Goal: Transaction & Acquisition: Obtain resource

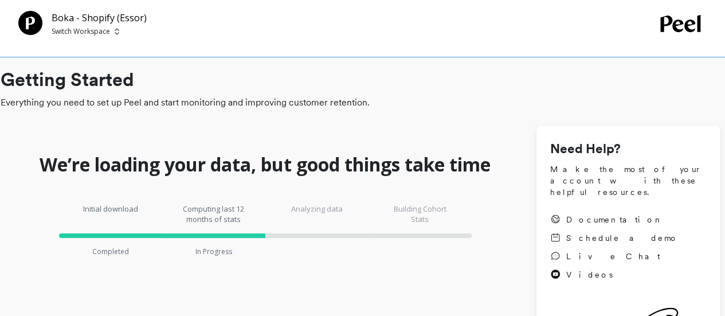
click at [67, 29] on p "Switch Workspace" at bounding box center [81, 31] width 58 height 9
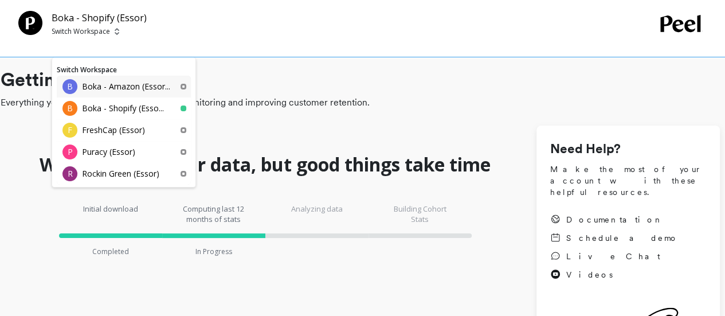
click at [113, 83] on p "Boka - Amazon (Essor..." at bounding box center [126, 86] width 88 height 11
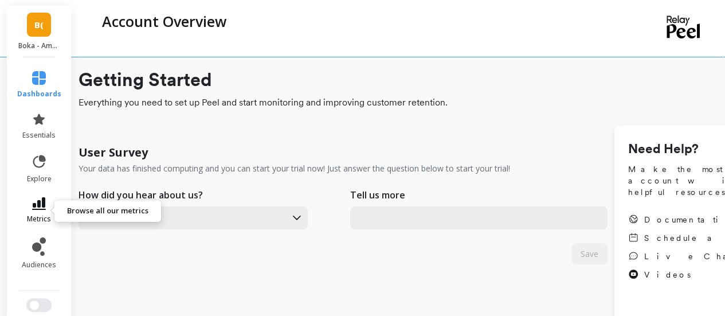
click at [36, 203] on icon at bounding box center [39, 203] width 14 height 13
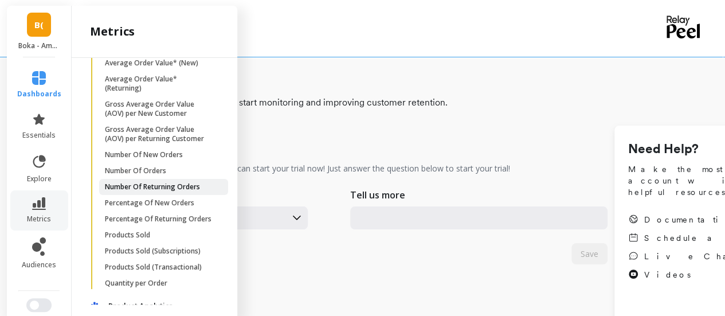
scroll to position [802, 0]
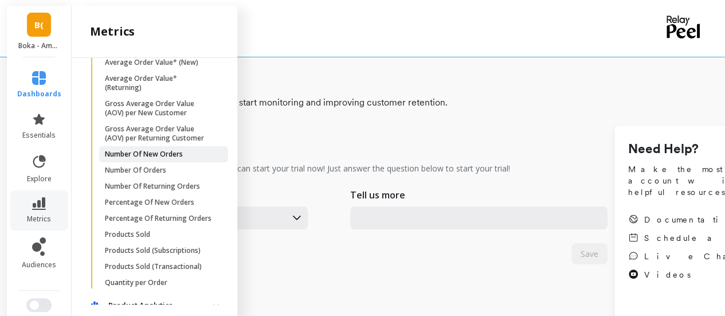
click at [161, 159] on p "Number Of New Orders" at bounding box center [144, 154] width 78 height 9
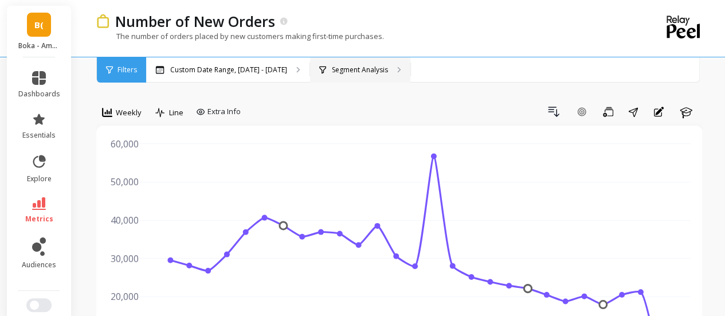
click at [345, 74] on div "Segment Analysis" at bounding box center [360, 69] width 100 height 25
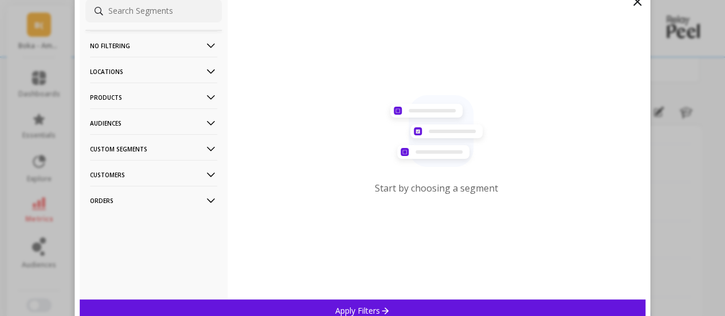
click at [132, 96] on p "Products" at bounding box center [153, 96] width 127 height 29
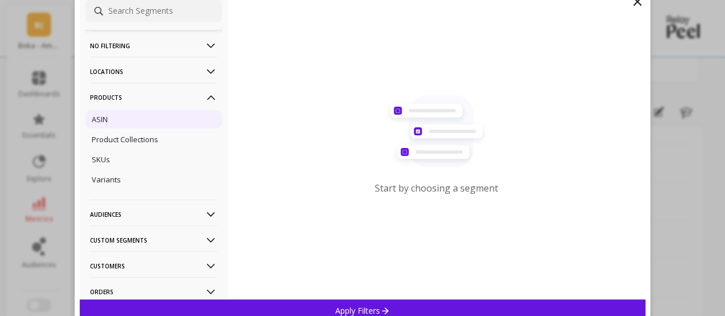
click at [124, 121] on div "ASIN" at bounding box center [153, 119] width 136 height 18
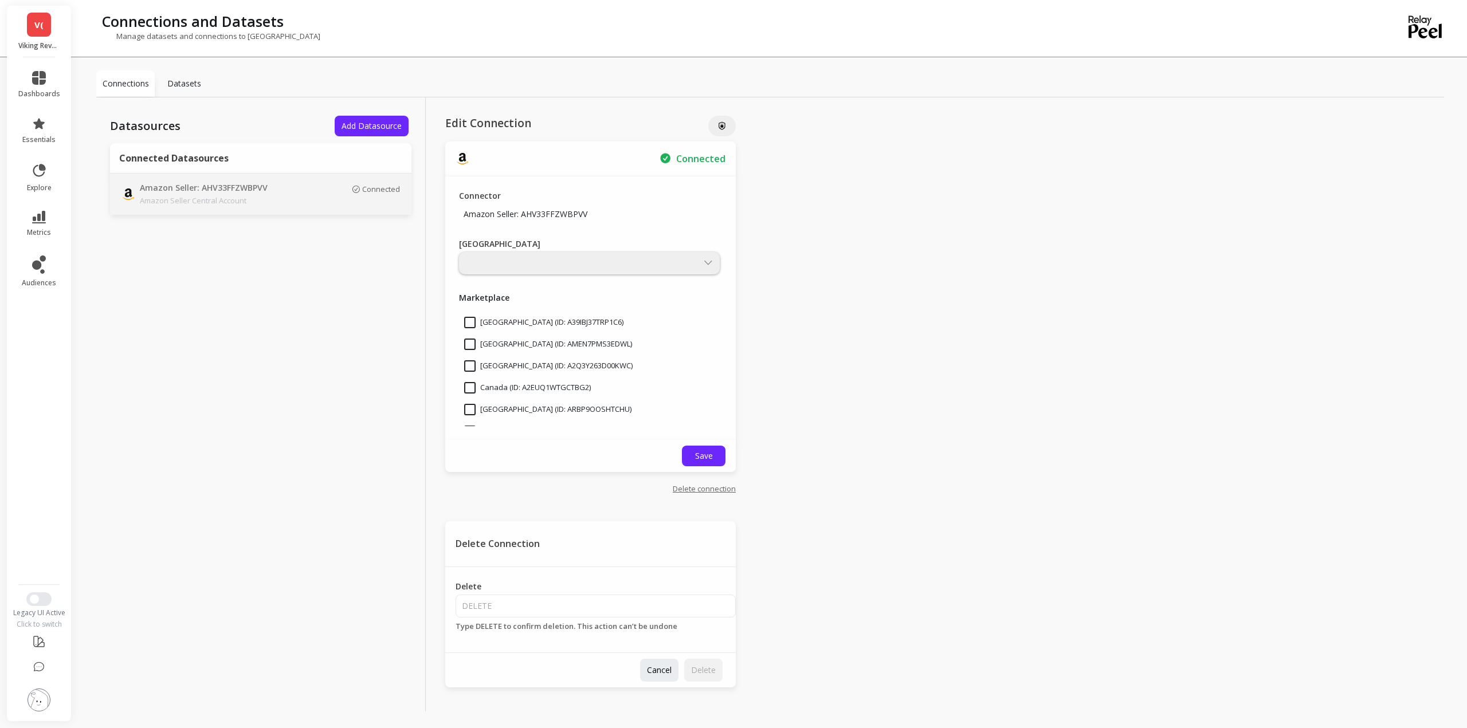
click at [35, 24] on span "V(" at bounding box center [38, 24] width 9 height 13
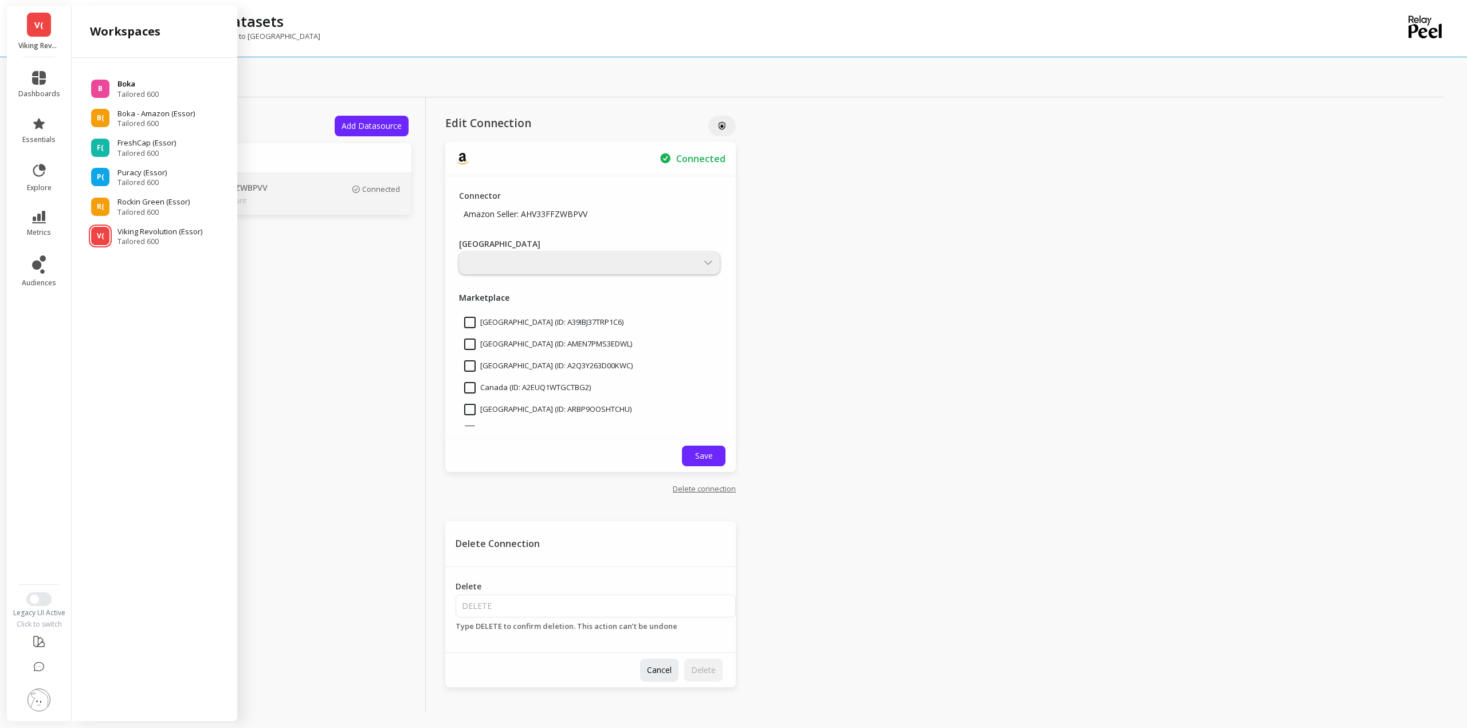
click at [123, 85] on p "Boka" at bounding box center [137, 83] width 41 height 11
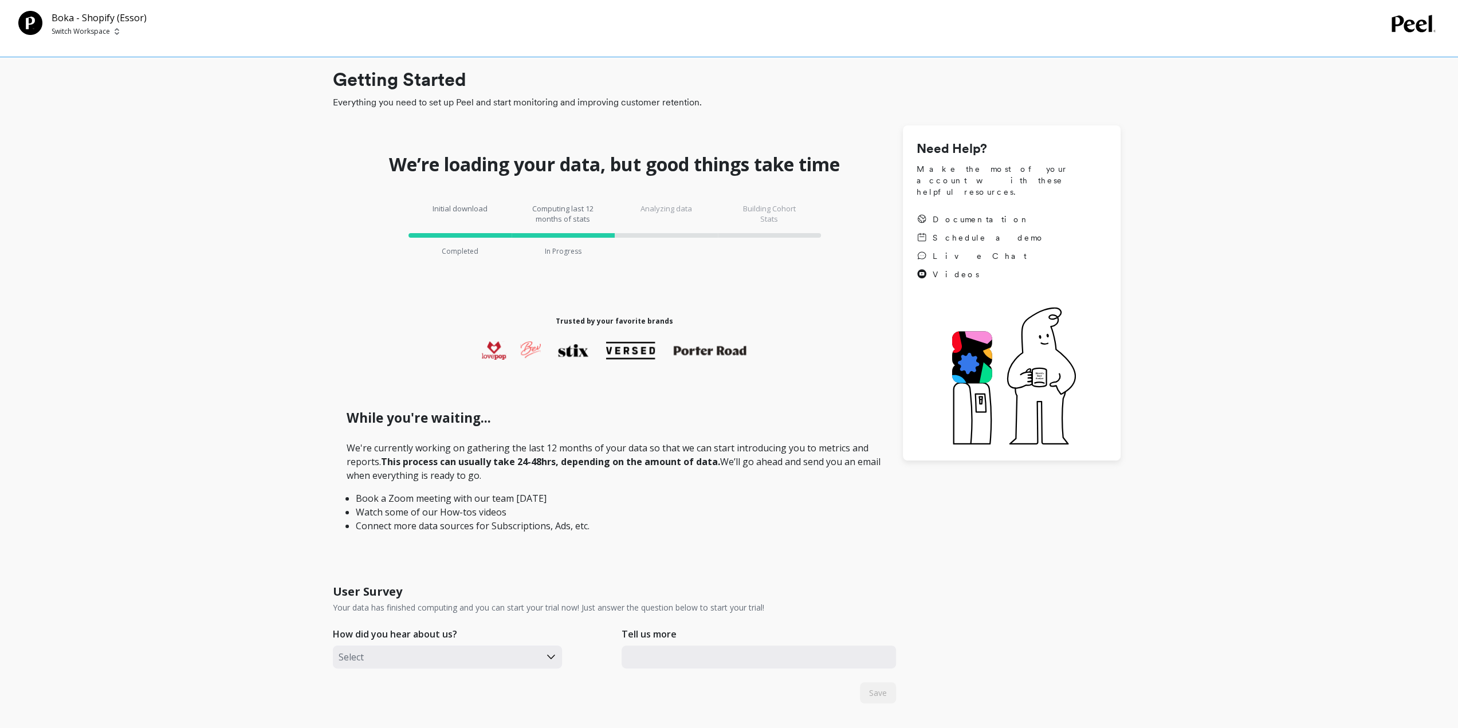
click at [78, 37] on div "Boka - Shopify (Essor) Switch Workspace" at bounding box center [729, 28] width 1458 height 57
click at [84, 30] on p "Switch Workspace" at bounding box center [81, 31] width 58 height 9
click at [117, 32] on img at bounding box center [117, 31] width 5 height 9
click at [100, 83] on p "Boka - Amazon (Essor..." at bounding box center [126, 86] width 88 height 11
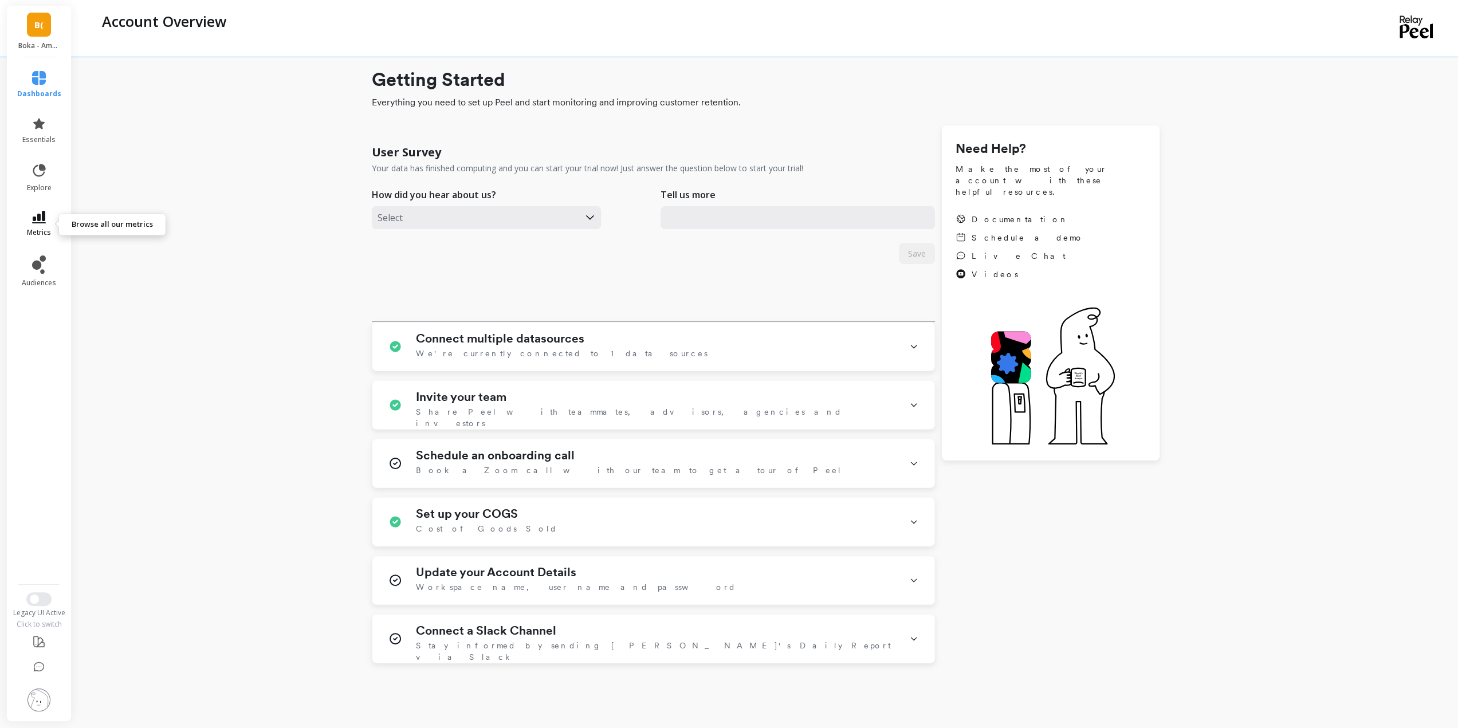
click at [37, 219] on icon at bounding box center [39, 217] width 14 height 13
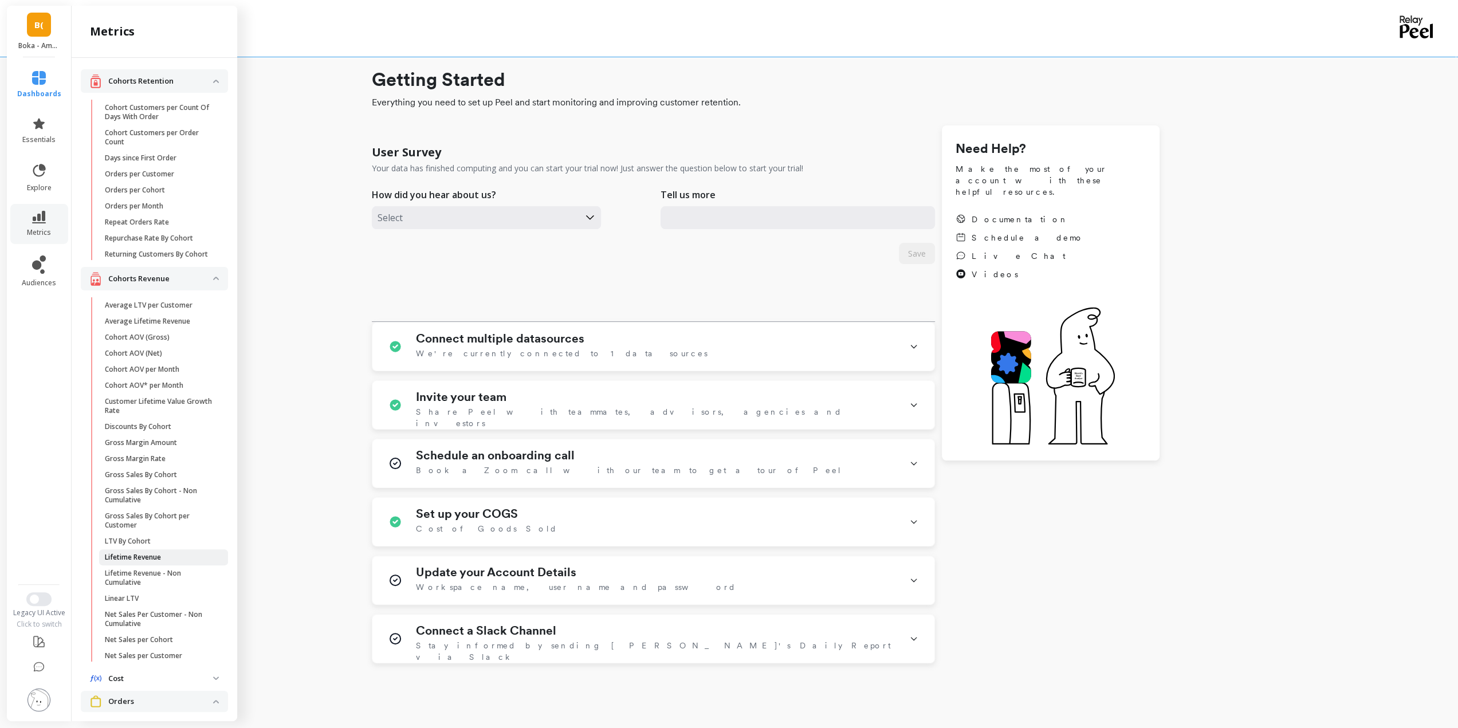
click at [149, 562] on p "Lifetime Revenue" at bounding box center [133, 557] width 56 height 9
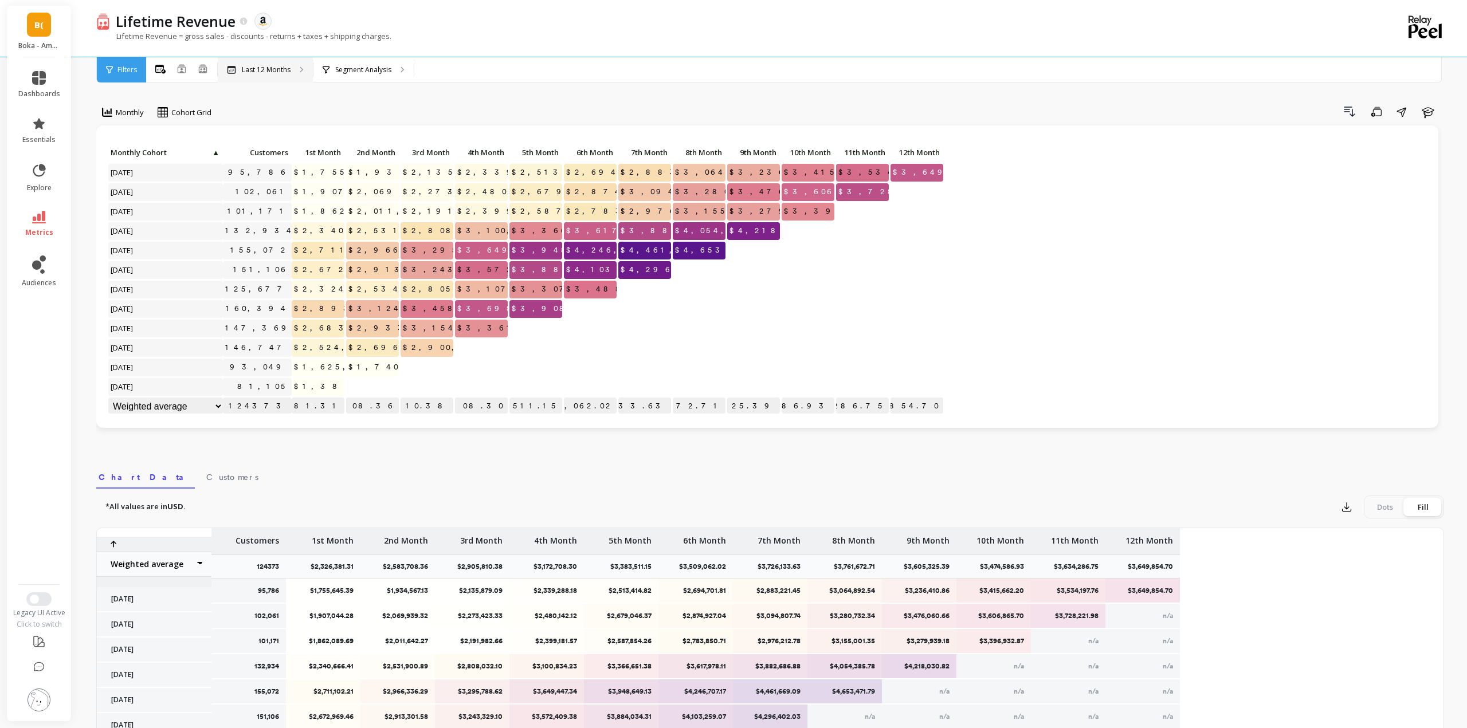
click at [280, 74] on div "Last 12 Months" at bounding box center [265, 69] width 95 height 25
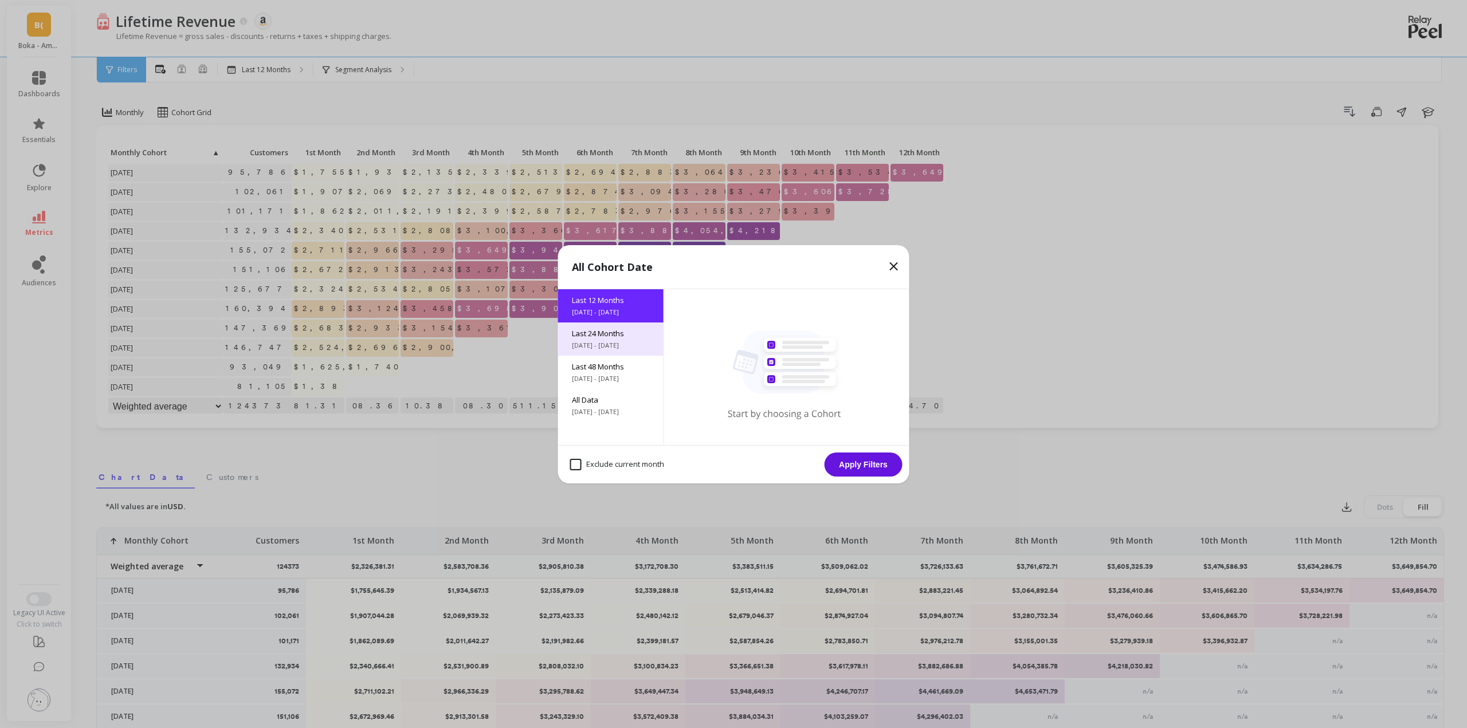
click at [609, 341] on span "9/30/2023 - 9/30/2025" at bounding box center [611, 345] width 78 height 9
drag, startPoint x: 859, startPoint y: 469, endPoint x: 393, endPoint y: 26, distance: 642.7
click at [859, 469] on button "Apply Filters" at bounding box center [863, 465] width 78 height 24
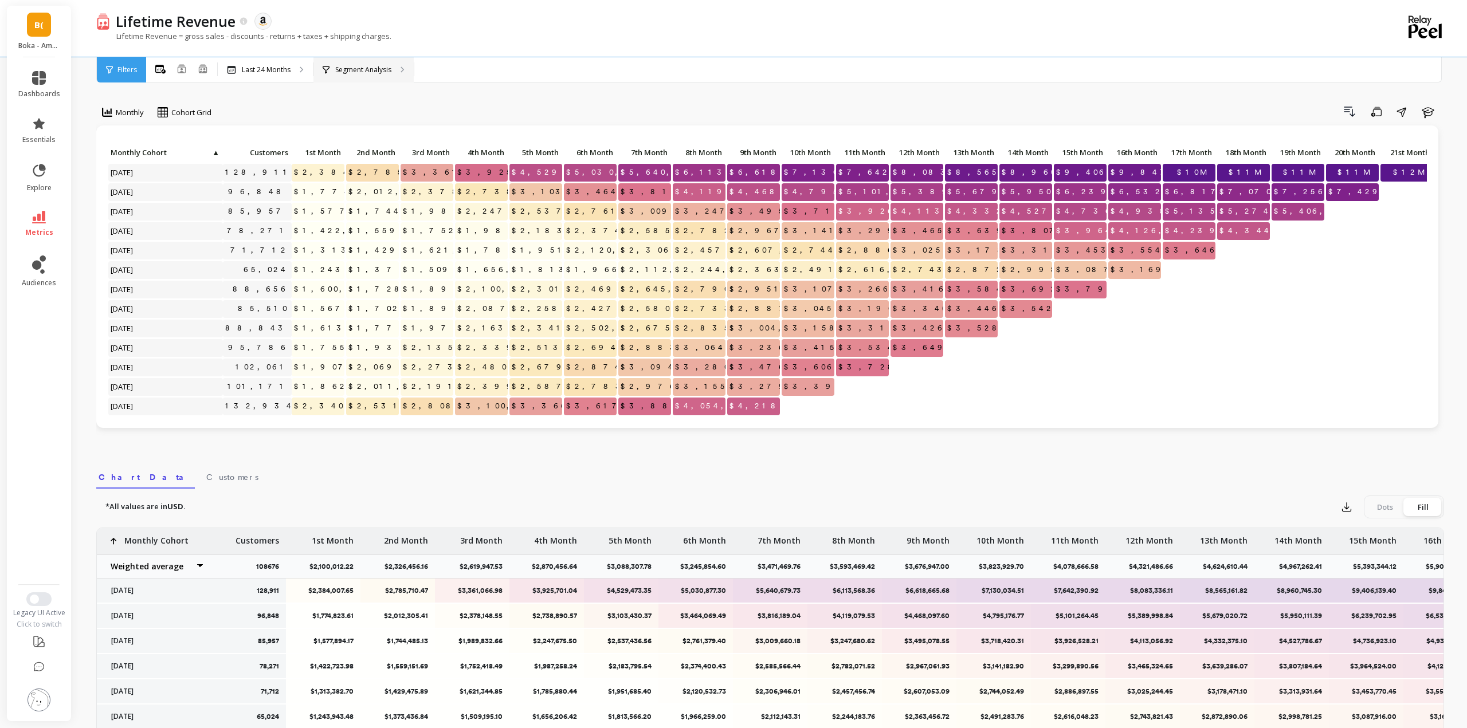
click at [370, 64] on div "Segment Analysis" at bounding box center [363, 69] width 100 height 25
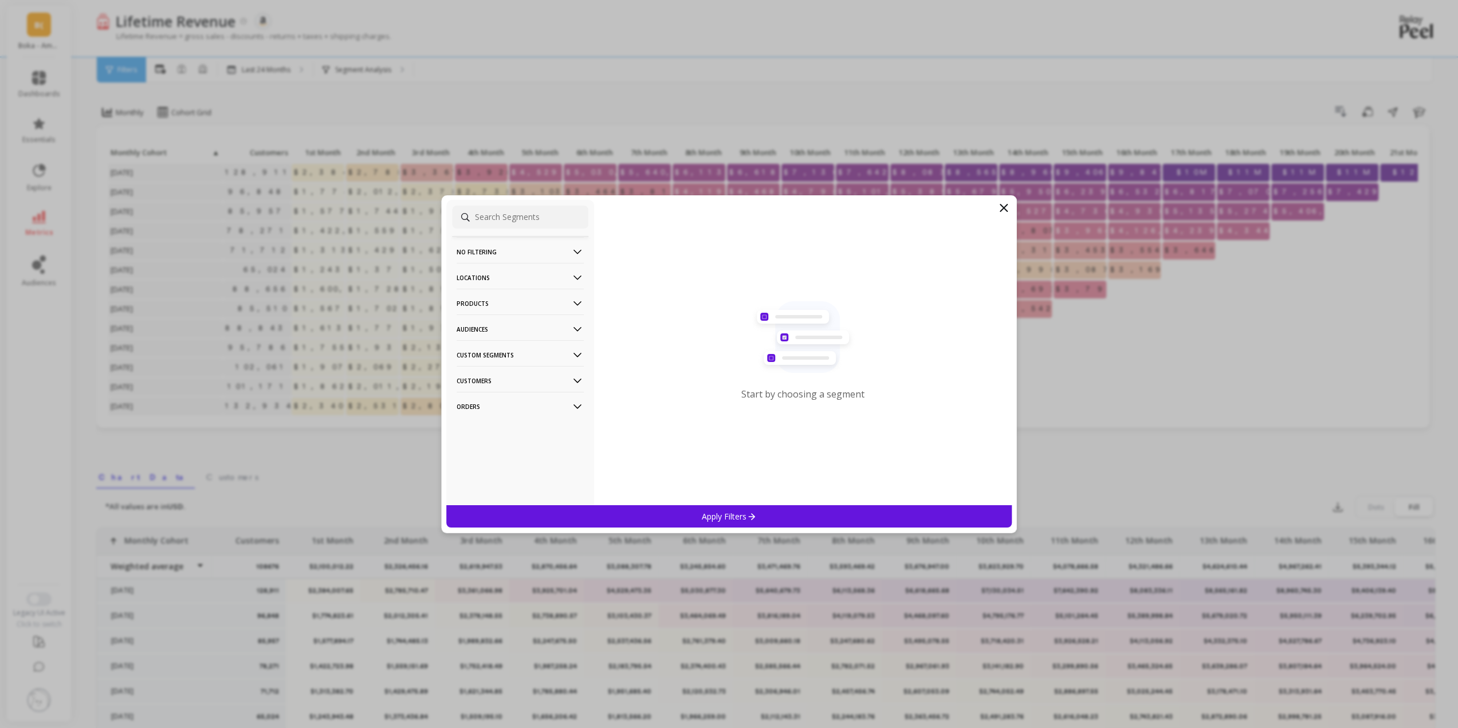
click at [501, 352] on p "Custom Segments" at bounding box center [520, 354] width 127 height 29
click at [500, 271] on p "Locations" at bounding box center [520, 277] width 127 height 29
click at [488, 320] on p "Countries" at bounding box center [475, 320] width 34 height 10
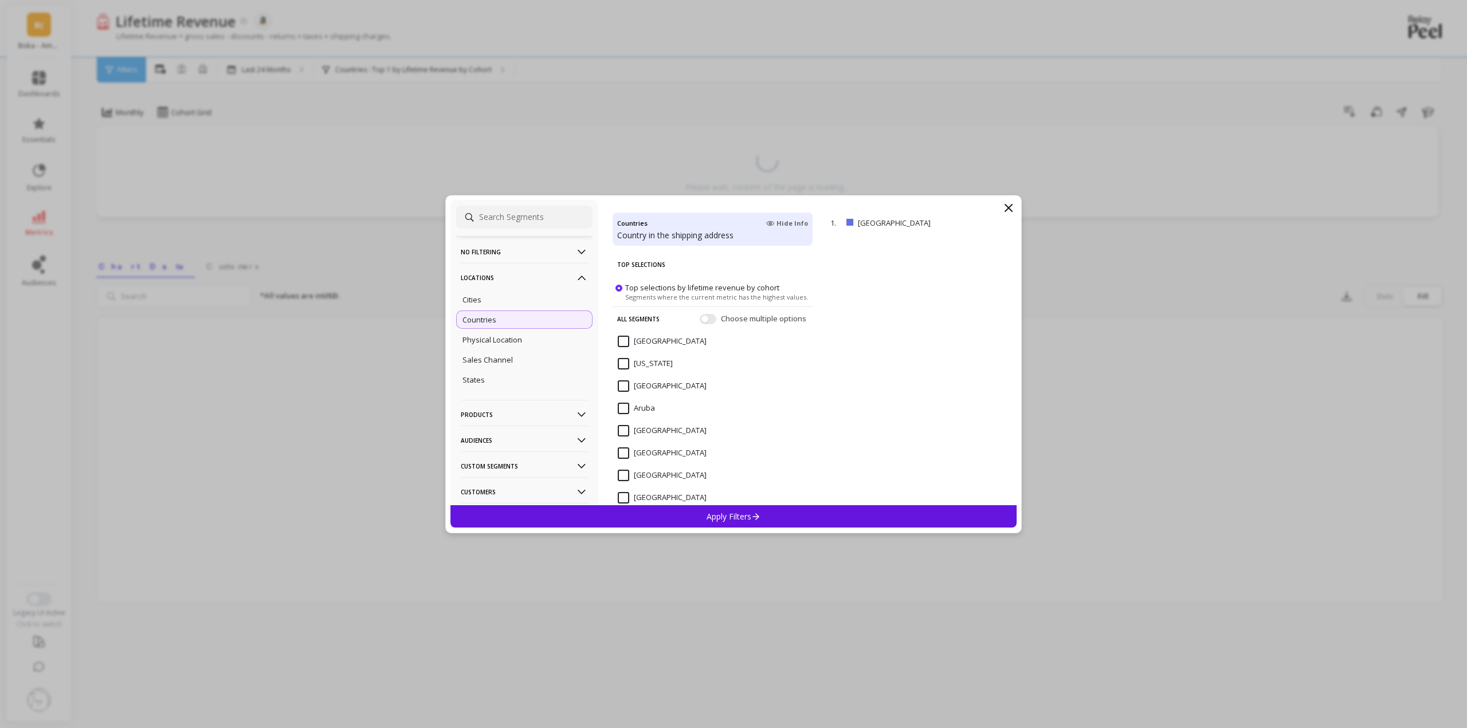
click at [721, 515] on p "Apply Filters" at bounding box center [733, 516] width 54 height 11
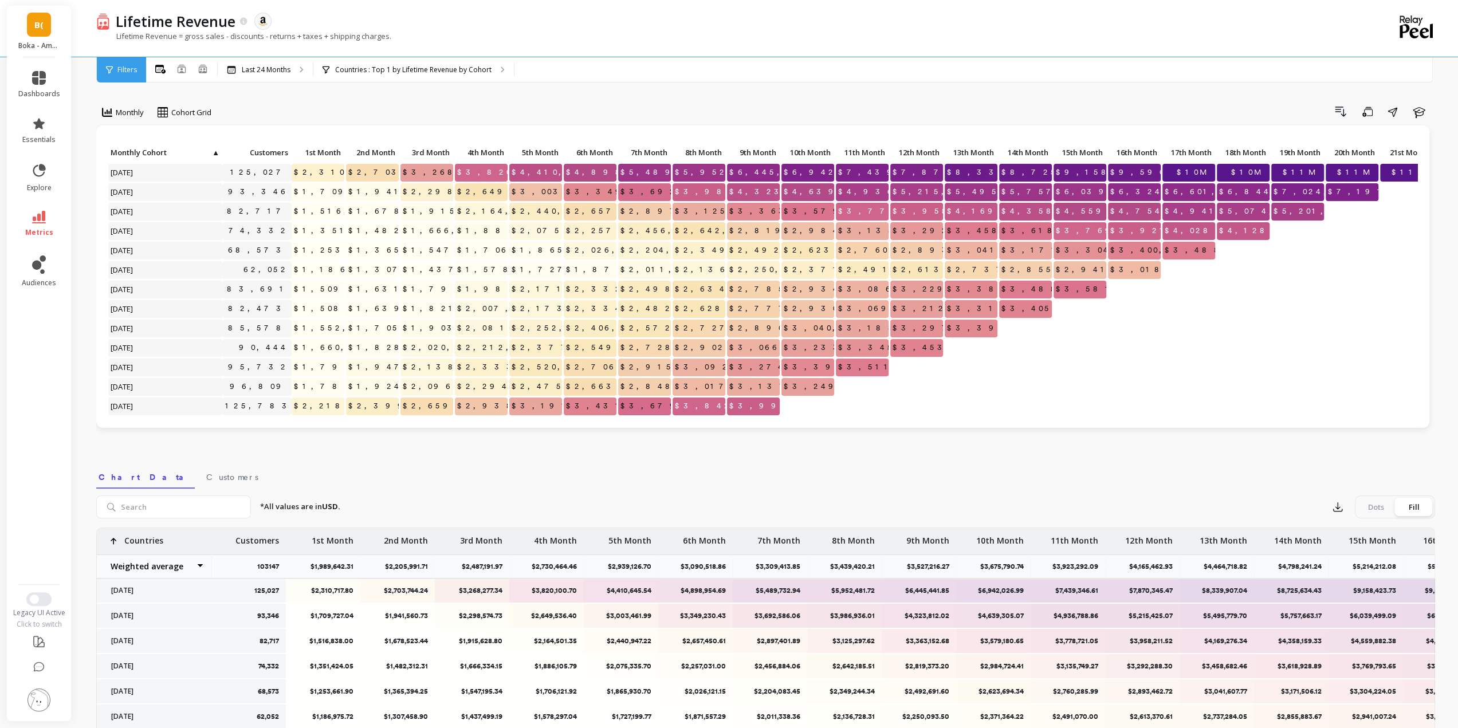
drag, startPoint x: 482, startPoint y: 473, endPoint x: 516, endPoint y: 459, distance: 36.2
click at [482, 473] on nav "Chart Data Customers" at bounding box center [765, 475] width 1339 height 26
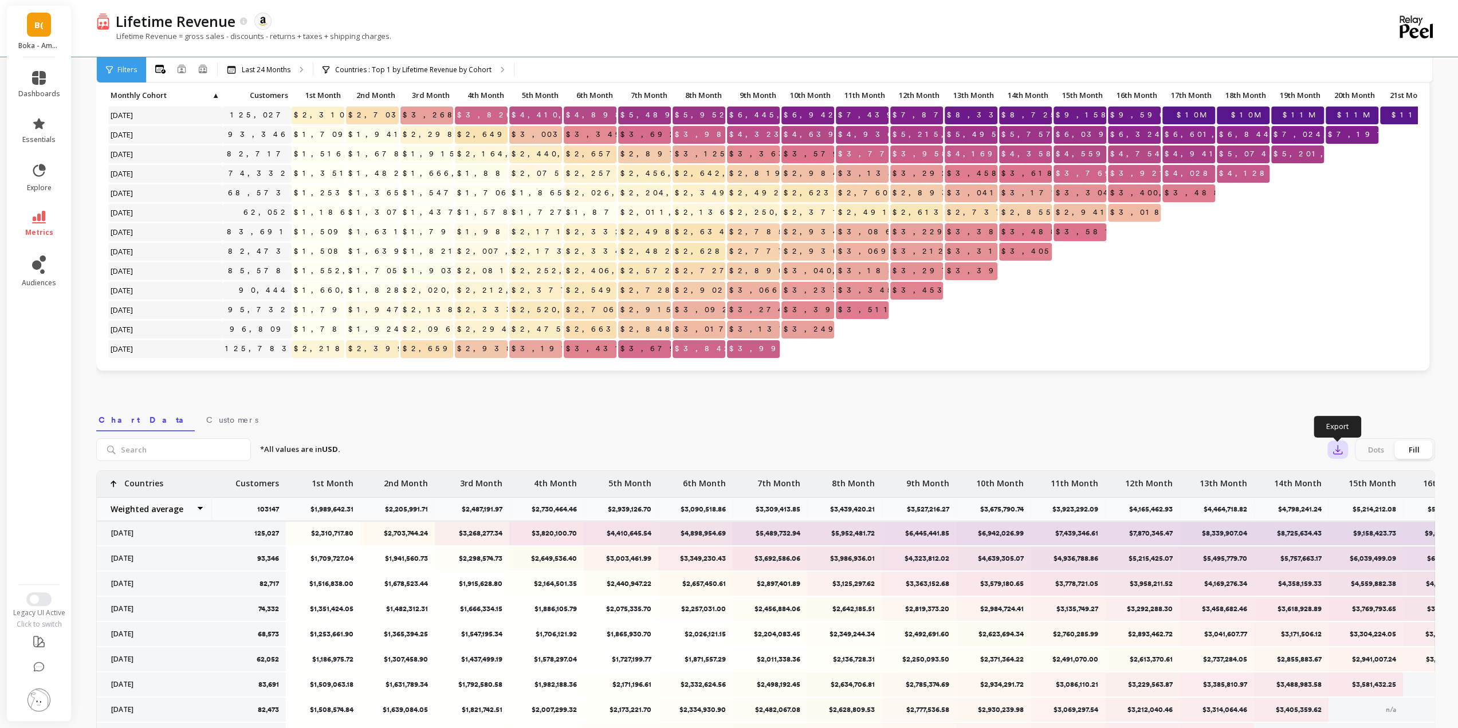
click at [1344, 450] on button "button" at bounding box center [1337, 450] width 21 height 18
click at [1362, 518] on span "Google Sheets" at bounding box center [1377, 522] width 53 height 11
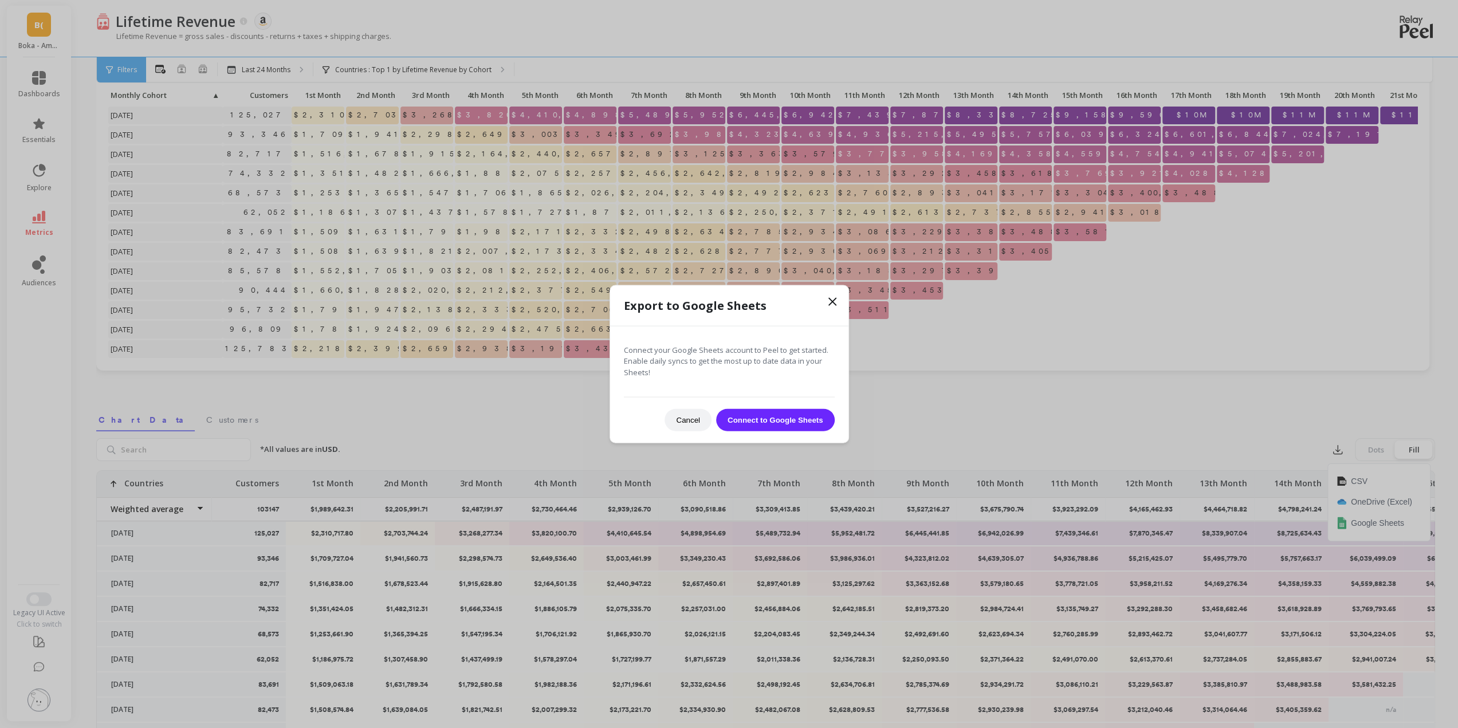
click at [780, 421] on button "Connect to Google Sheets" at bounding box center [775, 420] width 119 height 22
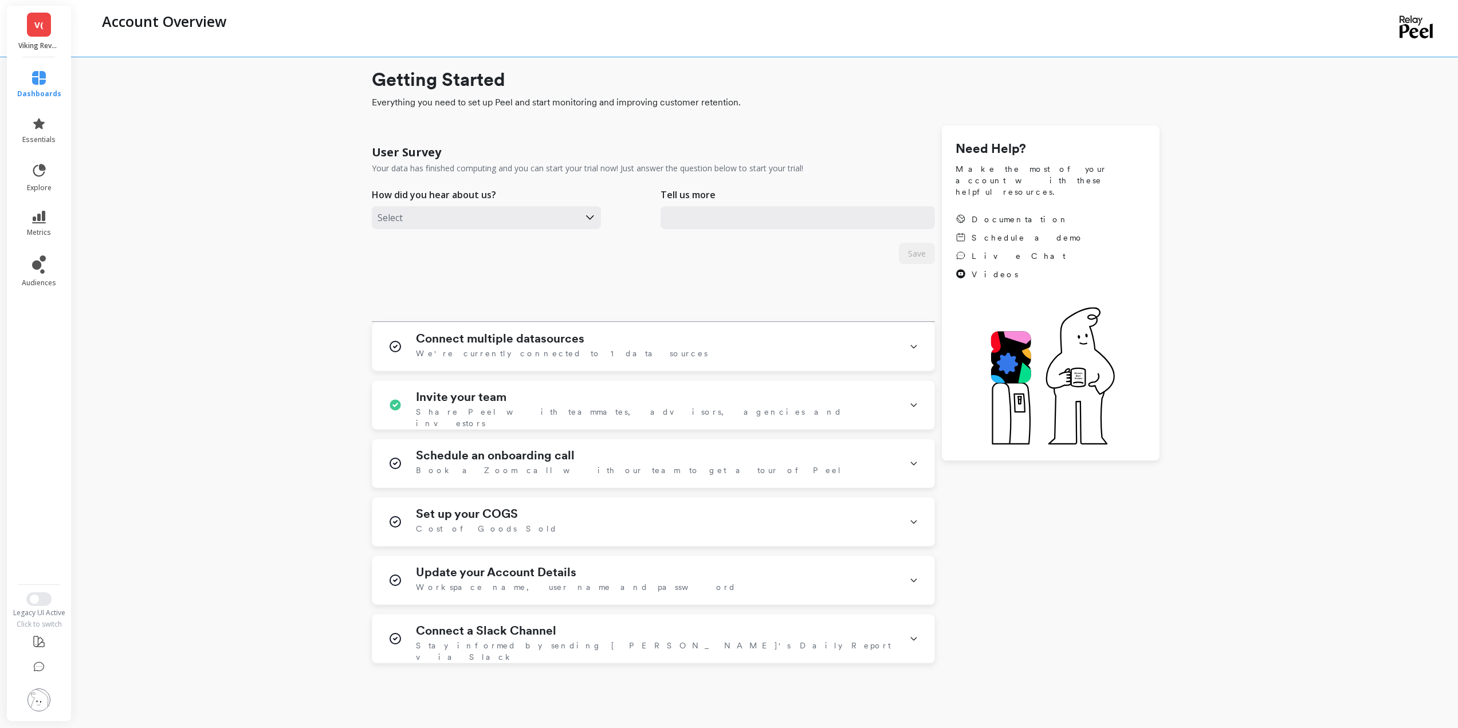
click at [46, 23] on link "V(" at bounding box center [39, 25] width 24 height 24
click at [119, 85] on p "Boka" at bounding box center [137, 83] width 41 height 11
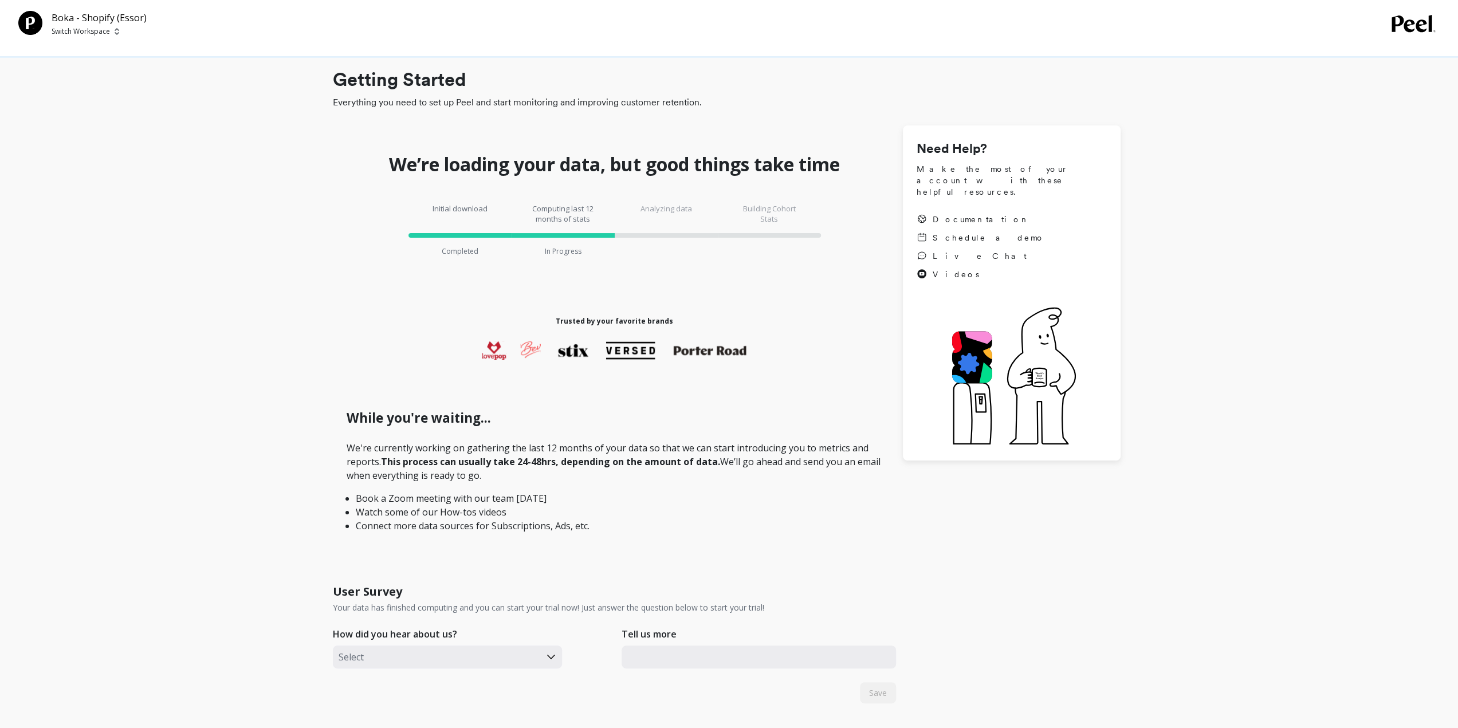
click at [94, 33] on p "Switch Workspace" at bounding box center [81, 31] width 58 height 9
click at [131, 88] on p "Boka - Amazon (Essor..." at bounding box center [126, 86] width 88 height 11
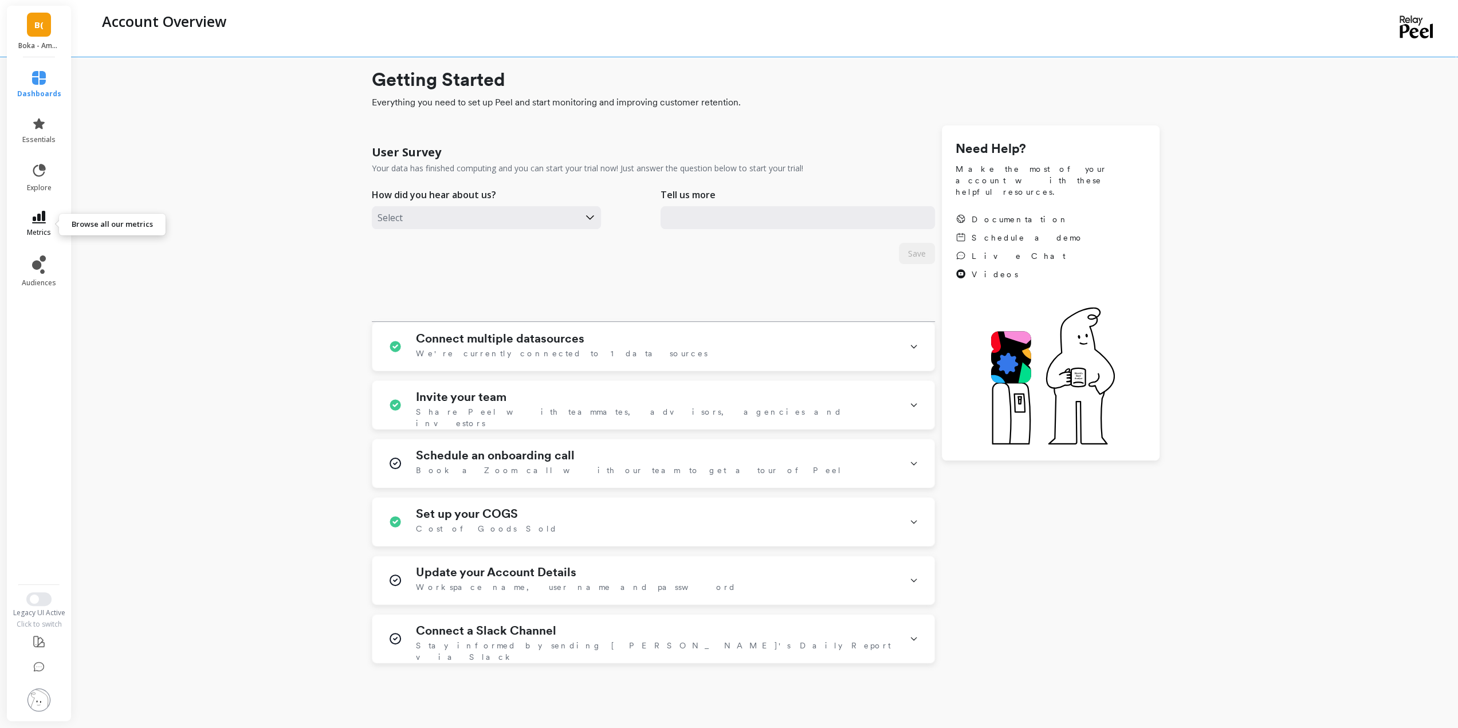
click at [36, 219] on icon at bounding box center [39, 217] width 14 height 13
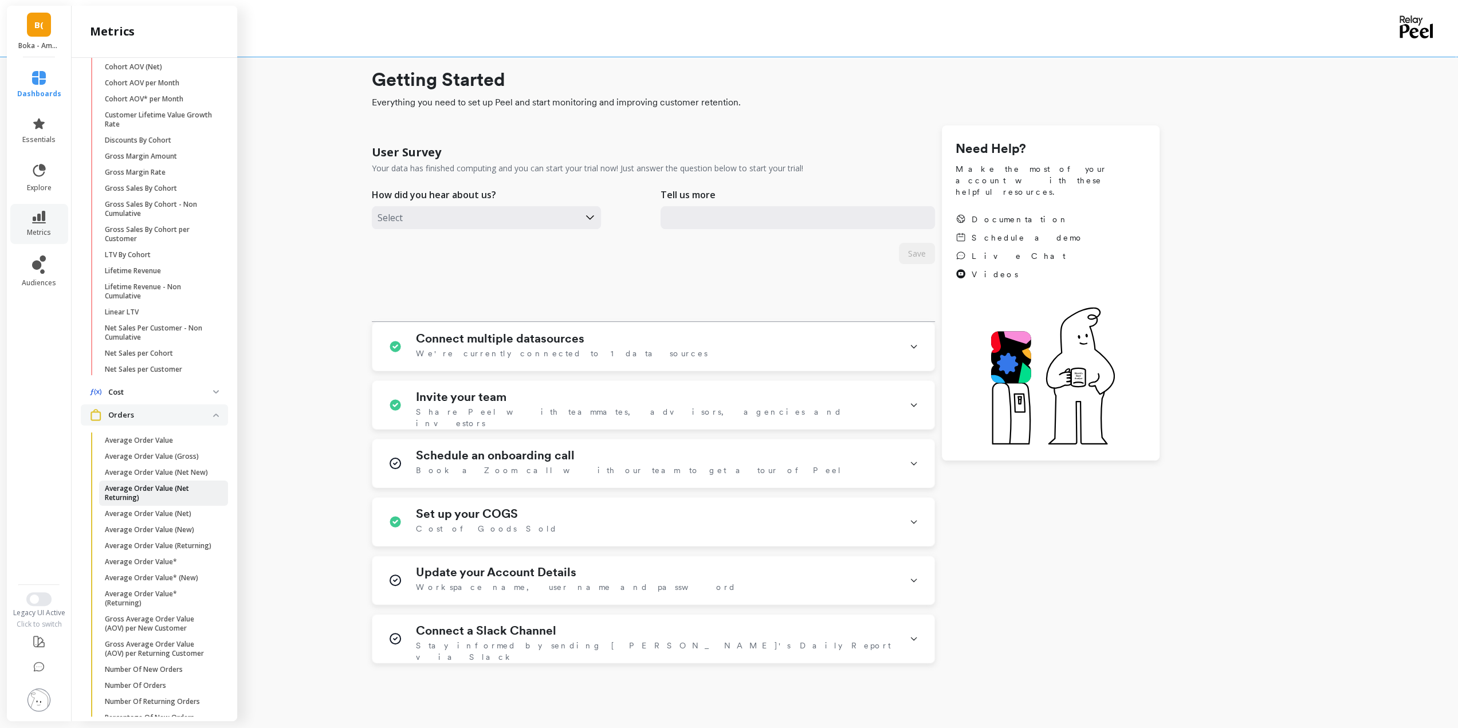
scroll to position [401, 0]
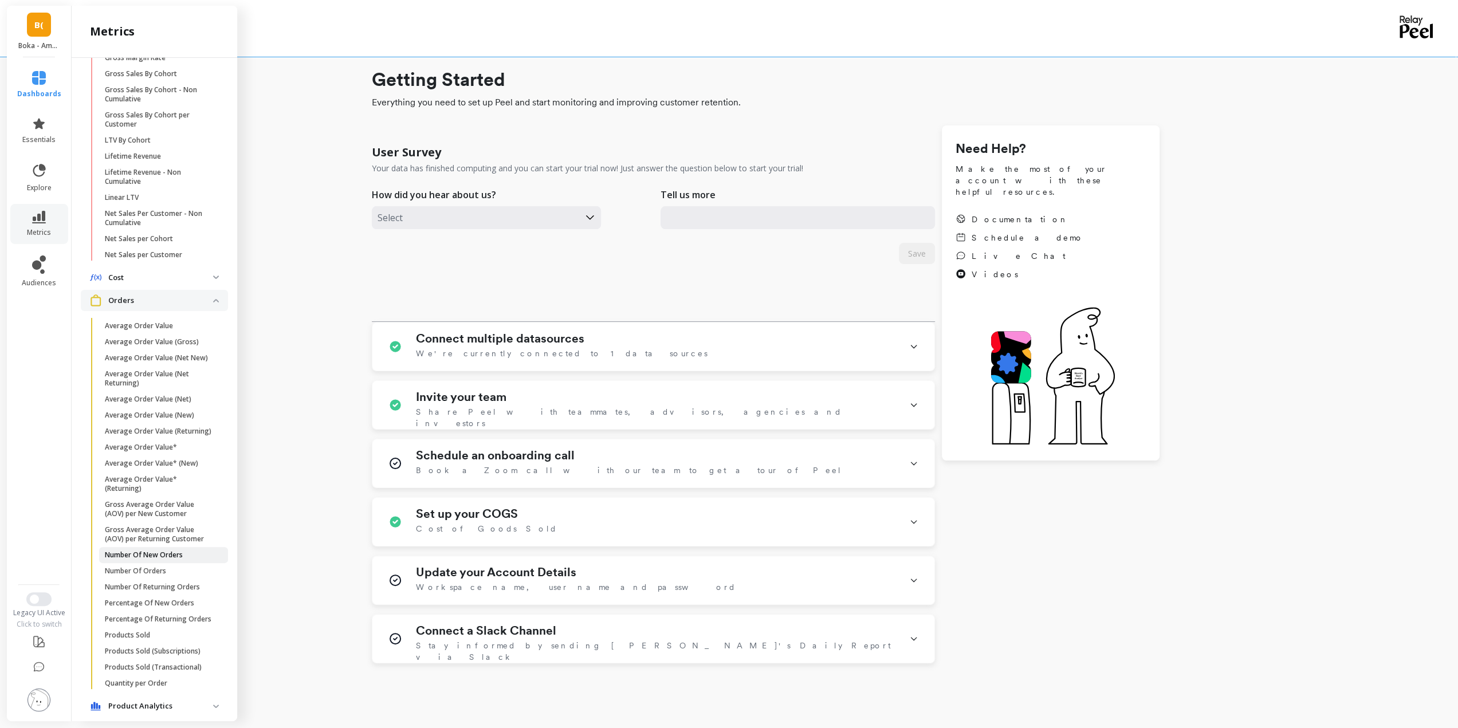
click at [166, 560] on p "Number Of New Orders" at bounding box center [144, 555] width 78 height 9
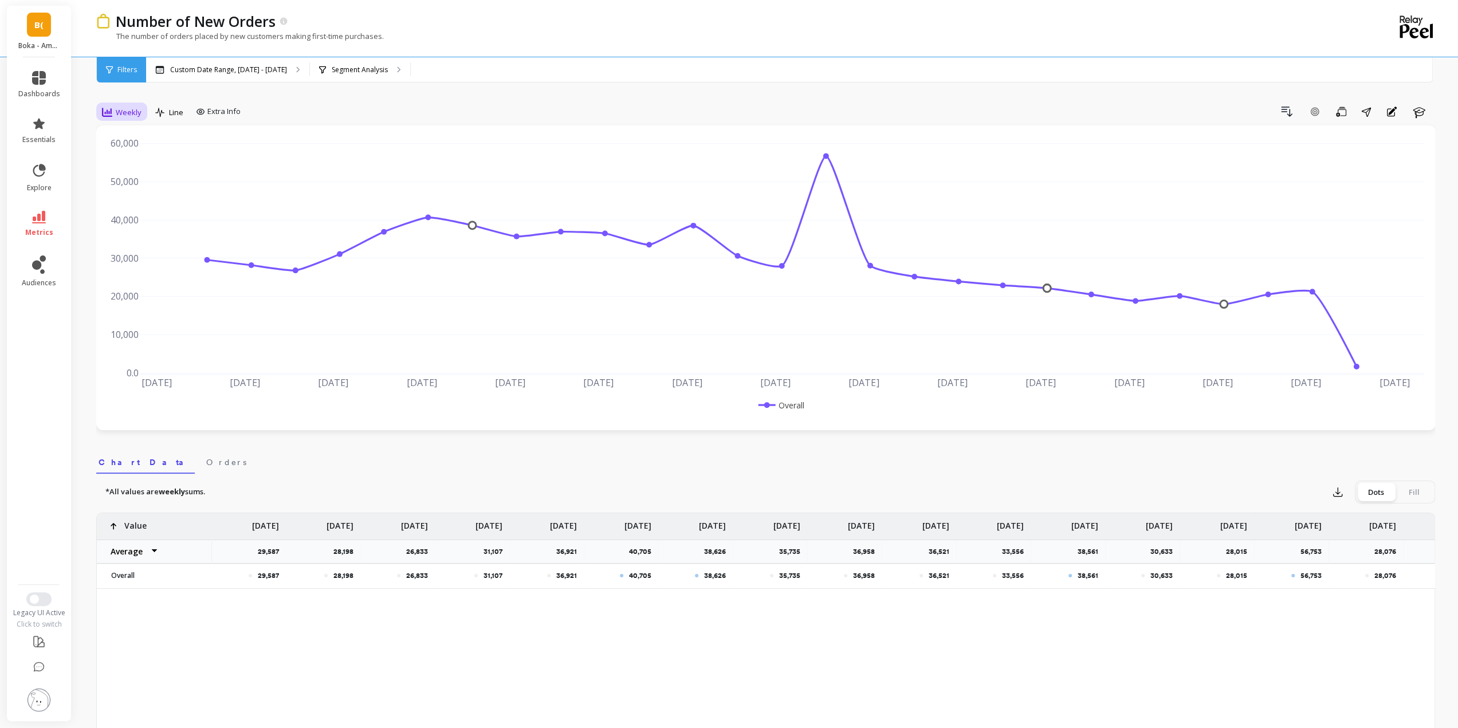
click at [124, 112] on span "Weekly" at bounding box center [129, 112] width 26 height 11
click at [133, 162] on div "Daily" at bounding box center [138, 160] width 65 height 11
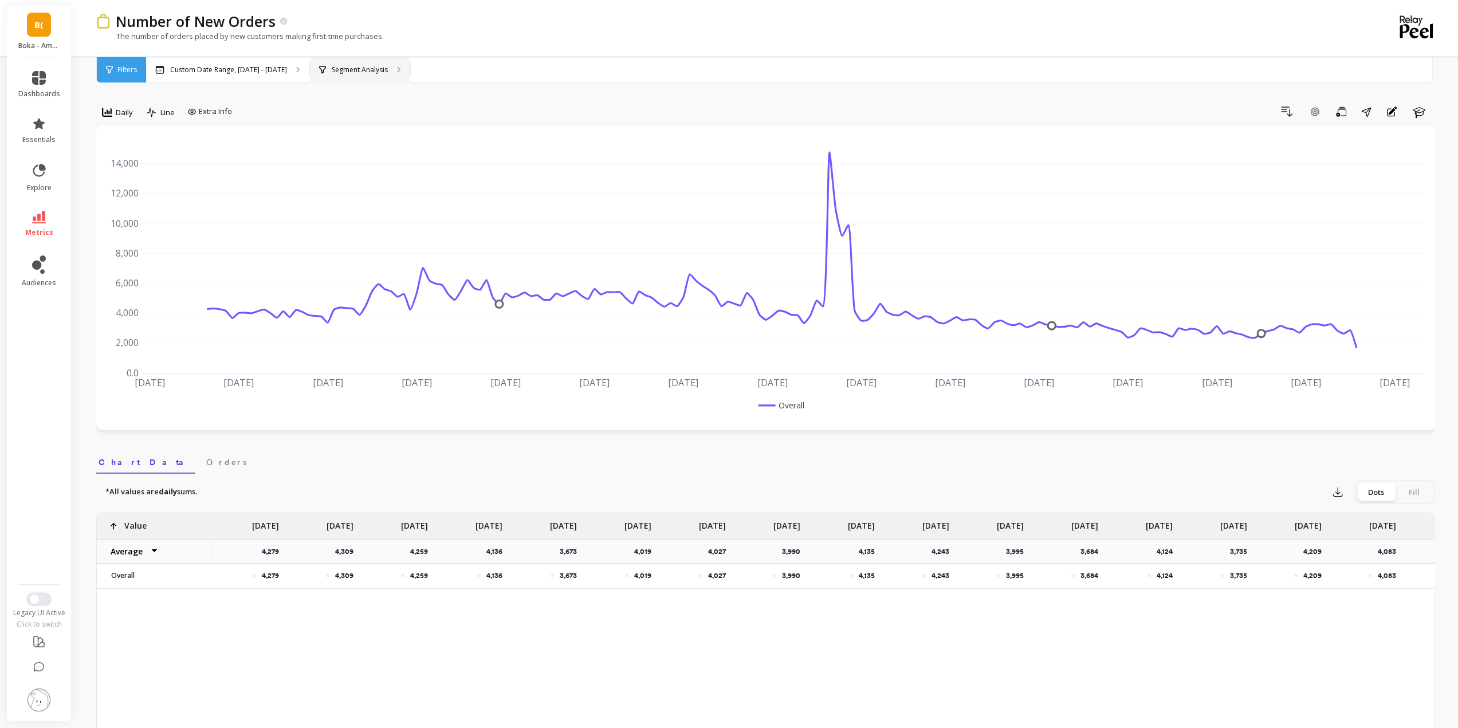
click at [375, 74] on p "Segment Analysis" at bounding box center [360, 69] width 56 height 9
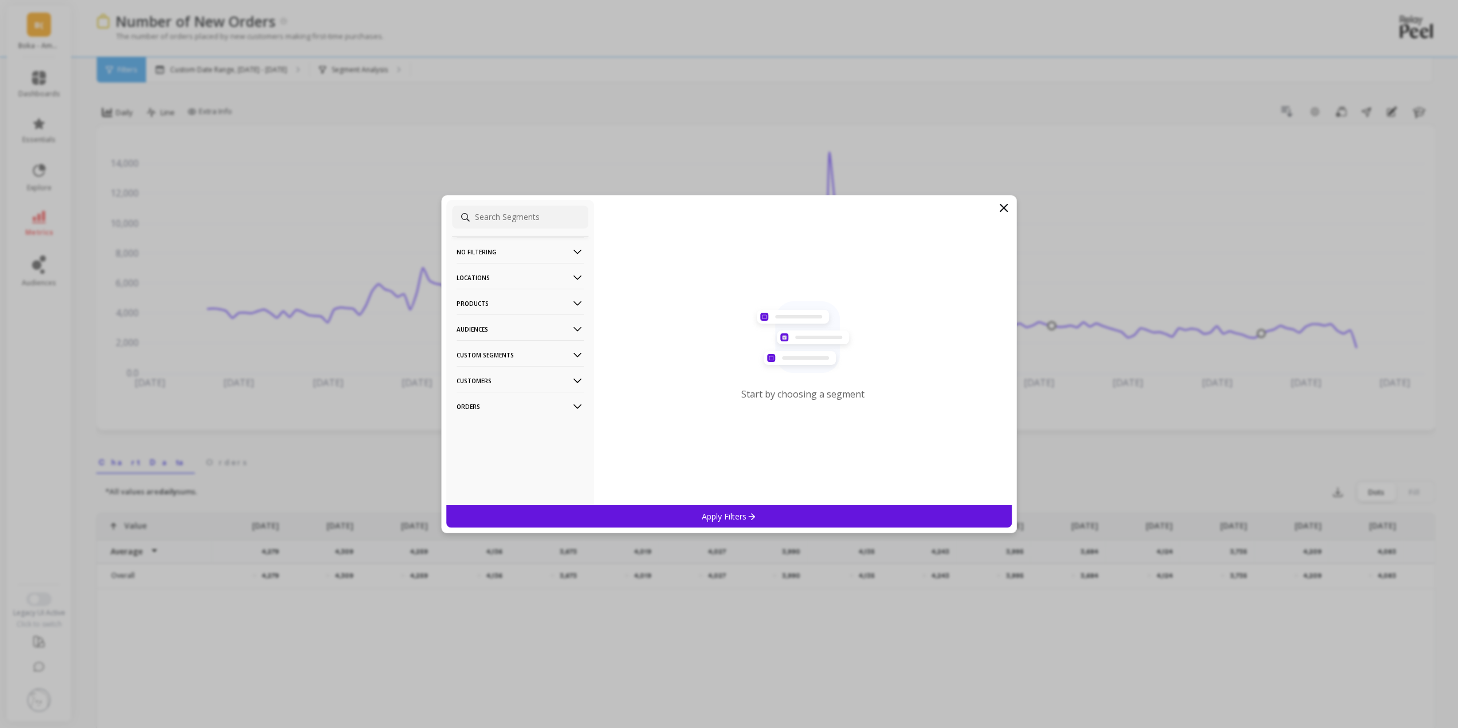
click at [494, 289] on p "Products" at bounding box center [520, 303] width 127 height 29
click at [502, 279] on p "Locations" at bounding box center [520, 277] width 127 height 29
click at [480, 324] on p "Countries" at bounding box center [475, 320] width 34 height 10
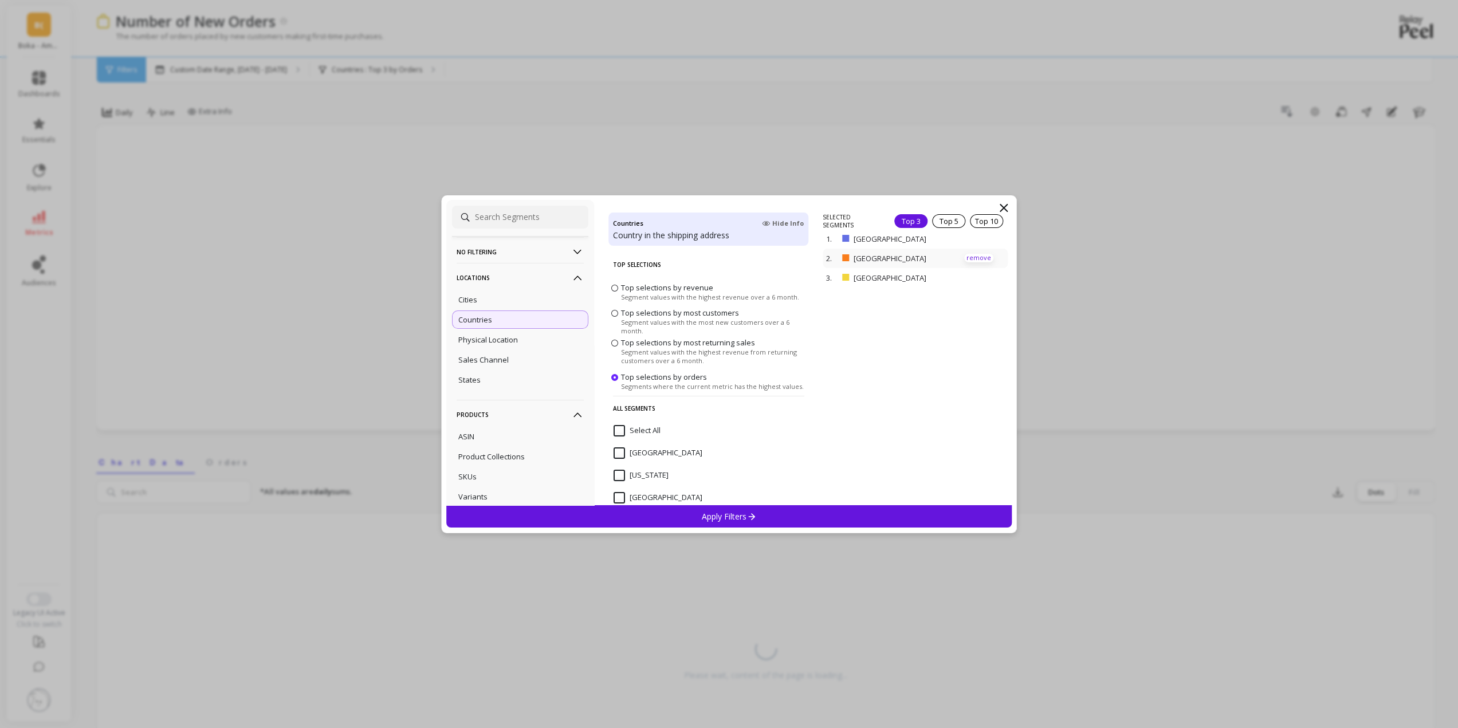
click at [968, 259] on p "remove" at bounding box center [978, 258] width 29 height 9
click at [975, 241] on p "remove" at bounding box center [978, 242] width 29 height 9
click at [726, 518] on p "Apply Filters" at bounding box center [729, 516] width 54 height 11
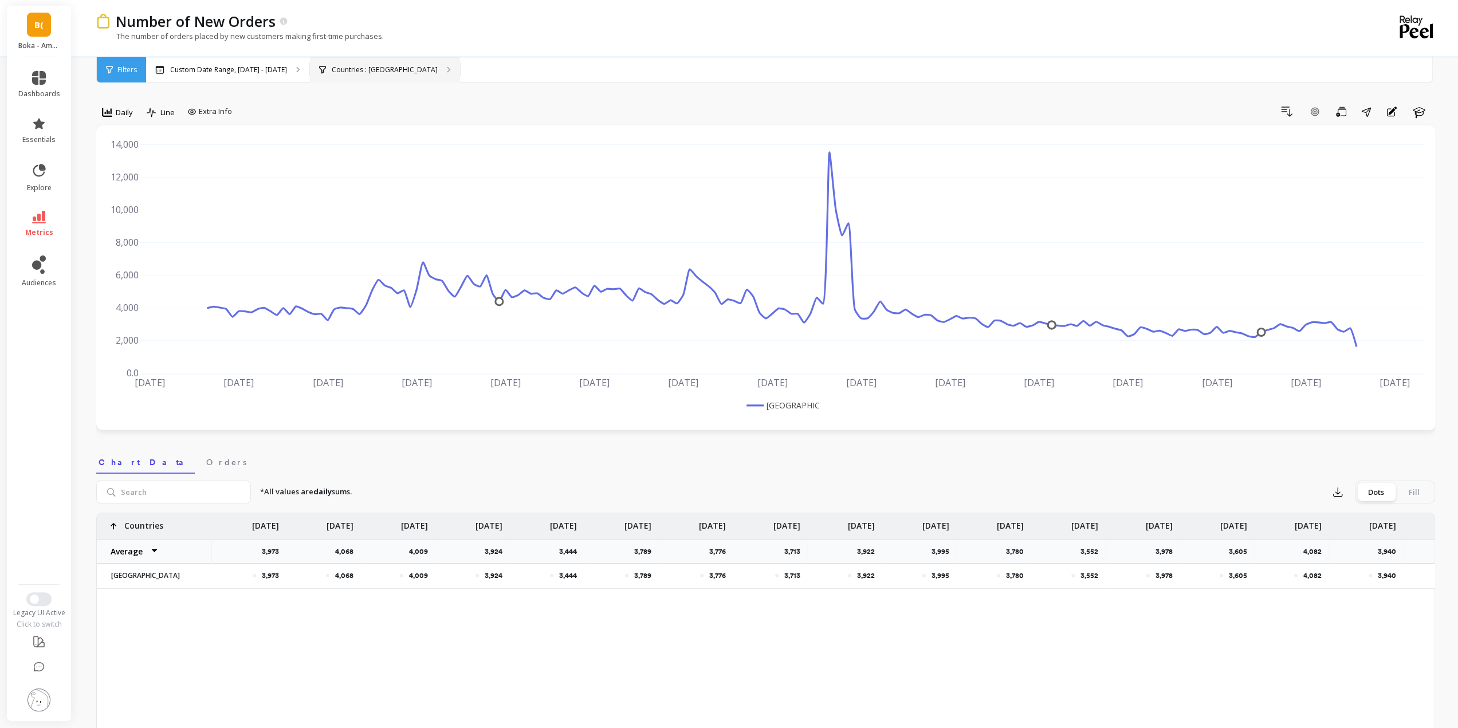
click at [351, 71] on p "Countries : United States" at bounding box center [385, 69] width 106 height 9
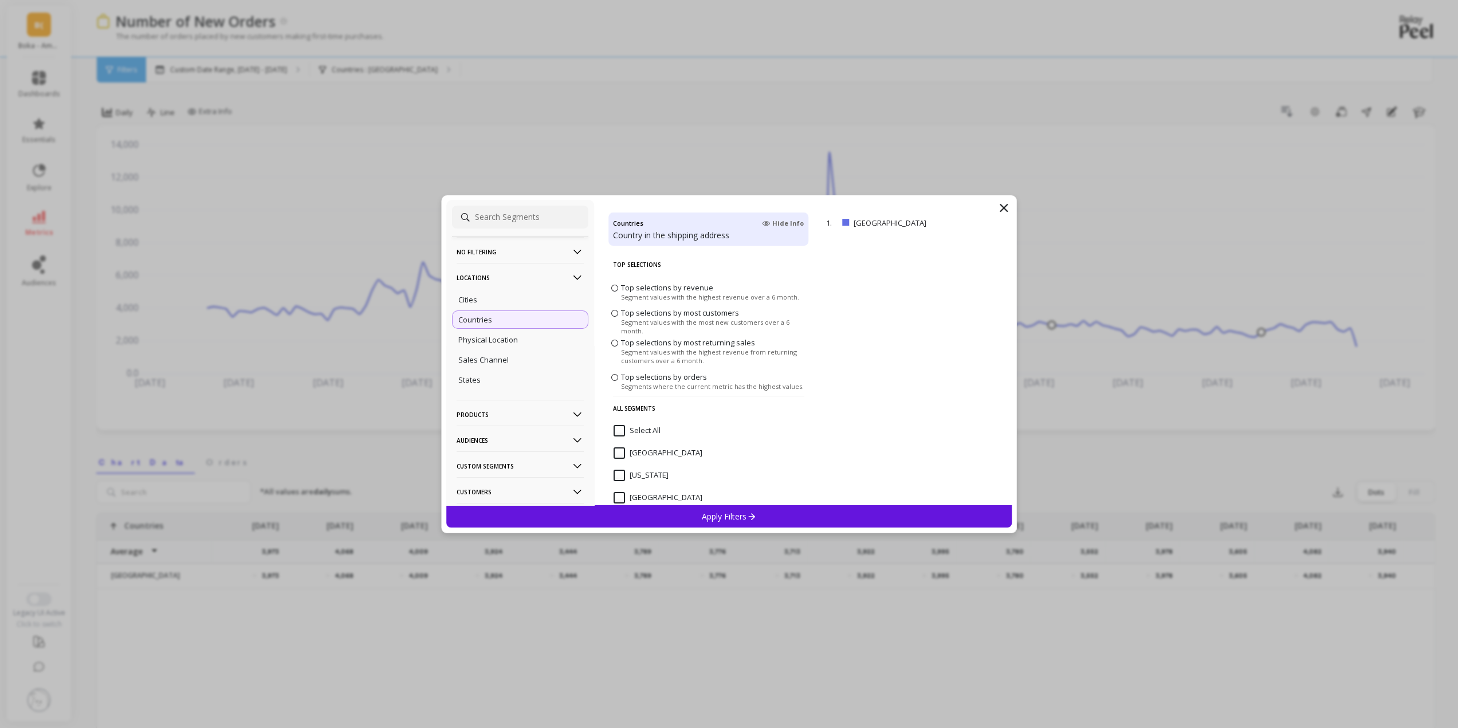
click at [1004, 208] on icon at bounding box center [1003, 208] width 7 height 7
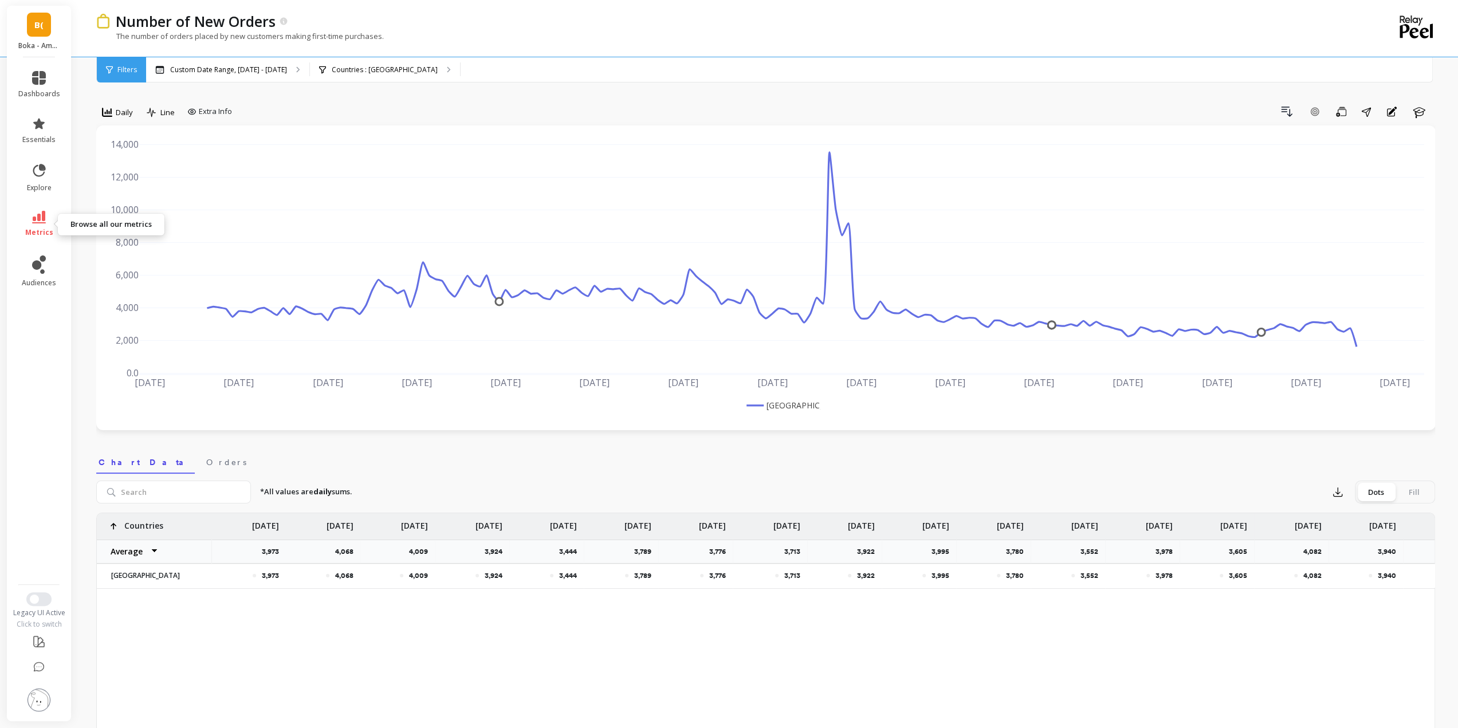
click at [42, 218] on icon at bounding box center [39, 217] width 14 height 13
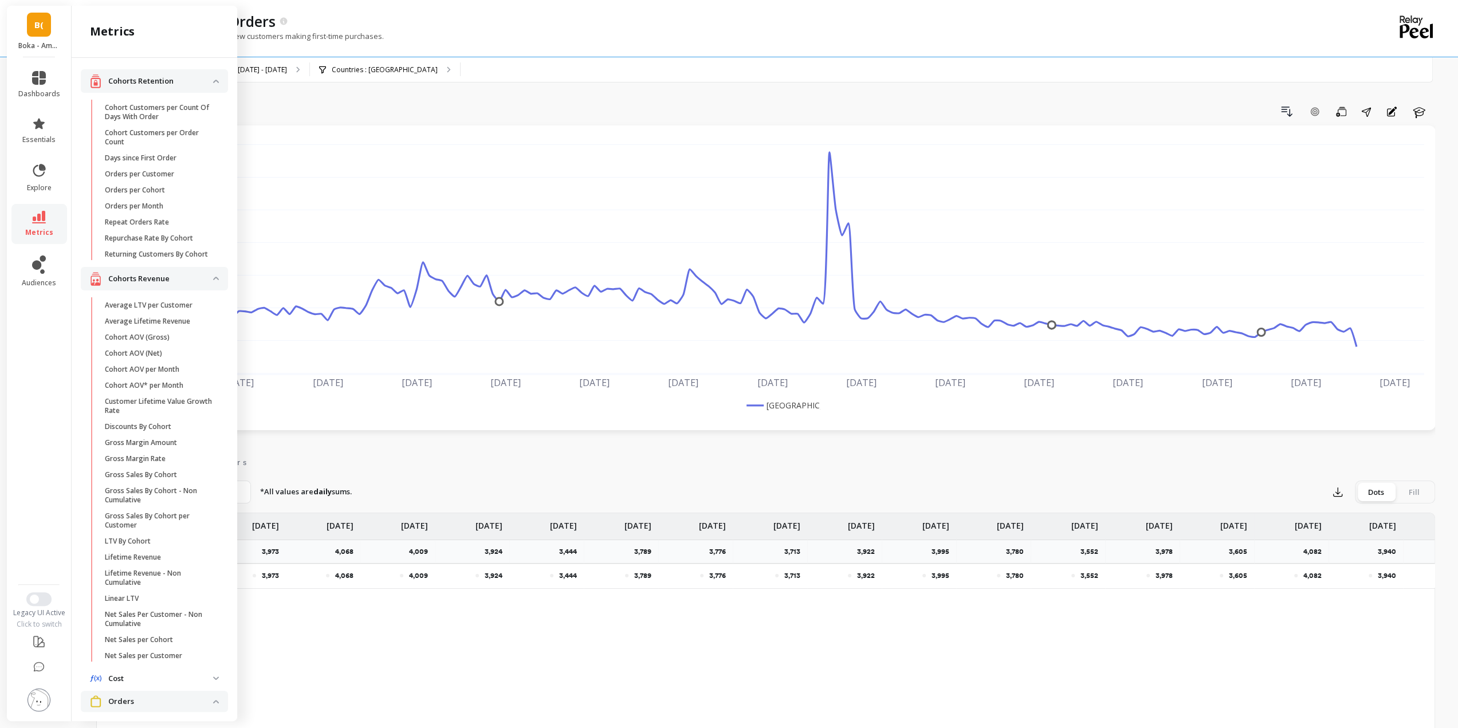
scroll to position [401, 0]
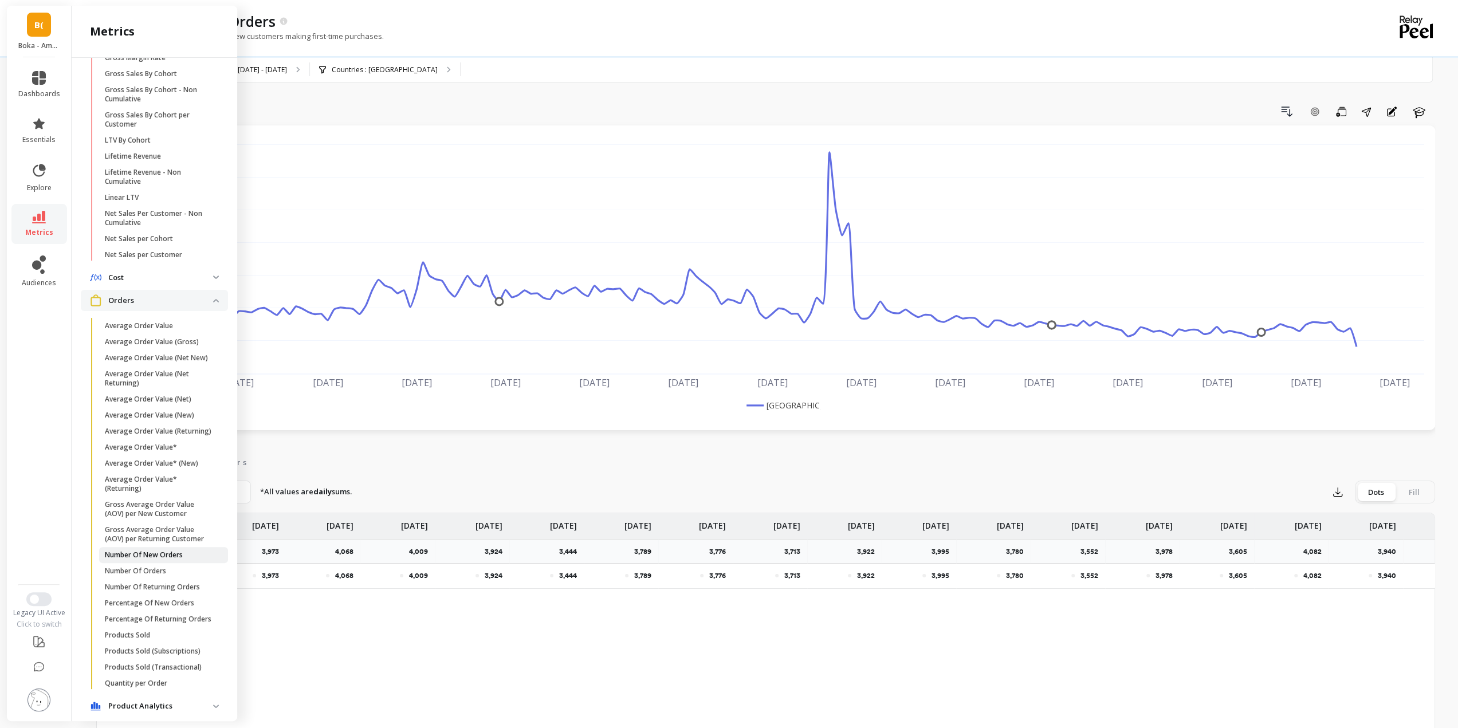
click at [148, 560] on p "Number Of New Orders" at bounding box center [144, 555] width 78 height 9
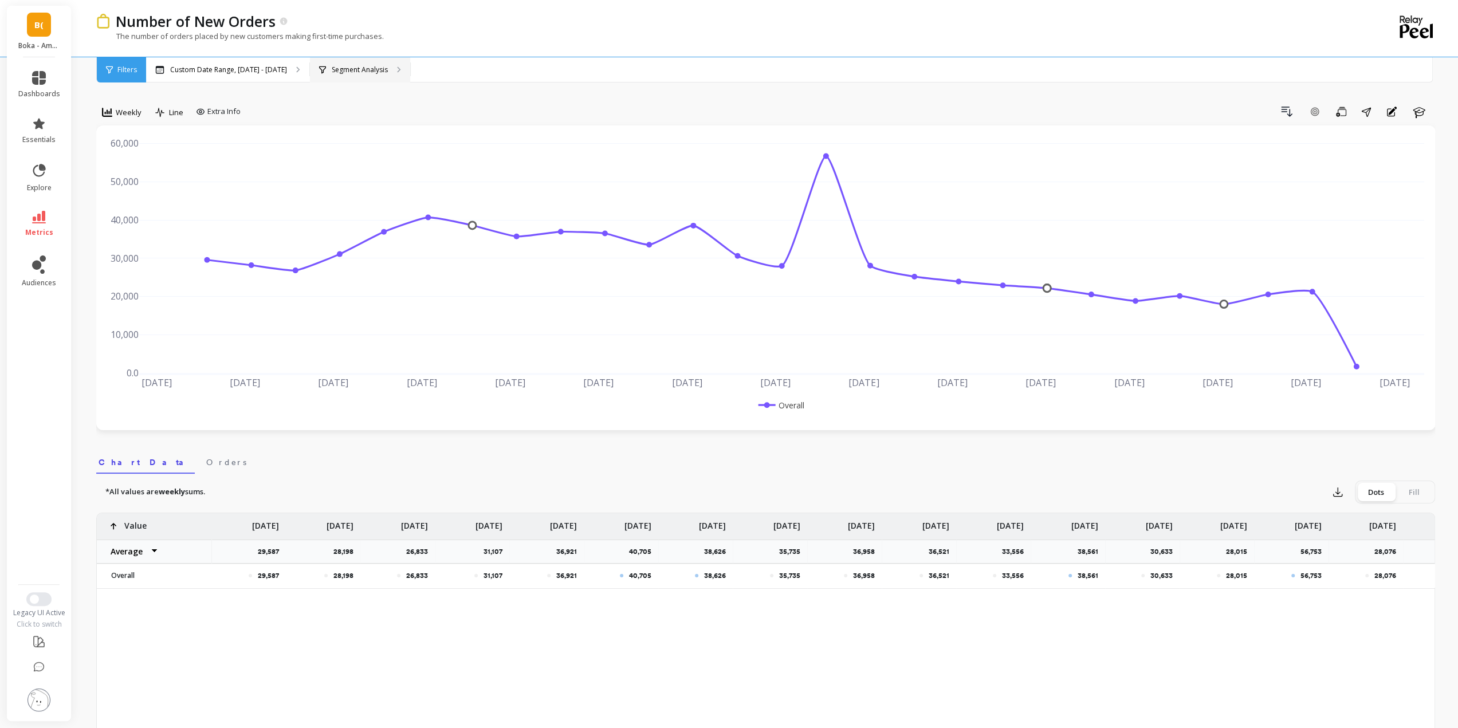
click at [348, 69] on p "Segment Analysis" at bounding box center [360, 69] width 56 height 9
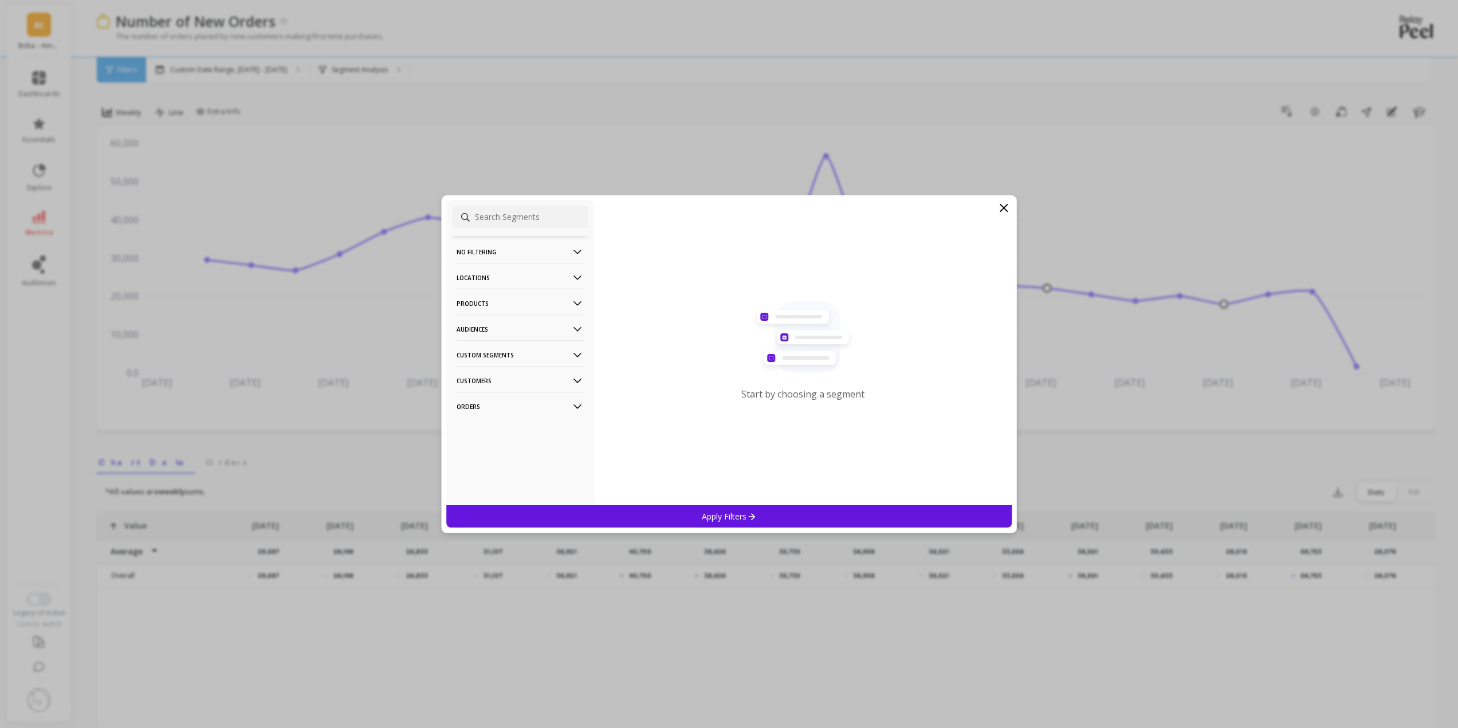
click at [490, 280] on p "Locations" at bounding box center [520, 277] width 127 height 29
click at [481, 320] on p "Countries" at bounding box center [475, 320] width 34 height 10
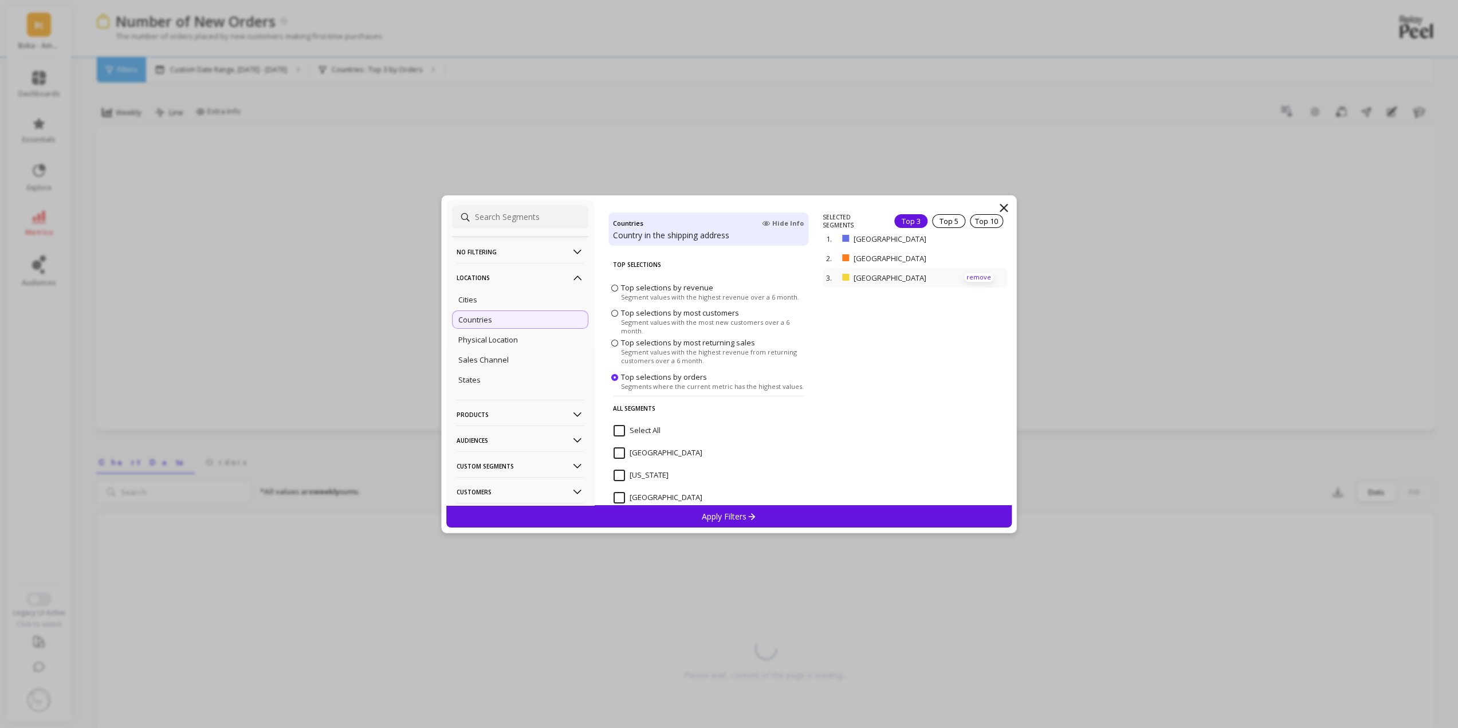
click at [964, 277] on p "remove" at bounding box center [978, 277] width 29 height 9
click at [973, 243] on p "remove" at bounding box center [978, 242] width 29 height 9
click at [751, 517] on icon at bounding box center [752, 517] width 10 height 10
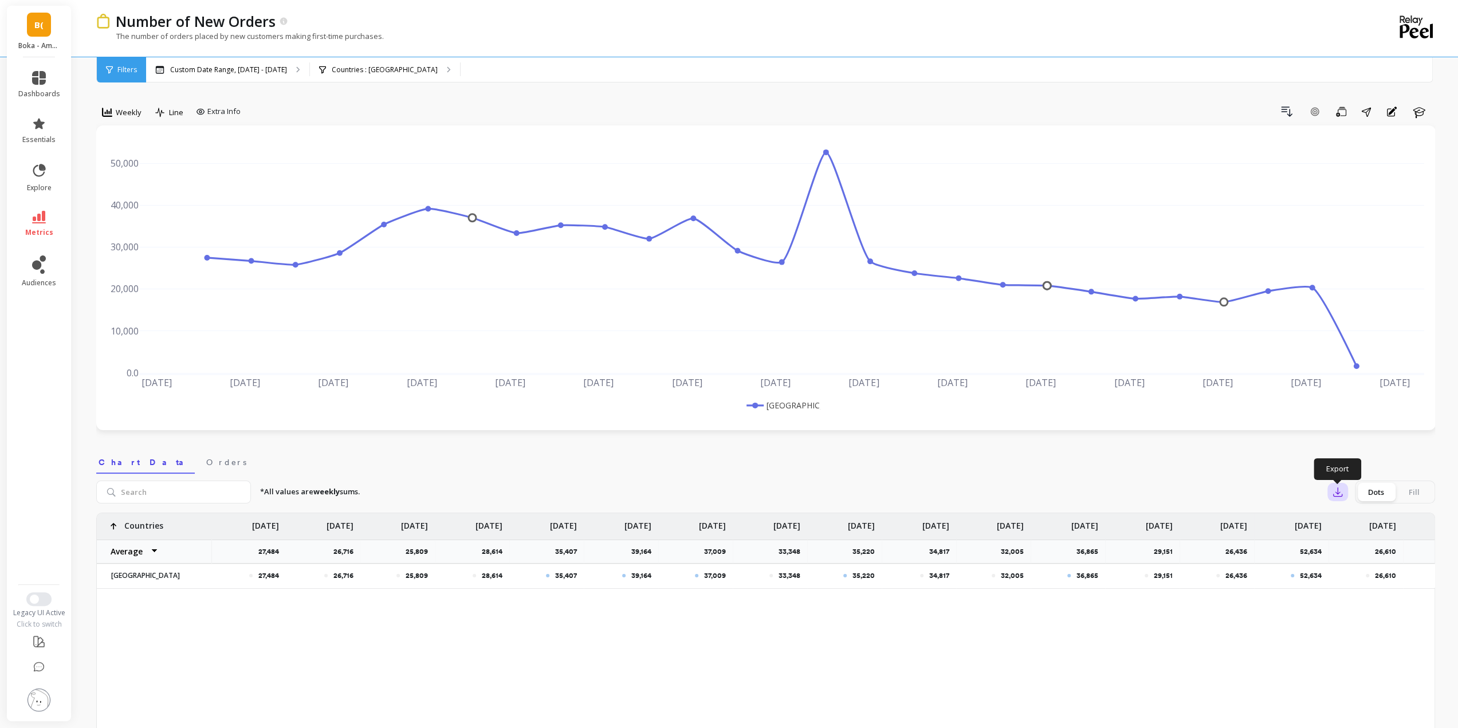
click at [1337, 491] on icon "button" at bounding box center [1337, 491] width 11 height 11
click at [1360, 563] on span "Google Sheets" at bounding box center [1377, 565] width 53 height 11
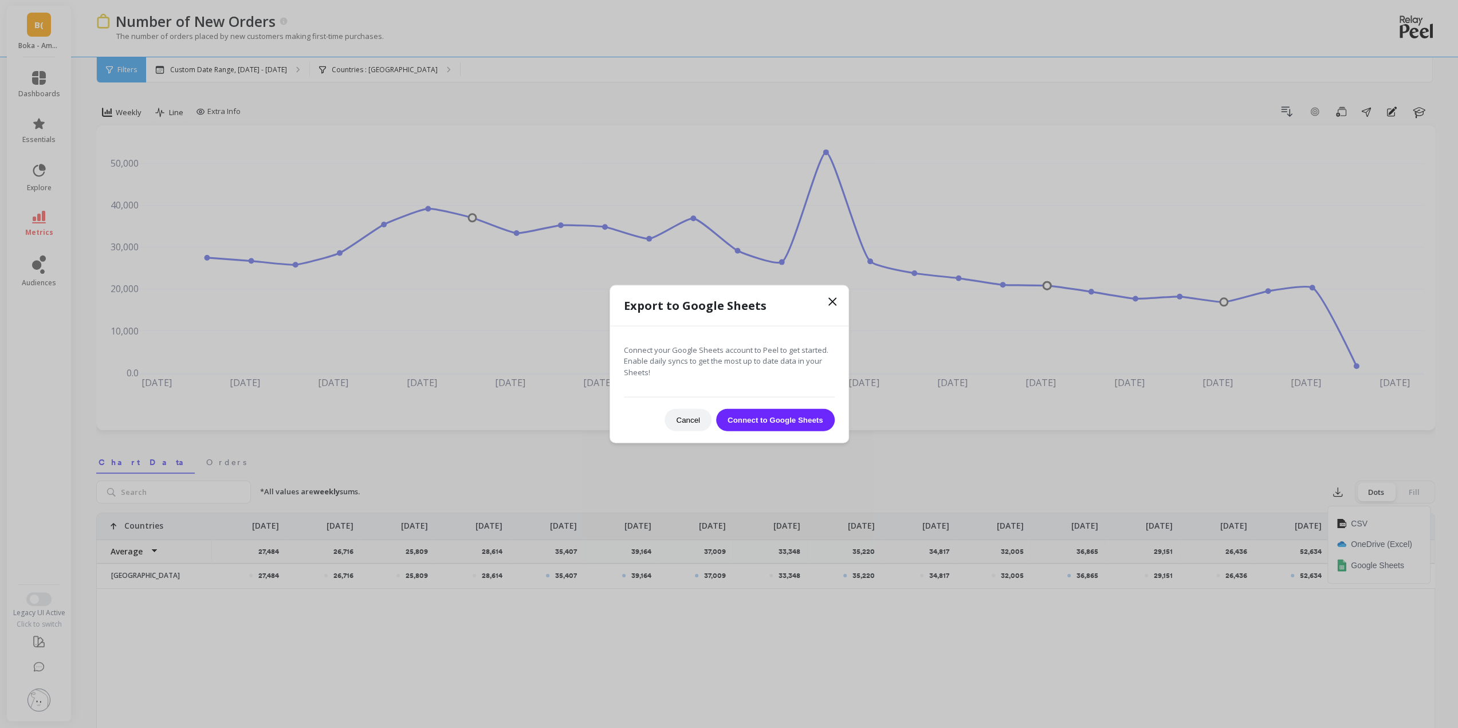
click at [744, 421] on button "Connect to Google Sheets" at bounding box center [775, 420] width 119 height 22
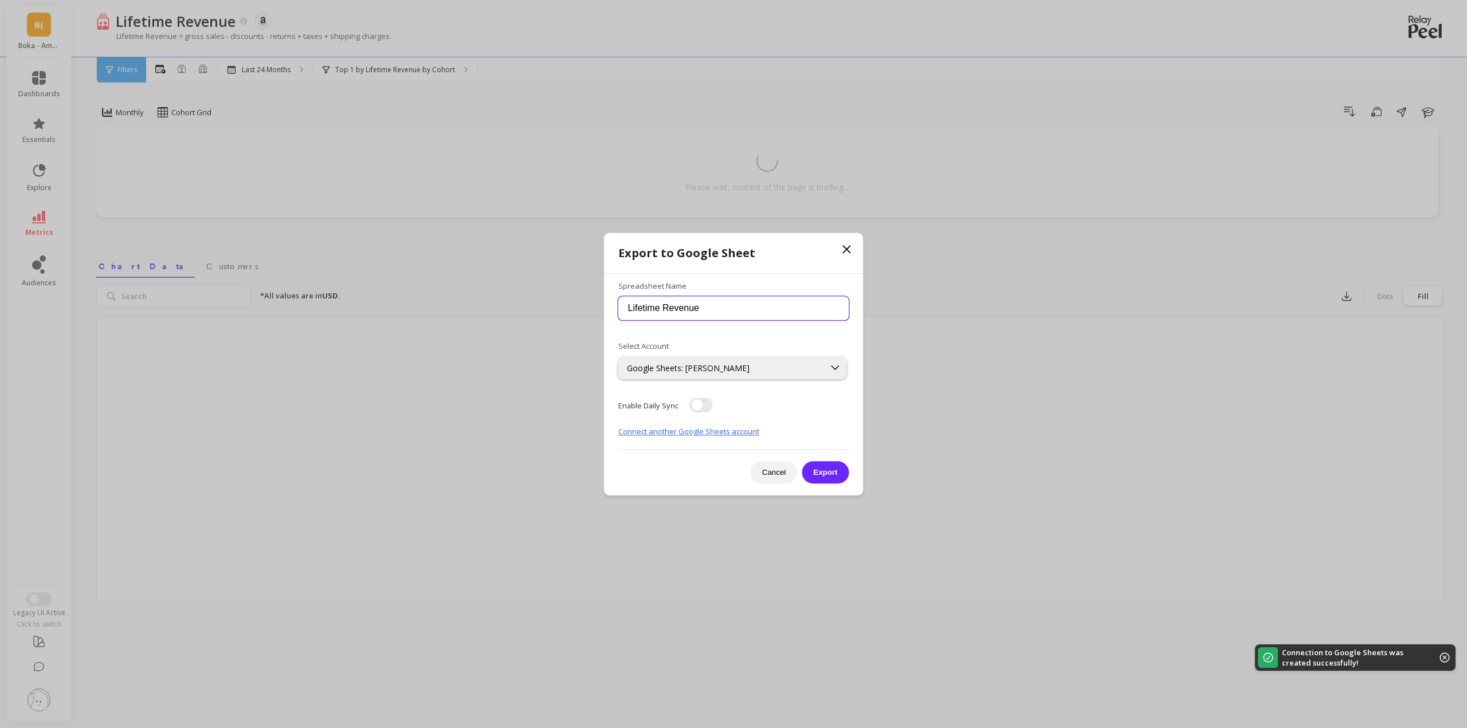
click at [719, 316] on input "Lifetime Revenue" at bounding box center [733, 309] width 231 height 24
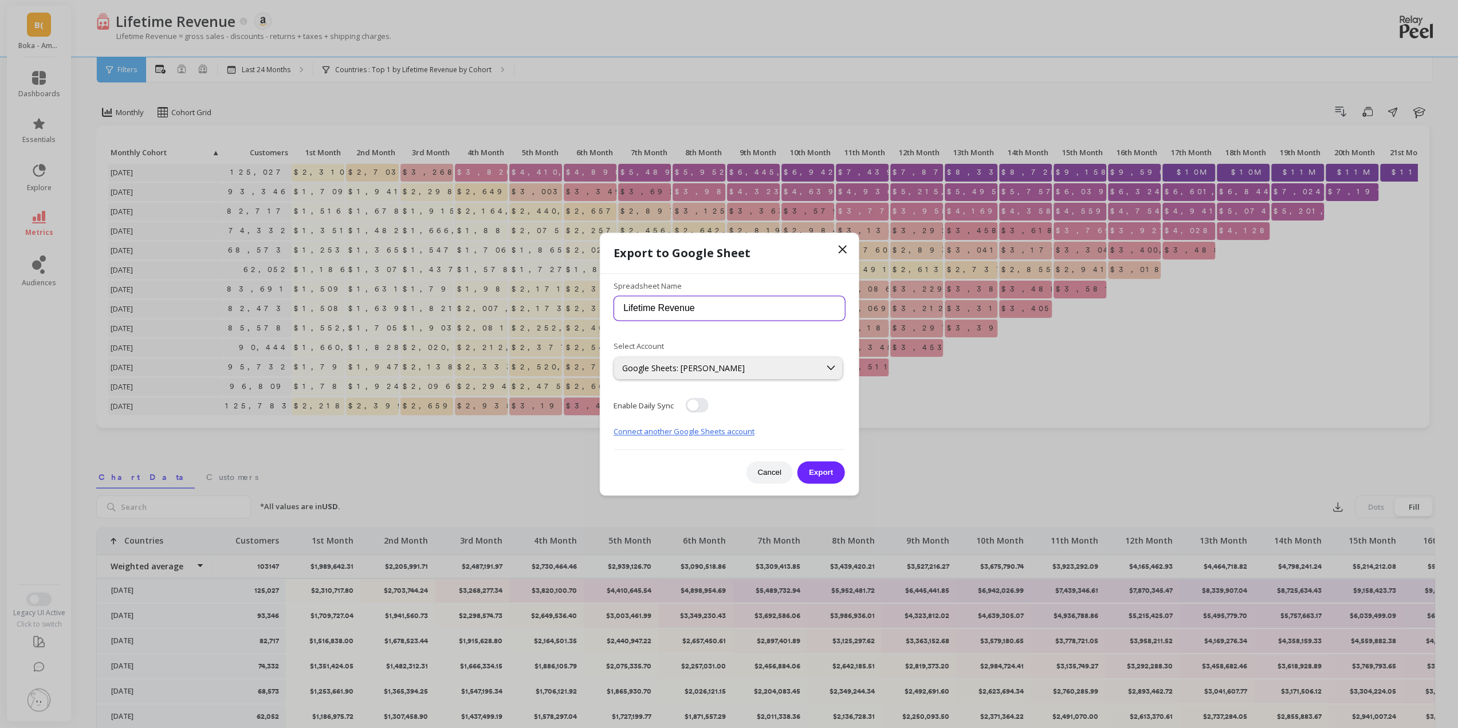
click at [731, 313] on input "Lifetime Revenue" at bounding box center [729, 309] width 231 height 24
type input "24 Mo Lifetime Revenue - Cumulative US only"
click at [696, 406] on button "button" at bounding box center [696, 405] width 23 height 15
click at [828, 477] on button "Export" at bounding box center [820, 472] width 47 height 22
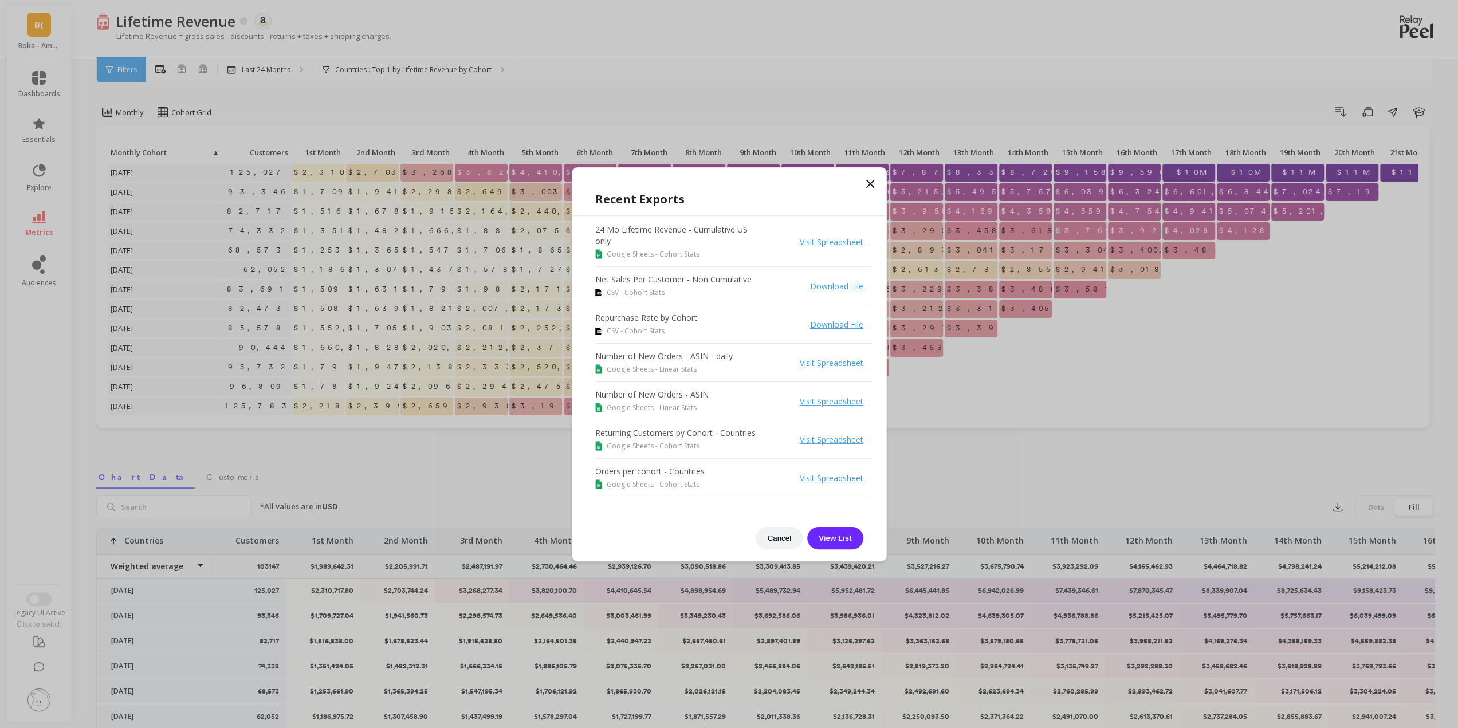
click at [870, 178] on icon at bounding box center [870, 184] width 14 height 14
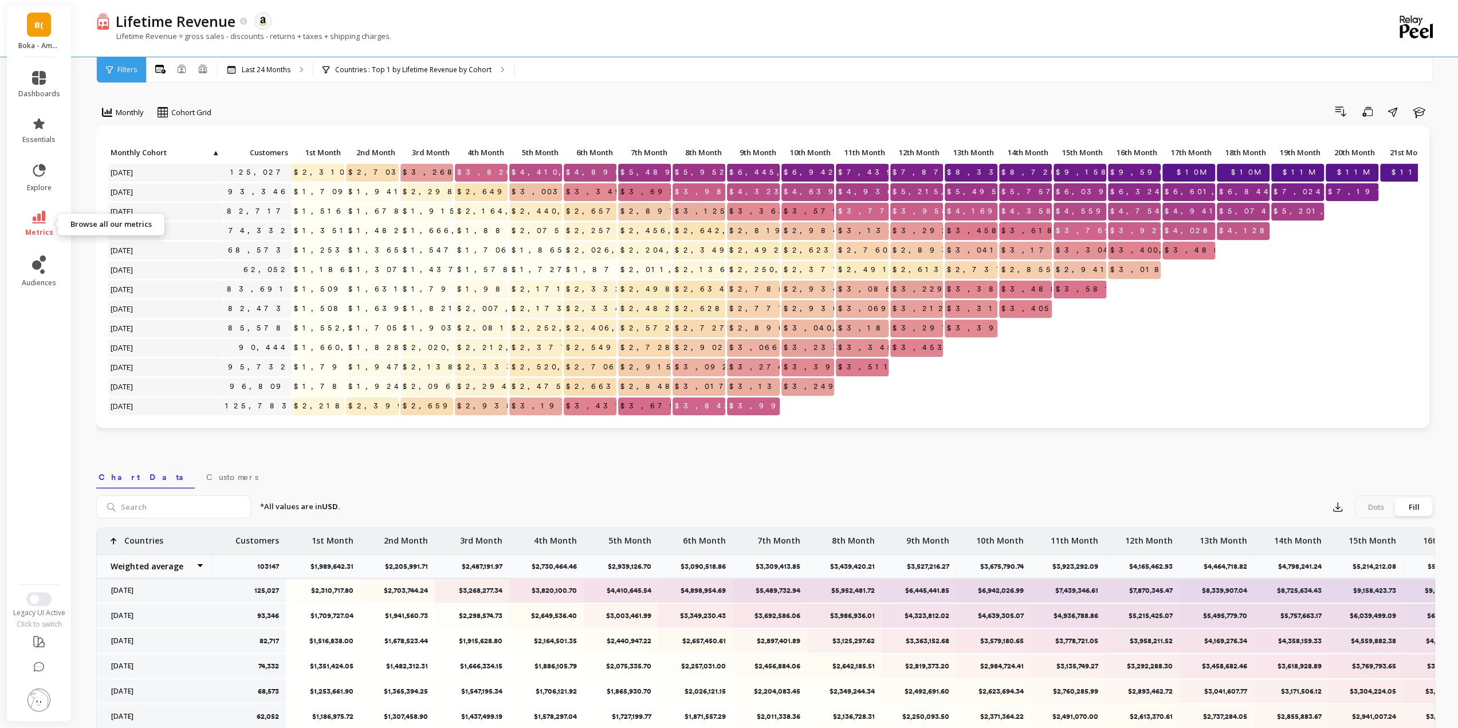
click at [40, 223] on link "metrics" at bounding box center [39, 224] width 42 height 26
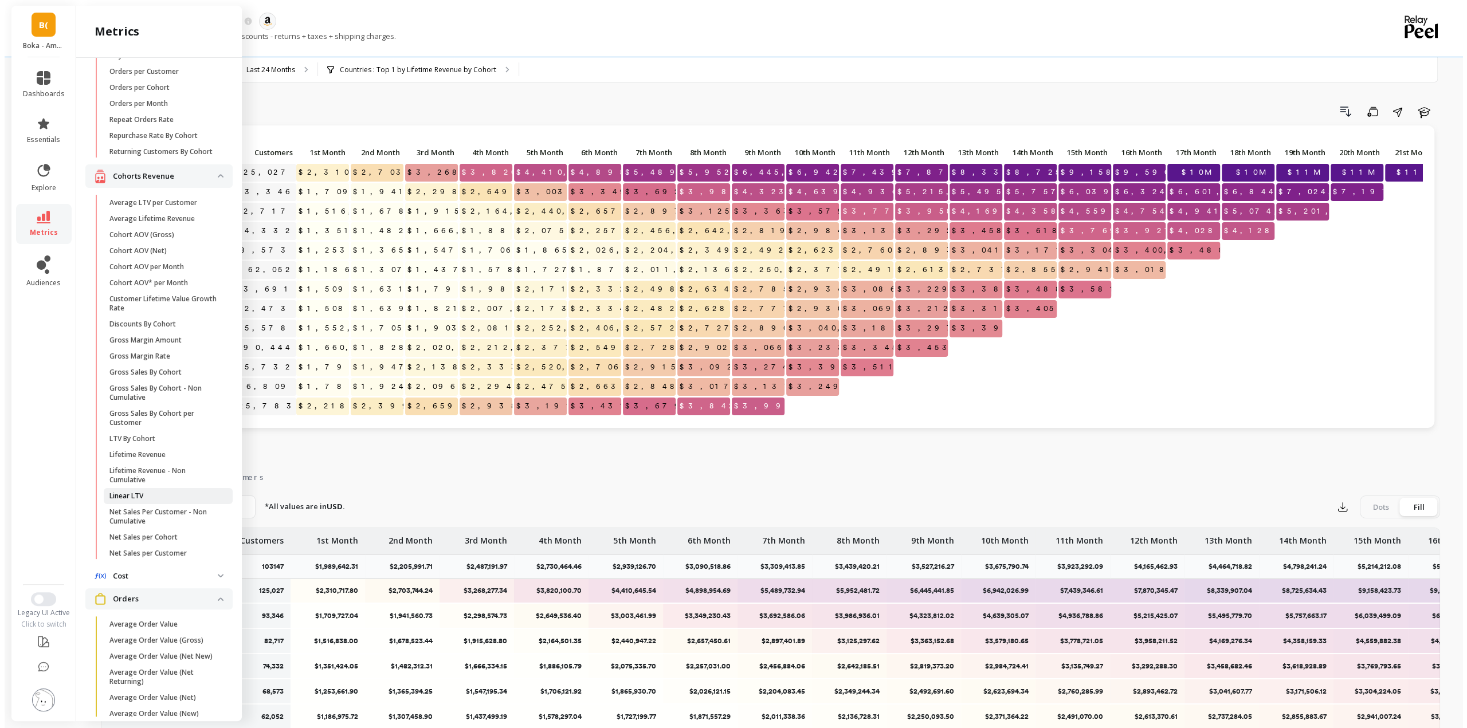
scroll to position [57, 0]
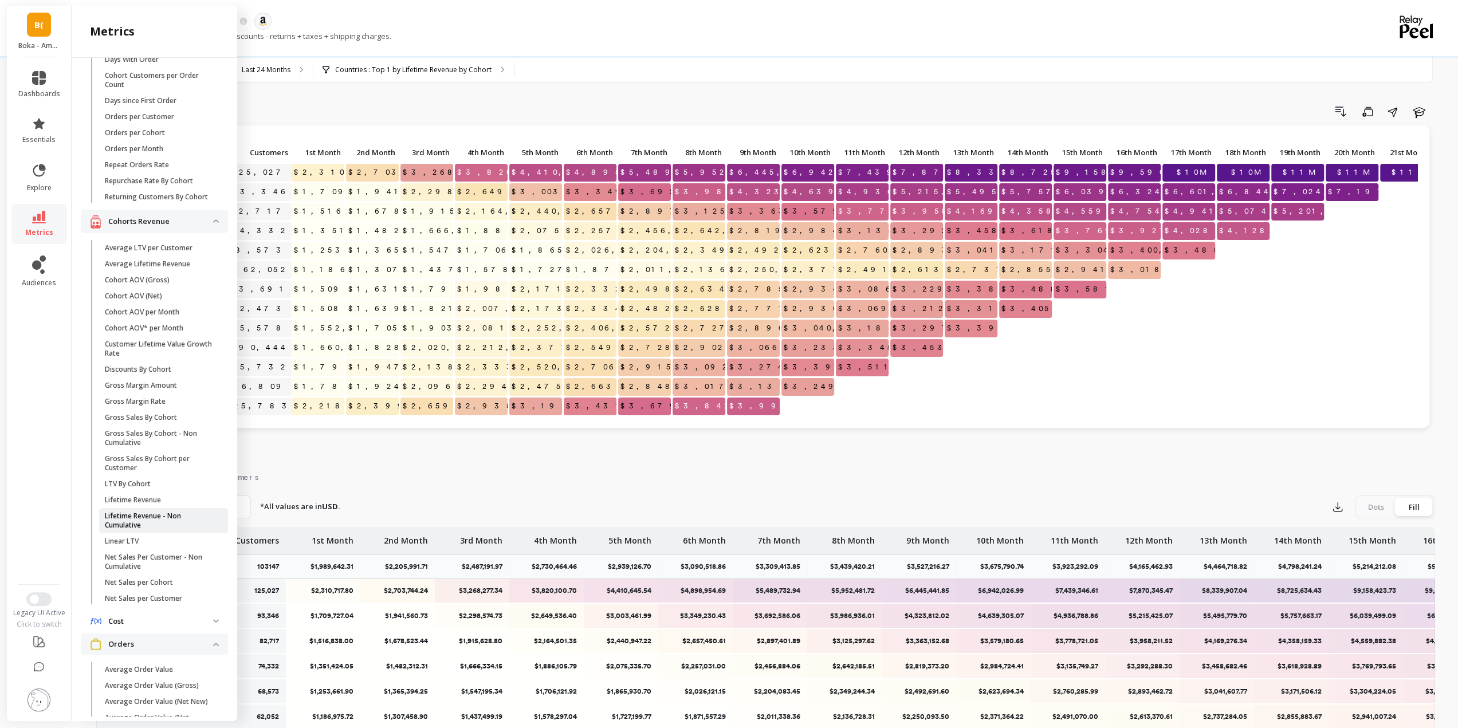
click at [154, 527] on p "Lifetime Revenue - Non Cumulative" at bounding box center [159, 521] width 109 height 18
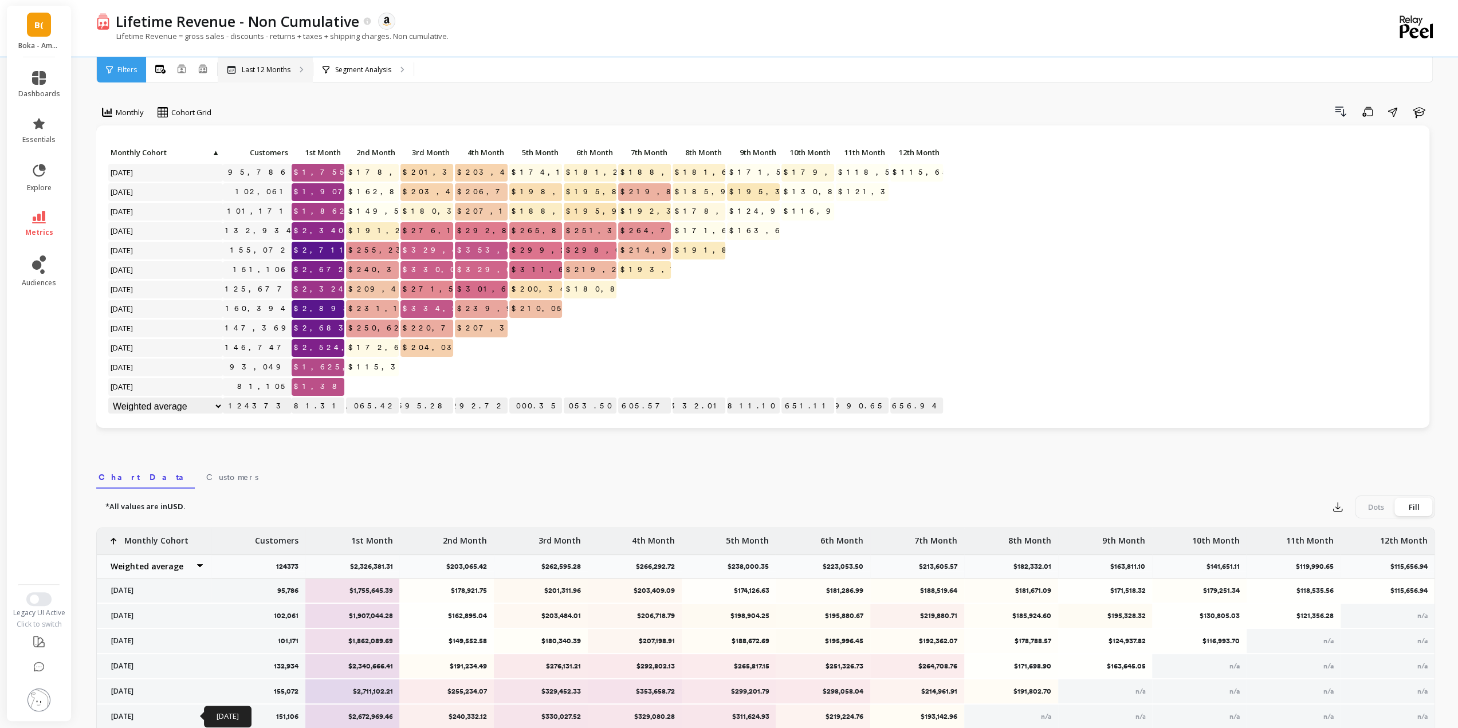
click at [280, 68] on p "Last 12 Months" at bounding box center [266, 69] width 49 height 9
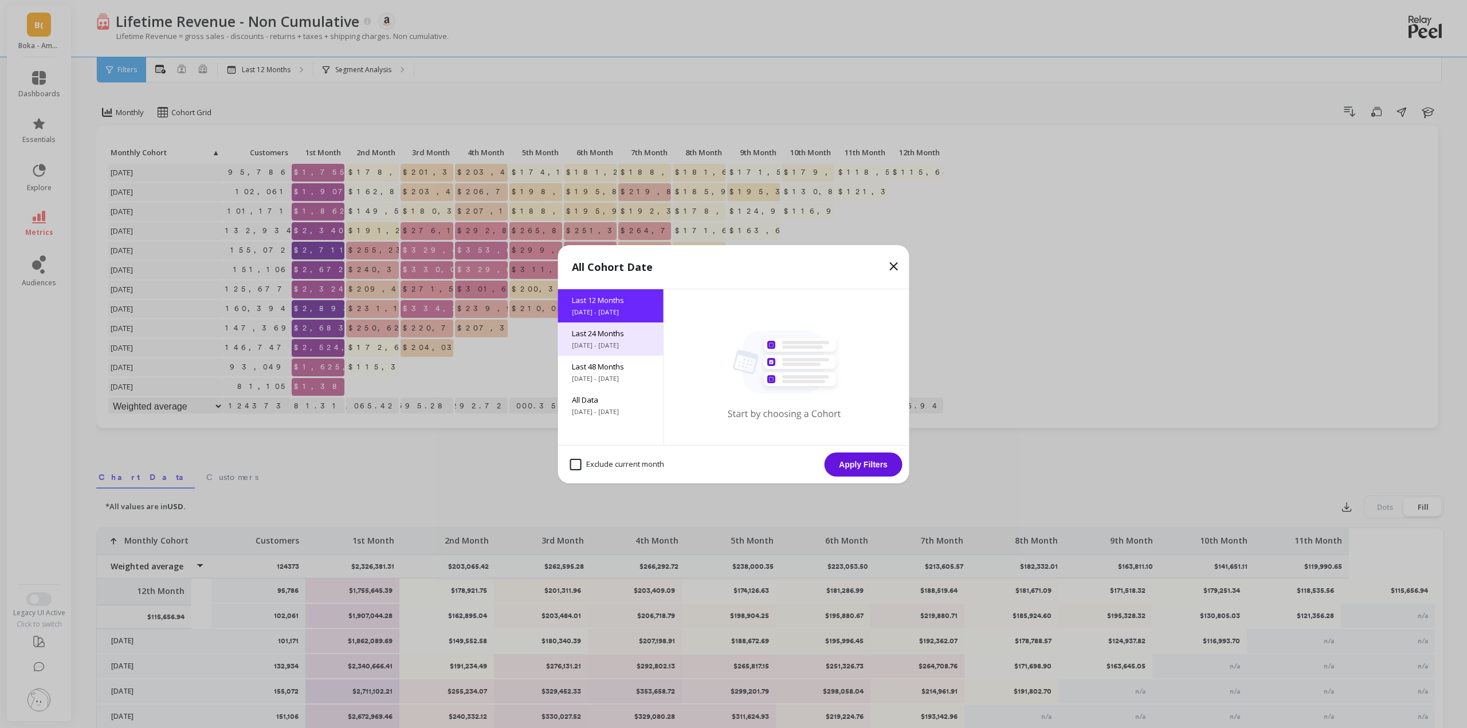
click at [599, 337] on span "Last 24 Months" at bounding box center [611, 333] width 78 height 10
click at [874, 461] on button "Apply Filters" at bounding box center [863, 465] width 78 height 24
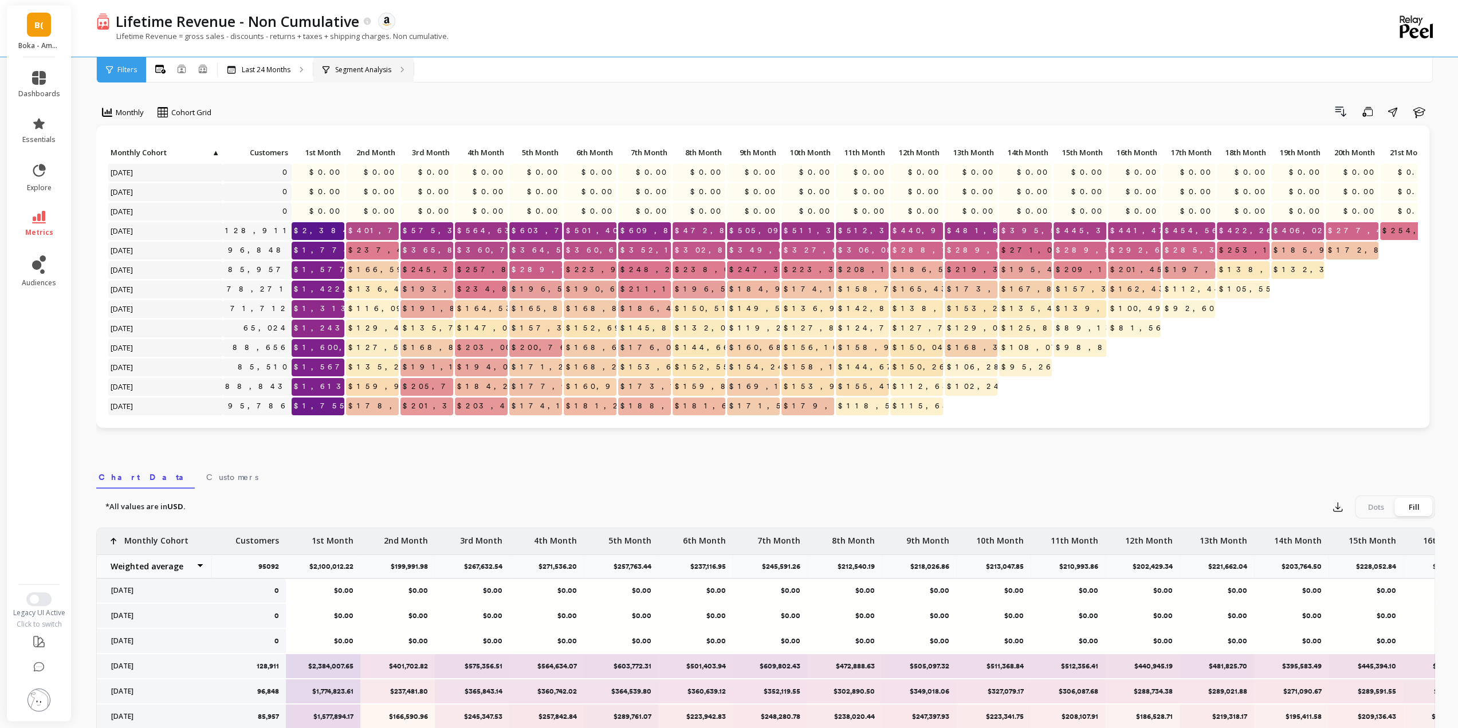
click at [357, 73] on p "Segment Analysis" at bounding box center [363, 69] width 56 height 9
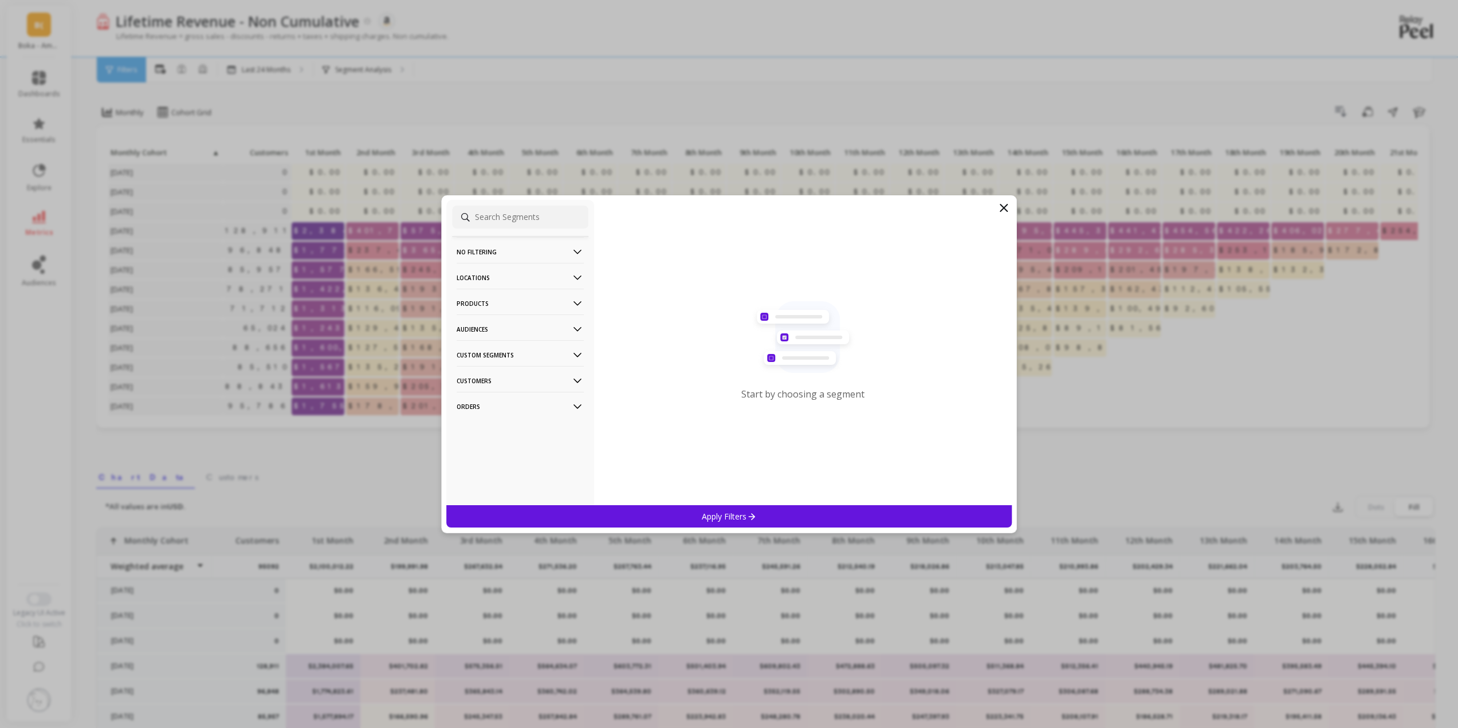
click at [502, 285] on p "Locations" at bounding box center [520, 277] width 127 height 29
drag, startPoint x: 496, startPoint y: 296, endPoint x: 549, endPoint y: 292, distance: 52.9
click at [496, 296] on div "Cities" at bounding box center [520, 299] width 136 height 18
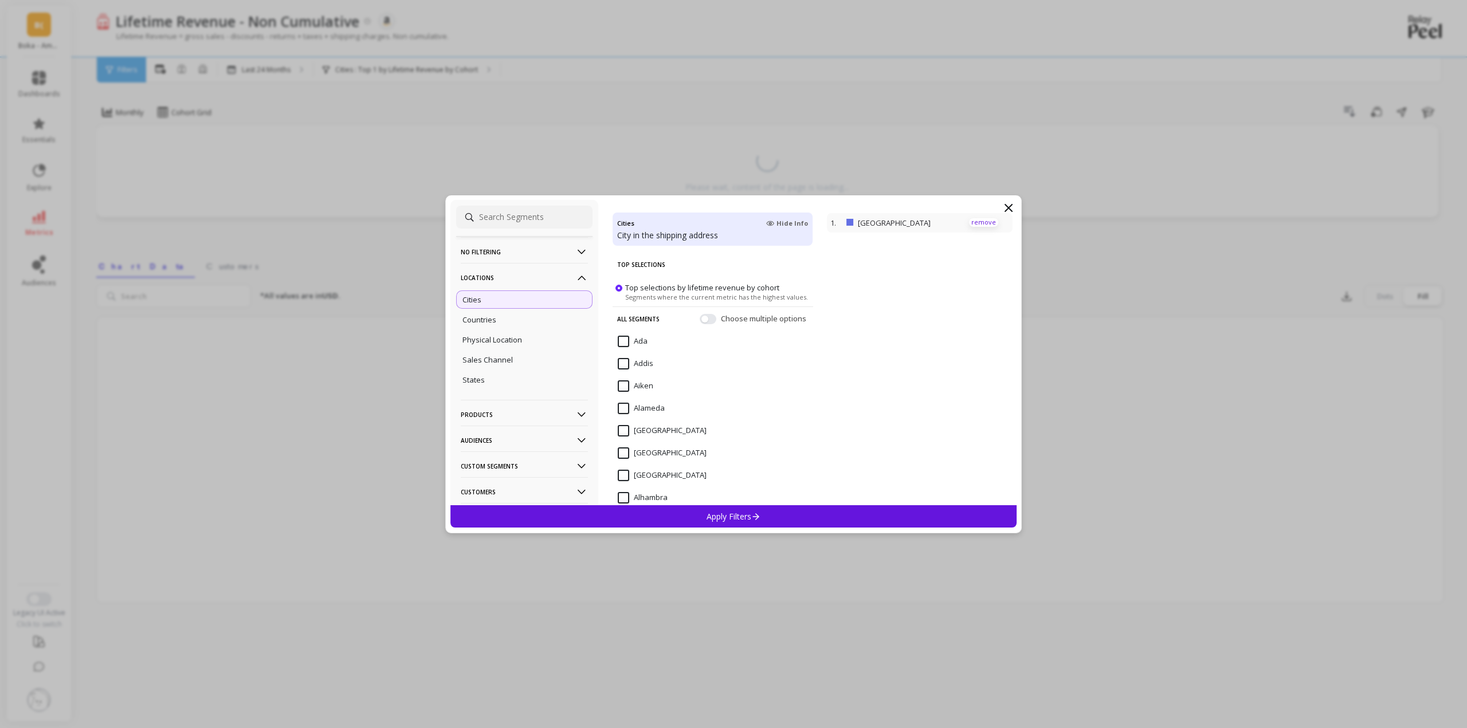
click at [969, 219] on p "remove" at bounding box center [983, 222] width 29 height 9
click at [514, 316] on div "Countries" at bounding box center [524, 320] width 136 height 18
click at [754, 522] on div "Apply Filters" at bounding box center [733, 516] width 566 height 22
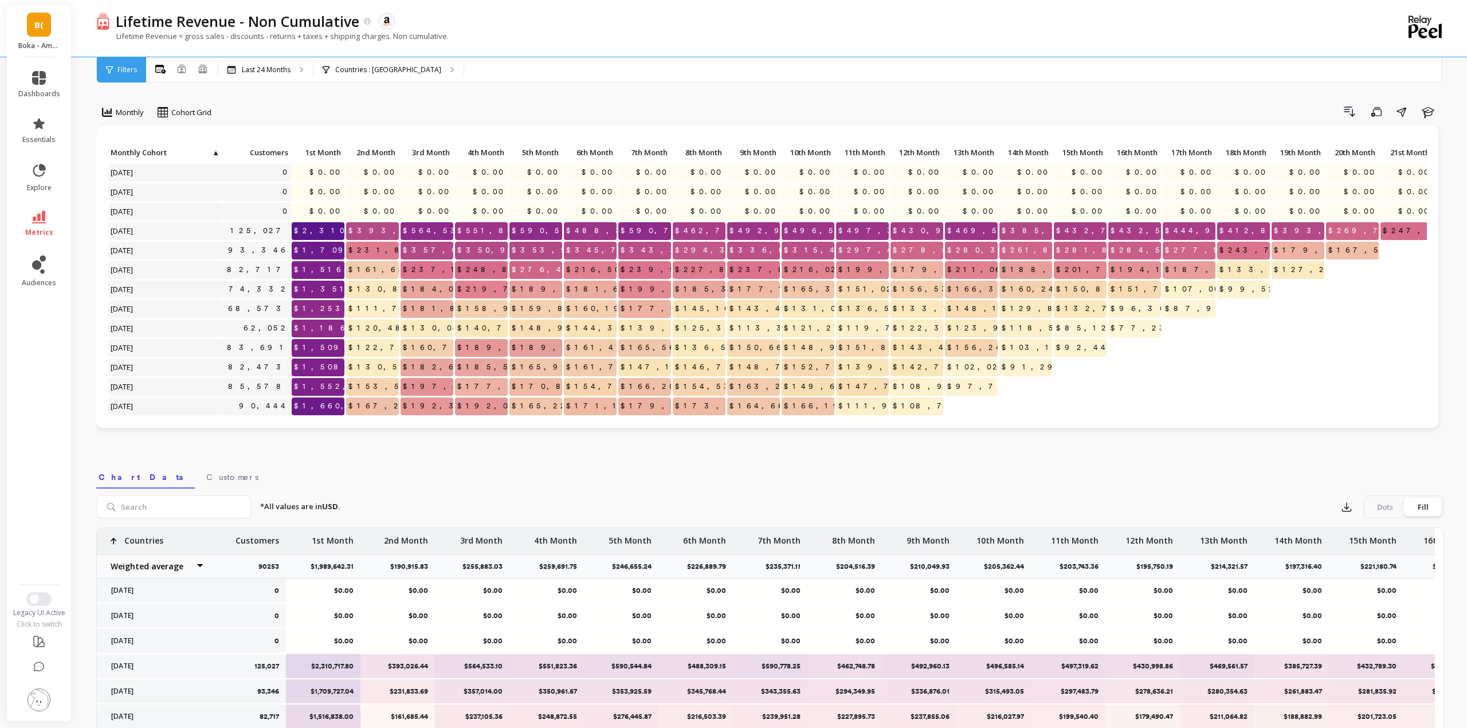
click at [33, 221] on icon at bounding box center [39, 217] width 14 height 13
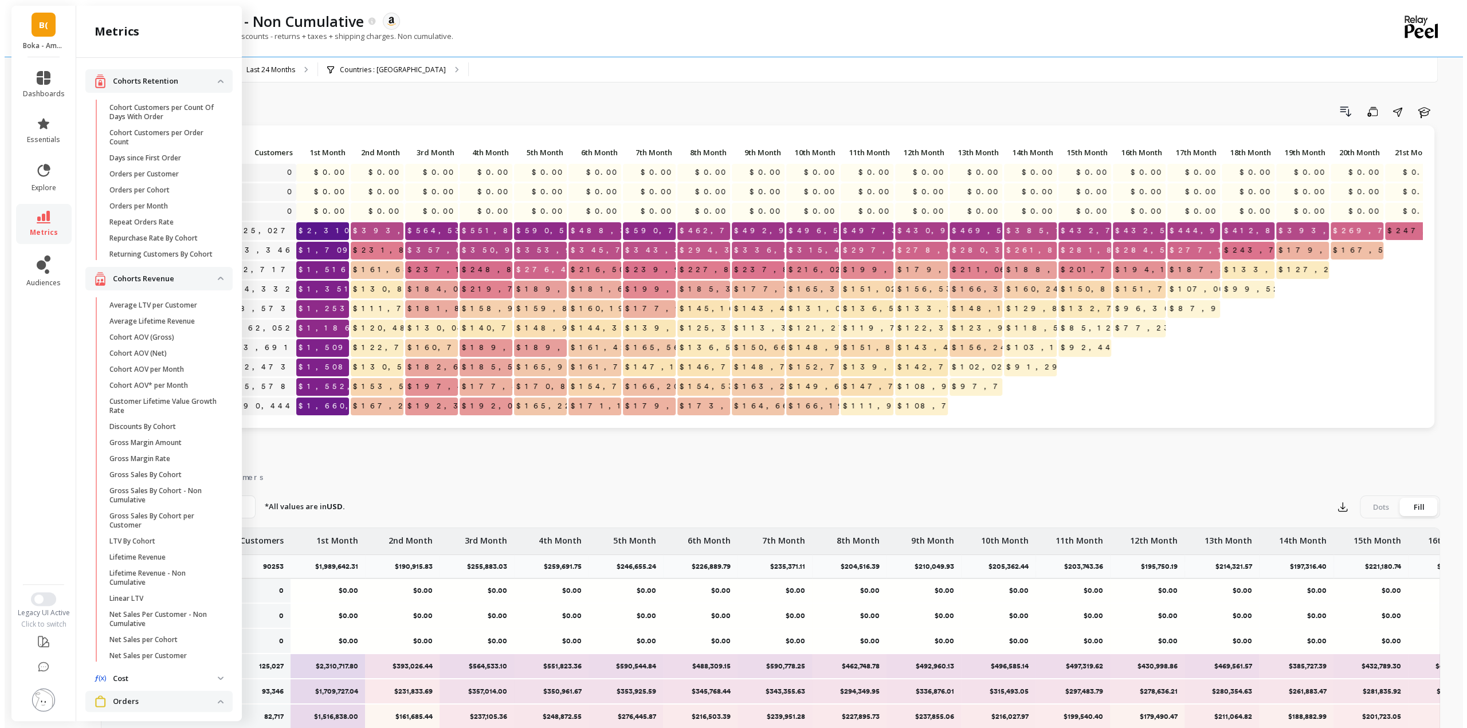
scroll to position [57, 0]
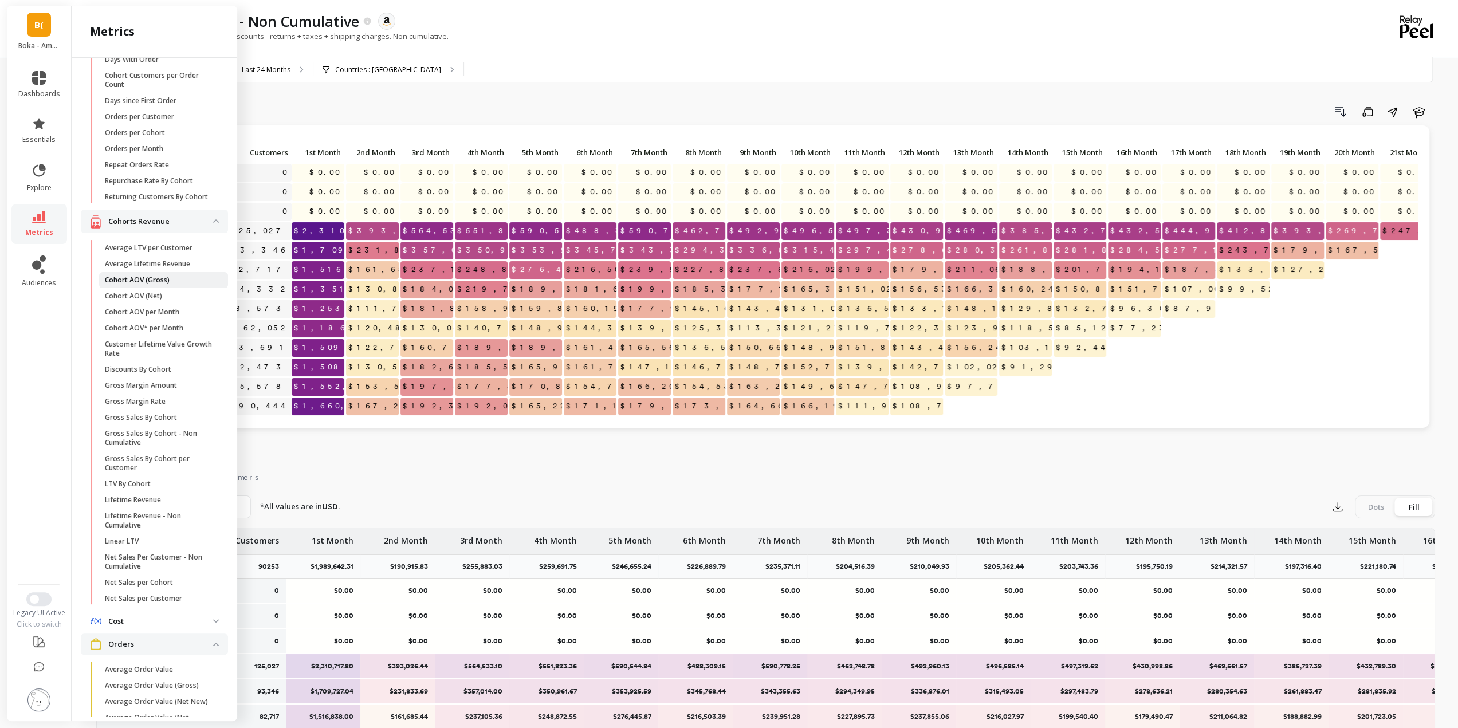
click at [129, 285] on p "Cohort AOV (Gross)" at bounding box center [137, 280] width 65 height 9
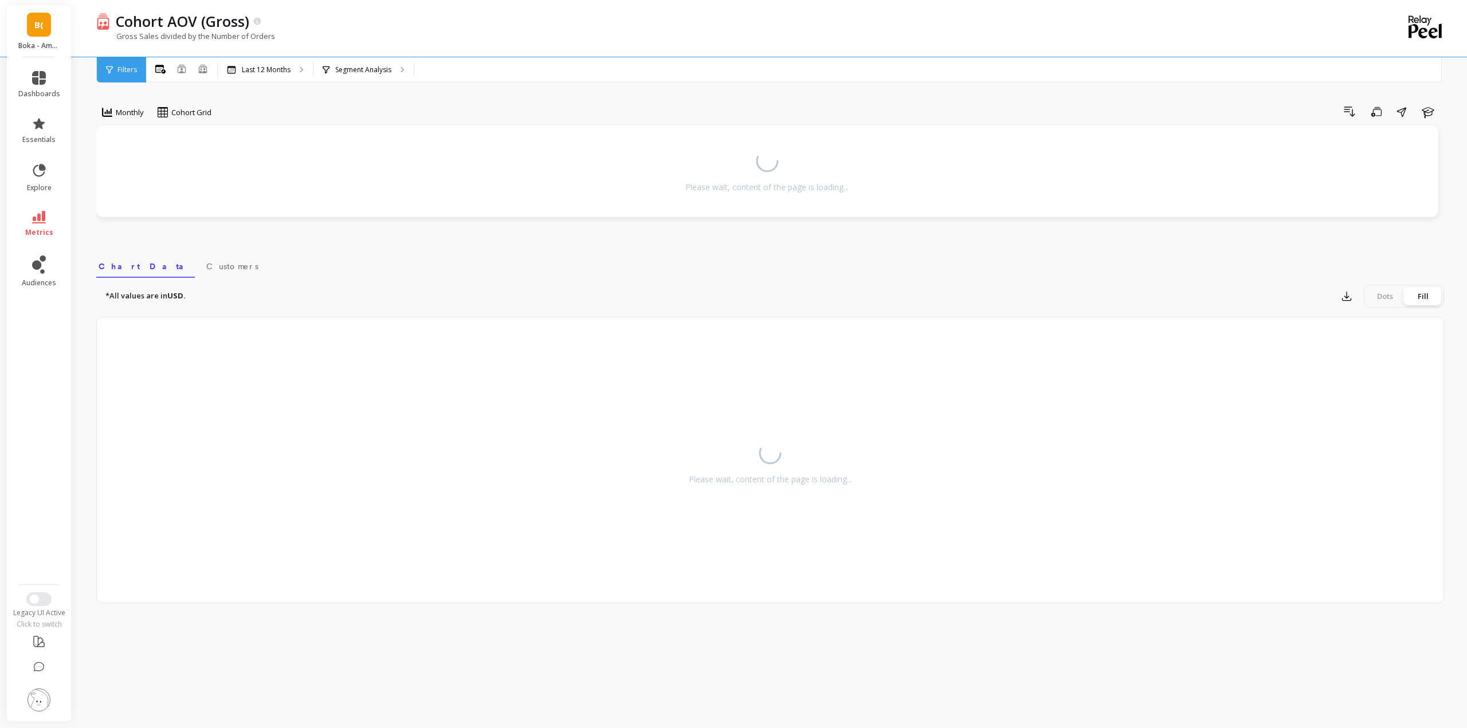
click at [42, 218] on icon at bounding box center [39, 217] width 14 height 13
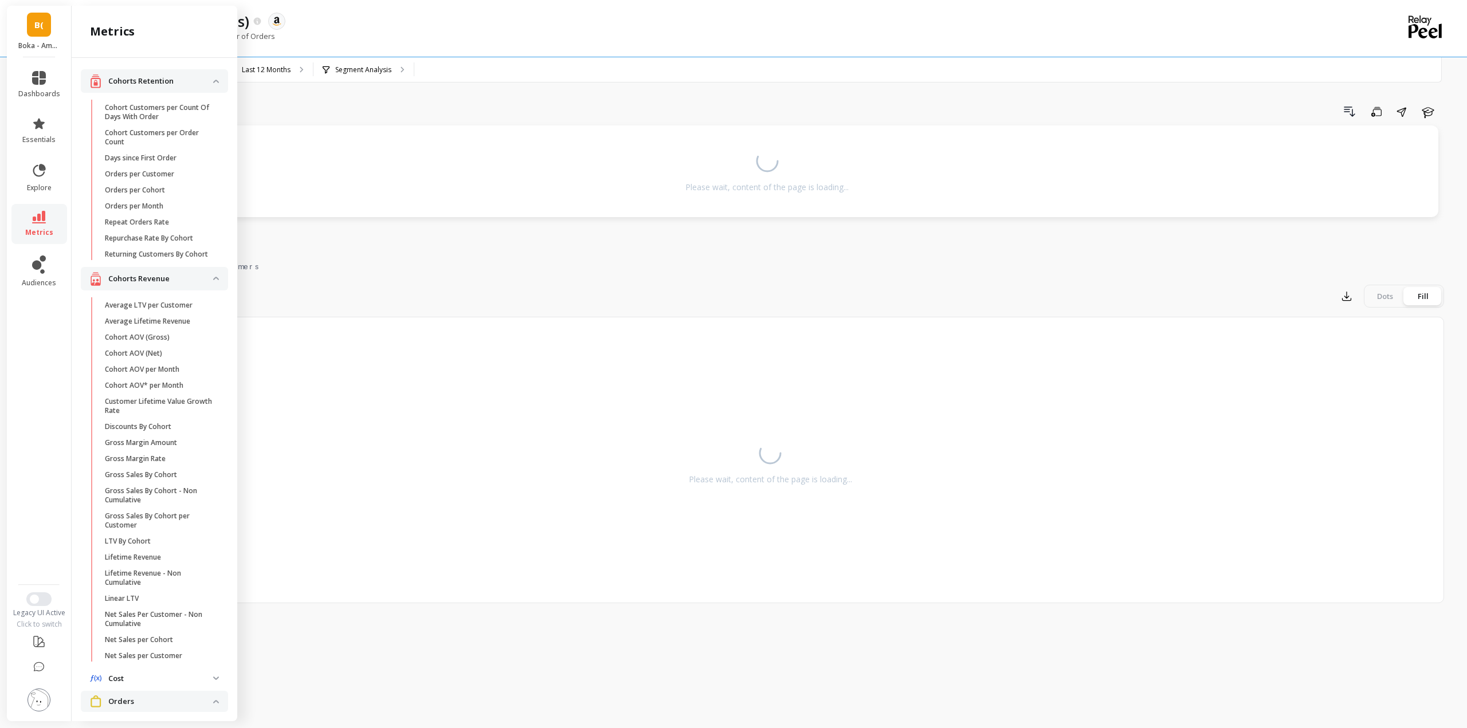
scroll to position [57, 0]
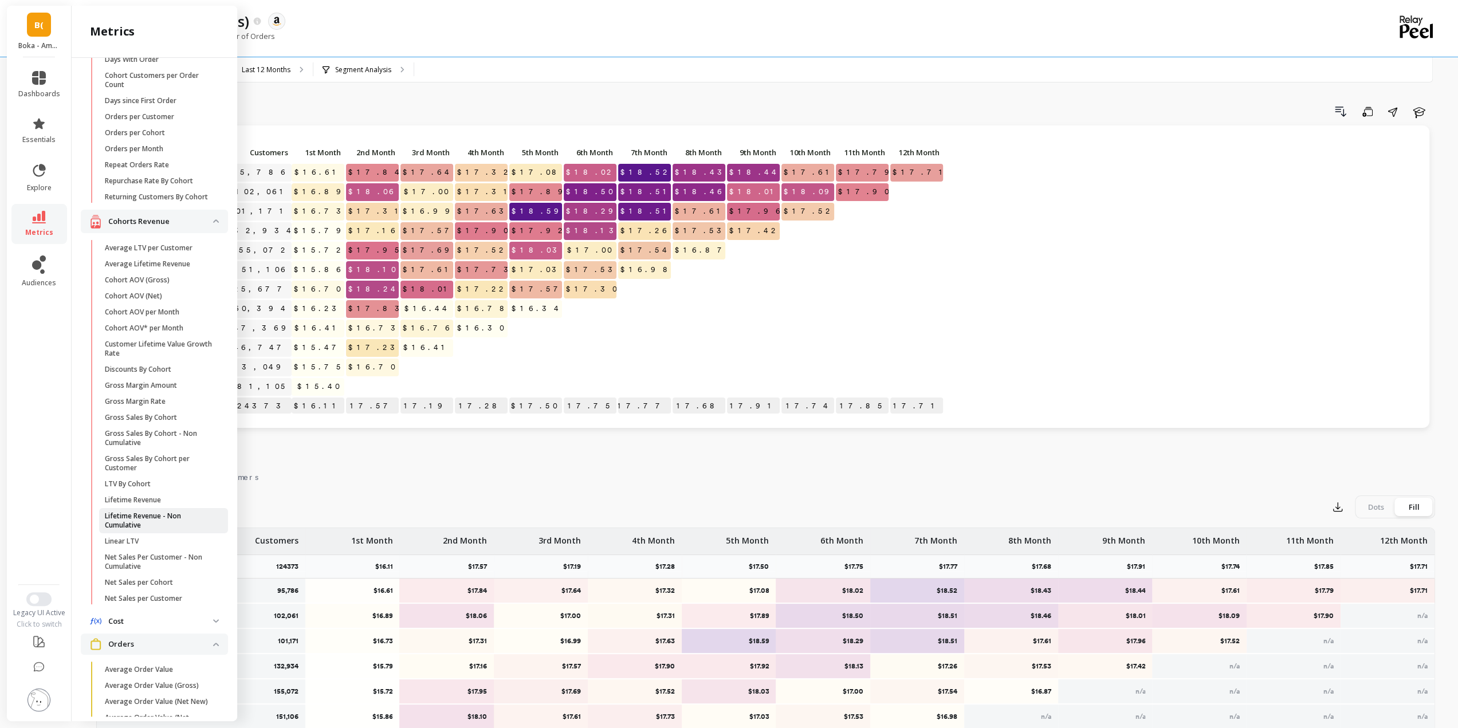
click at [151, 524] on p "Lifetime Revenue - Non Cumulative" at bounding box center [159, 521] width 109 height 18
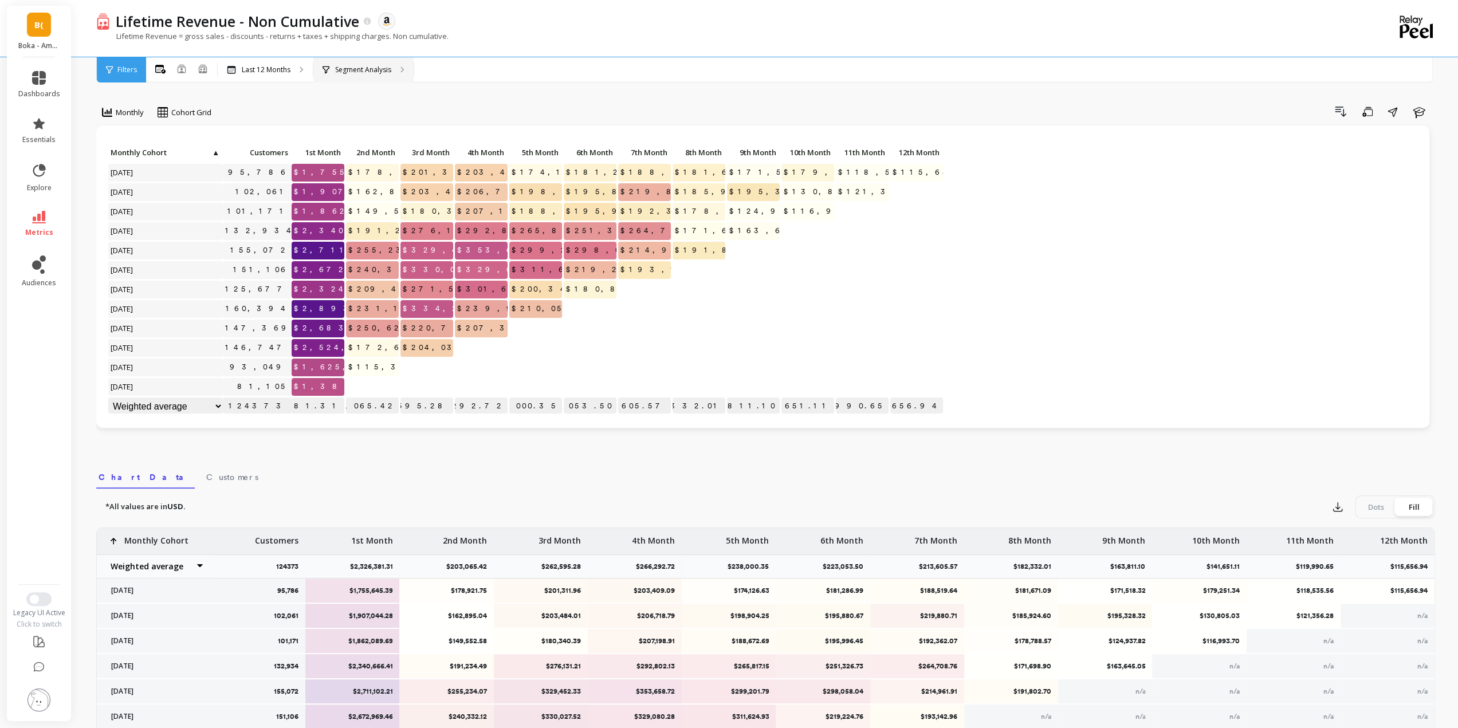
click at [358, 72] on p "Segment Analysis" at bounding box center [363, 69] width 56 height 9
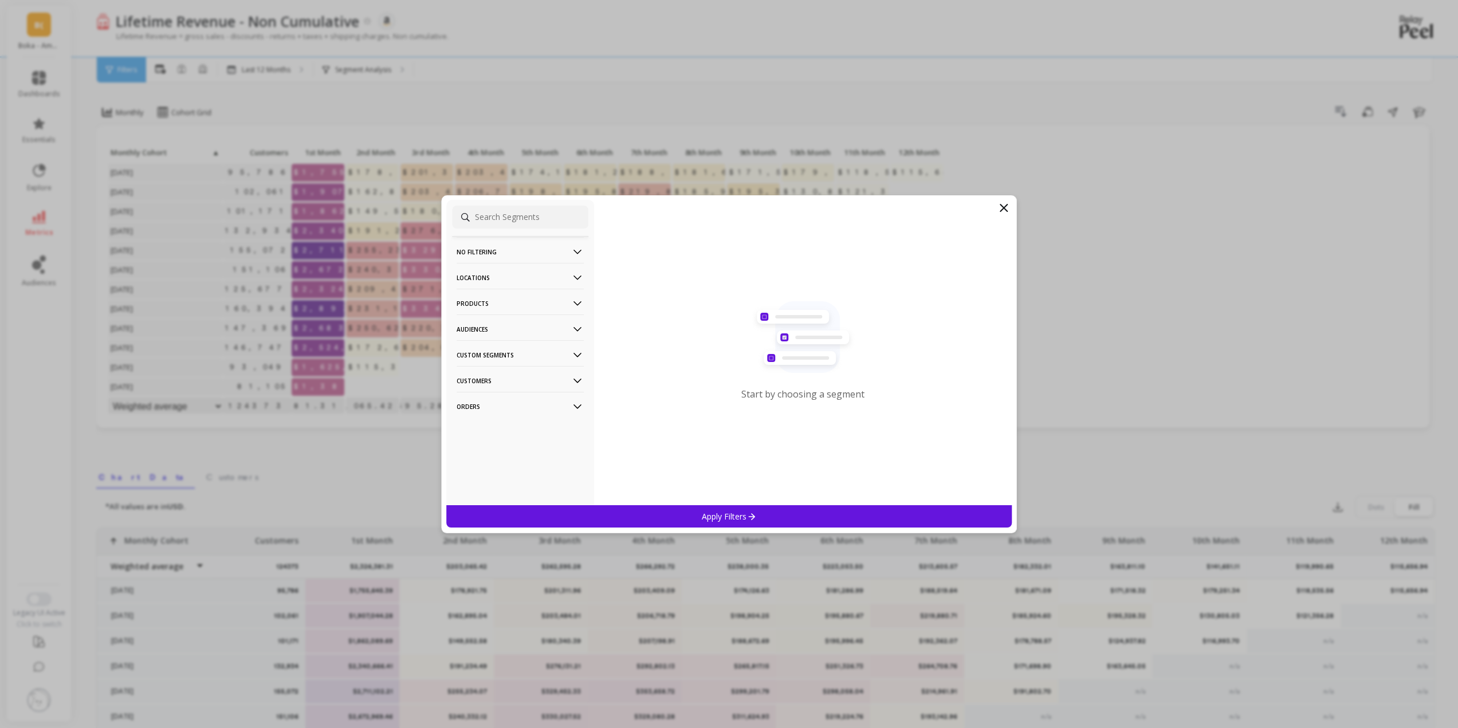
click at [483, 272] on p "Locations" at bounding box center [520, 277] width 127 height 29
click at [484, 321] on p "Countries" at bounding box center [475, 320] width 34 height 10
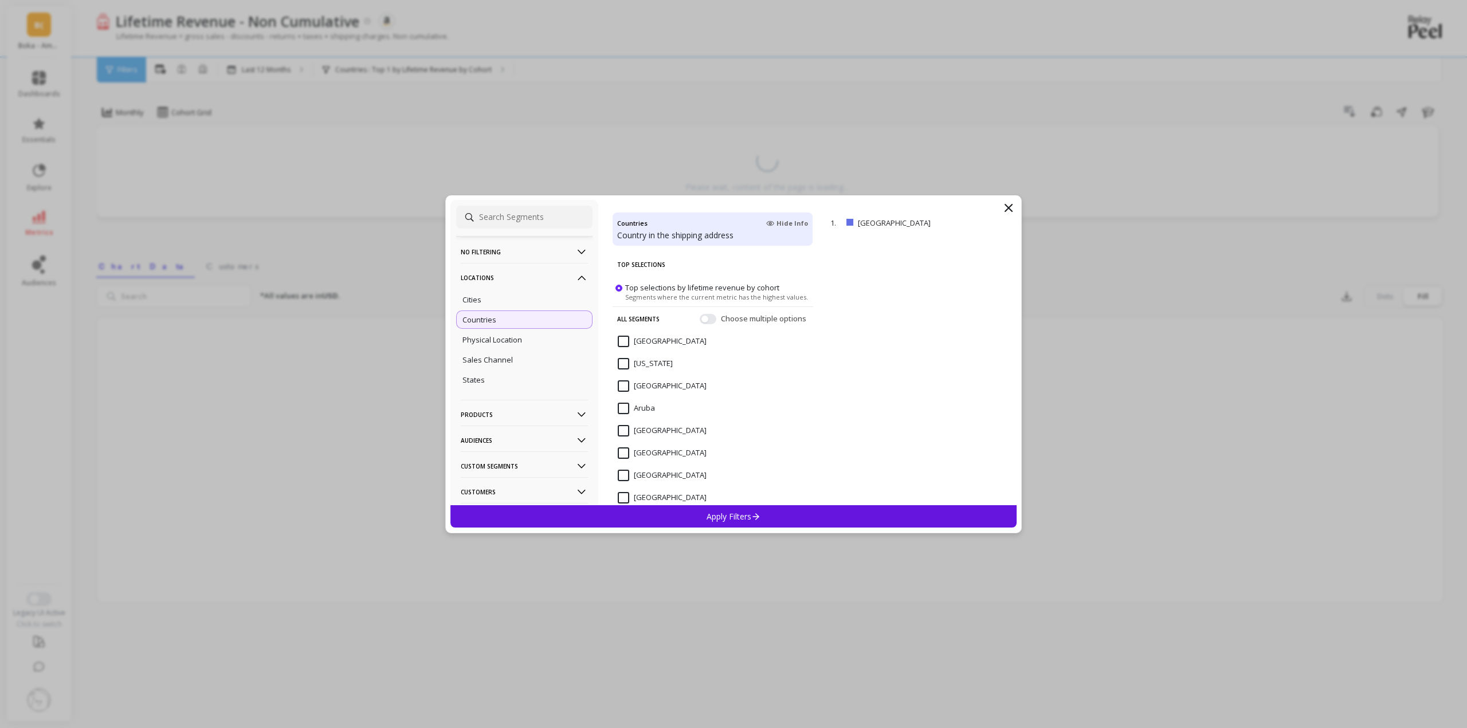
click at [740, 514] on p "Apply Filters" at bounding box center [733, 516] width 54 height 11
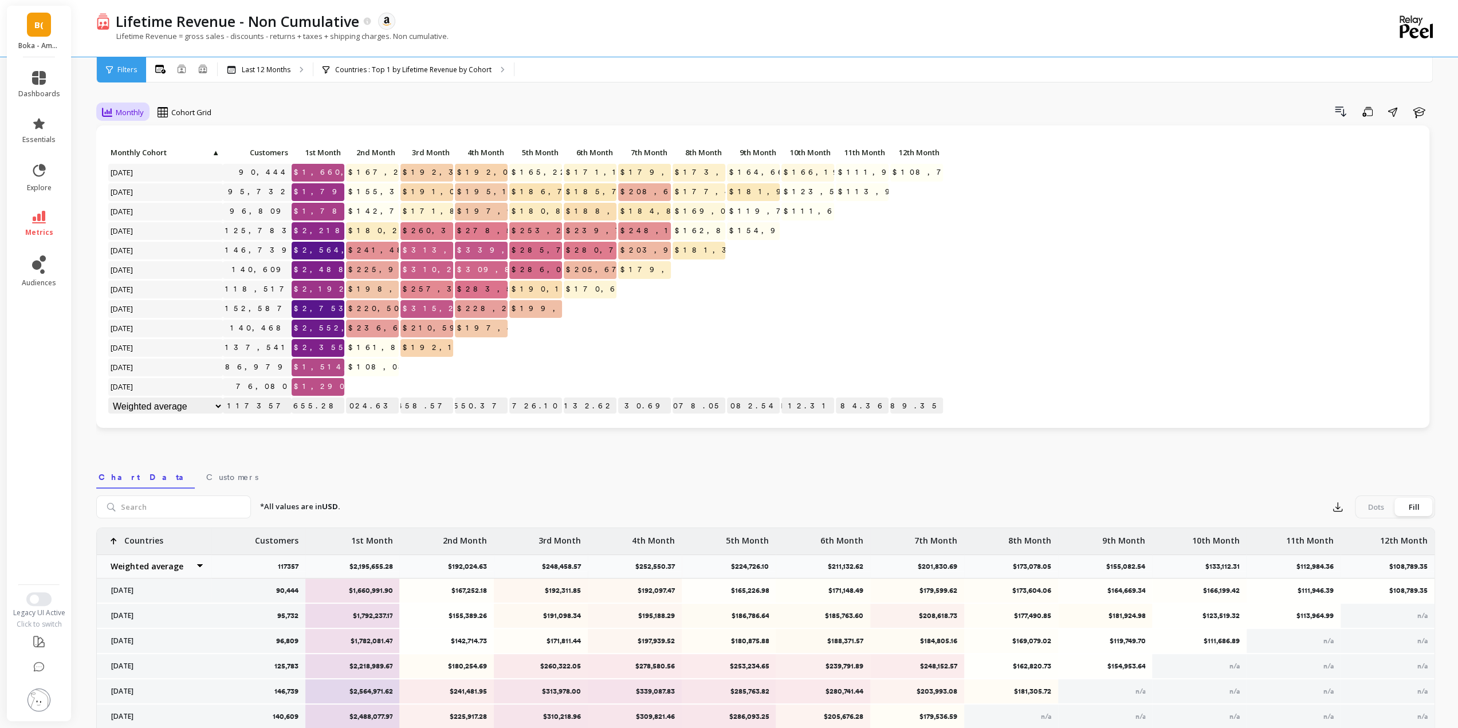
click at [126, 108] on span "Monthly" at bounding box center [130, 112] width 28 height 11
click at [262, 65] on div "Last 12 Months" at bounding box center [265, 69] width 95 height 25
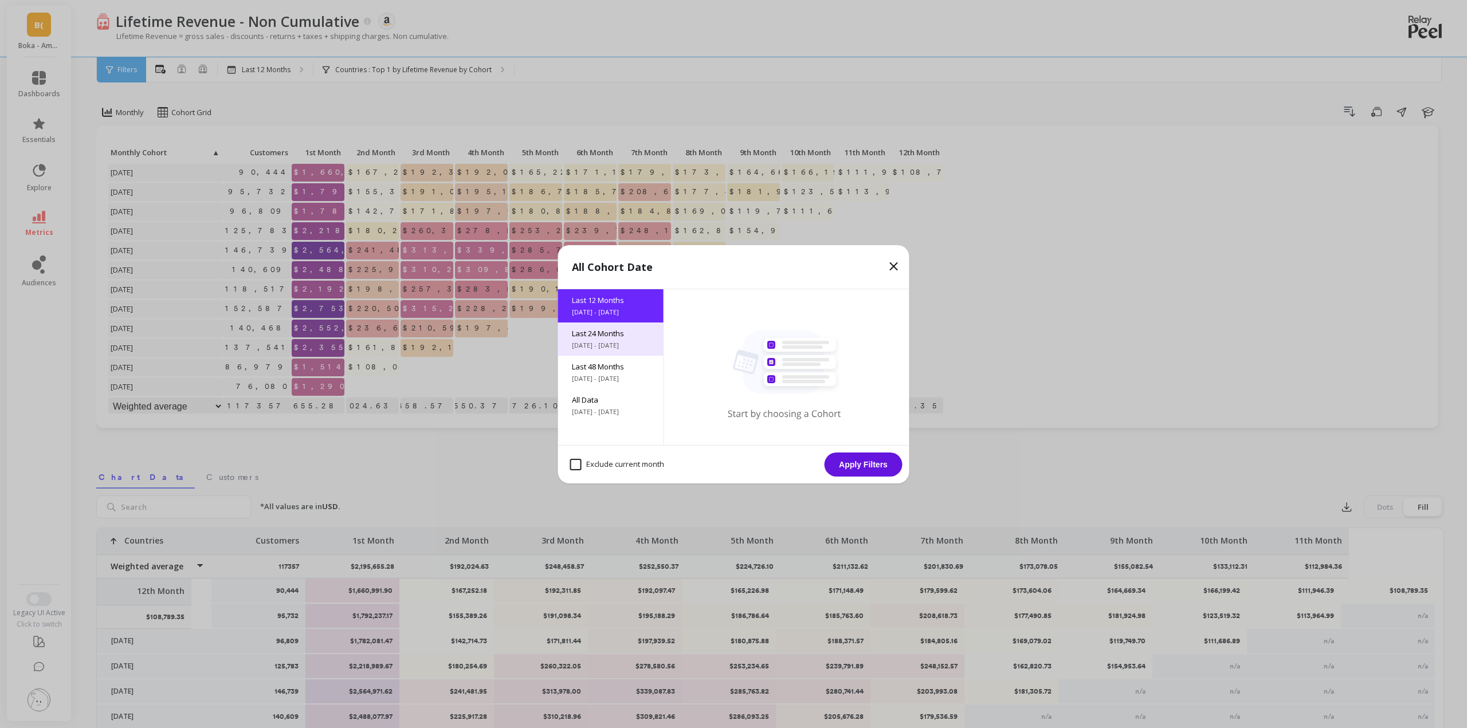
click at [582, 326] on div "Last 24 Months 9/30/2023 - 9/30/2025" at bounding box center [610, 339] width 105 height 33
click at [851, 461] on button "Apply Filters" at bounding box center [863, 465] width 78 height 24
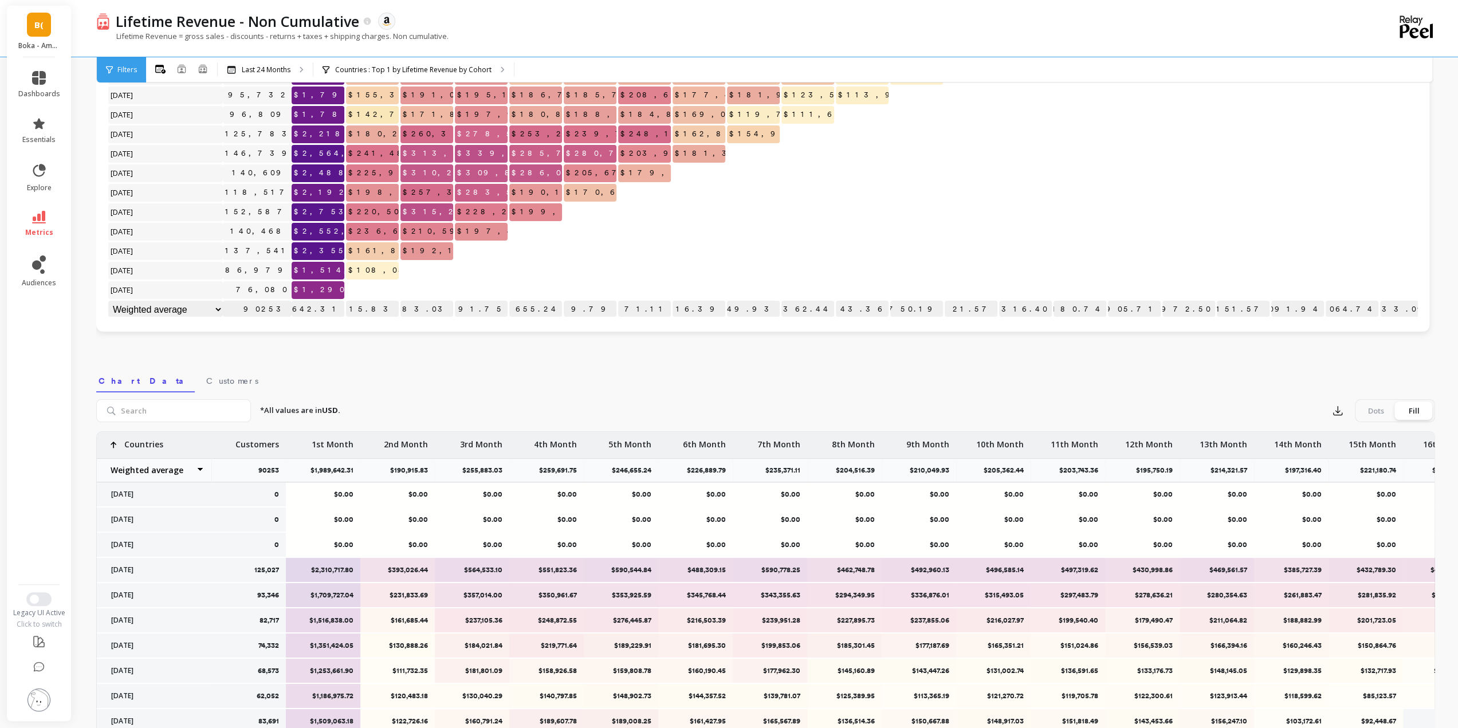
scroll to position [115, 0]
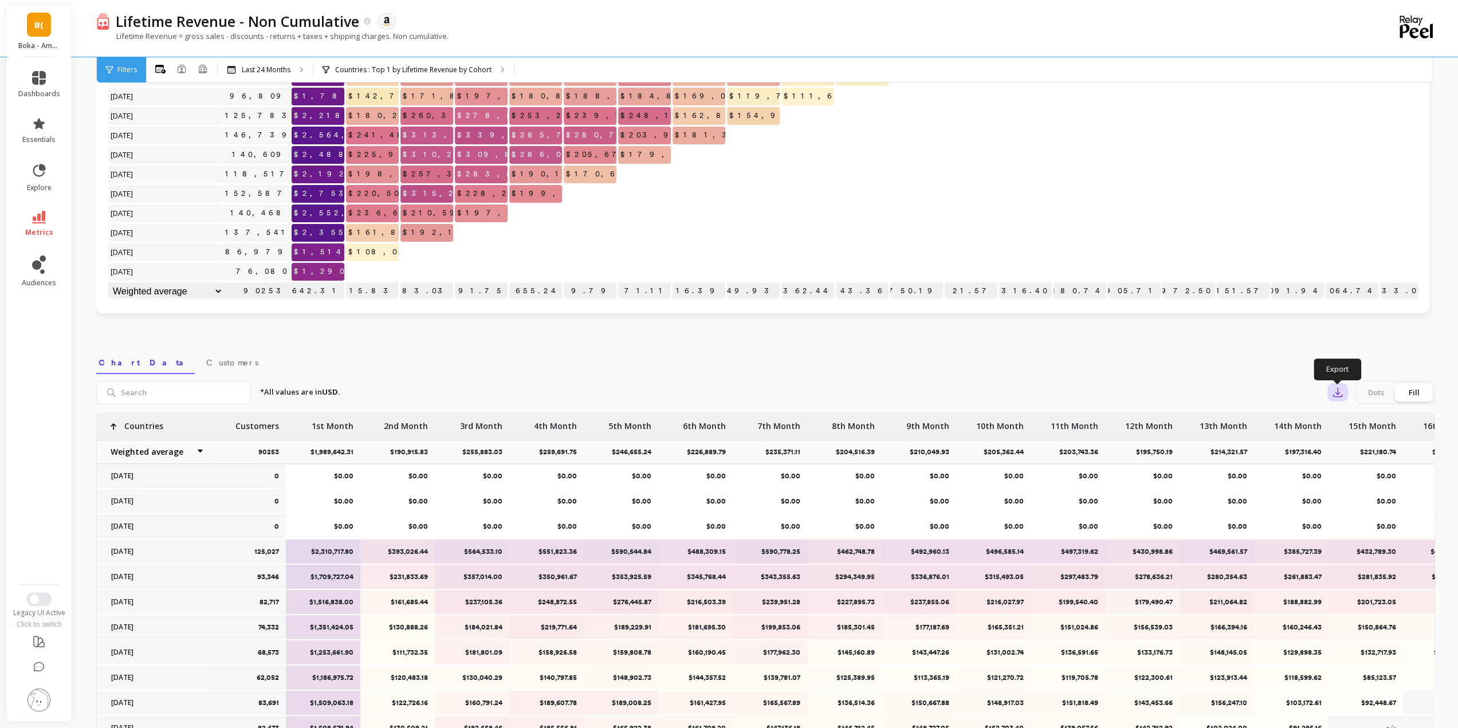
click at [1334, 397] on icon "button" at bounding box center [1338, 392] width 9 height 9
click at [1377, 467] on span "Google Sheets" at bounding box center [1377, 465] width 53 height 11
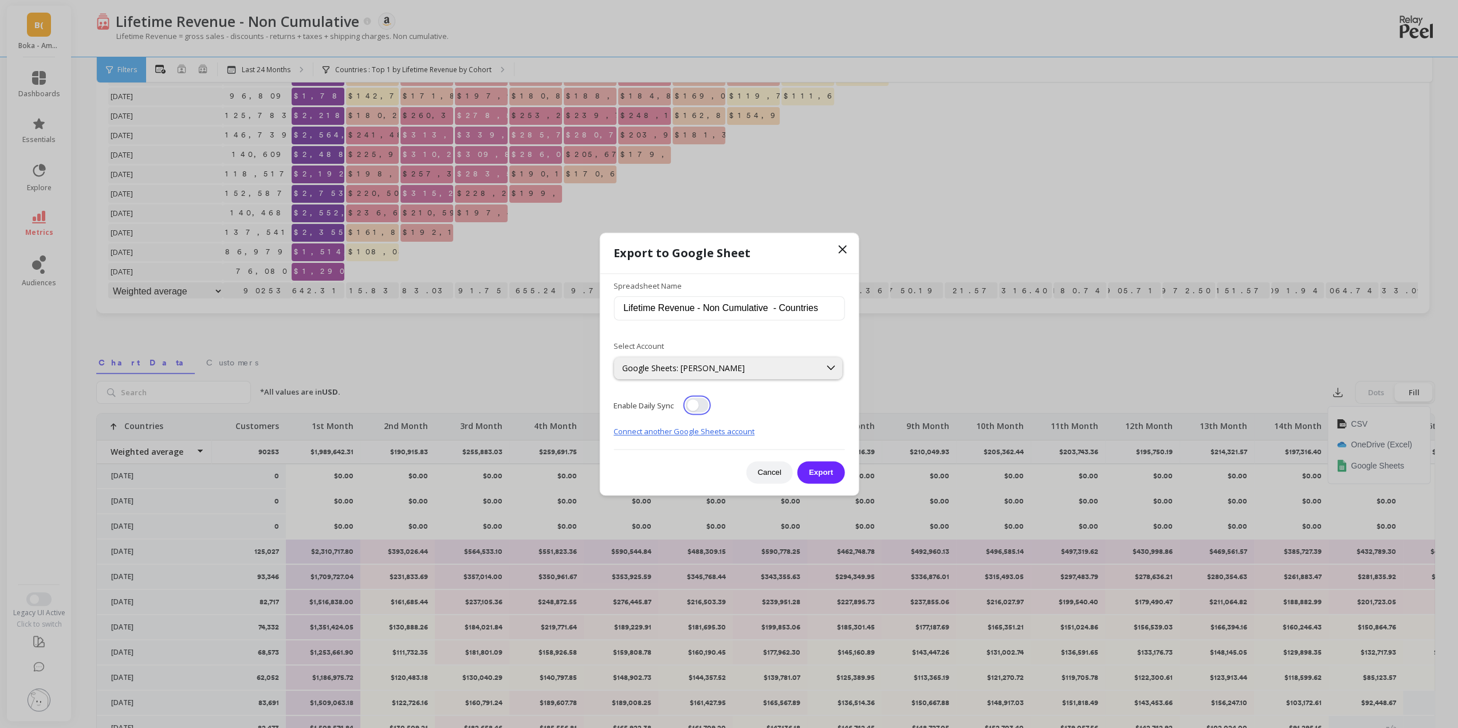
click at [697, 405] on button "button" at bounding box center [696, 405] width 23 height 15
click at [638, 311] on input "Lifetime Revenue - Non Cumulative - Countries" at bounding box center [729, 309] width 231 height 24
type input "24 Months Lifetime Revenue - Non Cumulative - US Only"
click at [827, 474] on button "Export" at bounding box center [820, 472] width 47 height 22
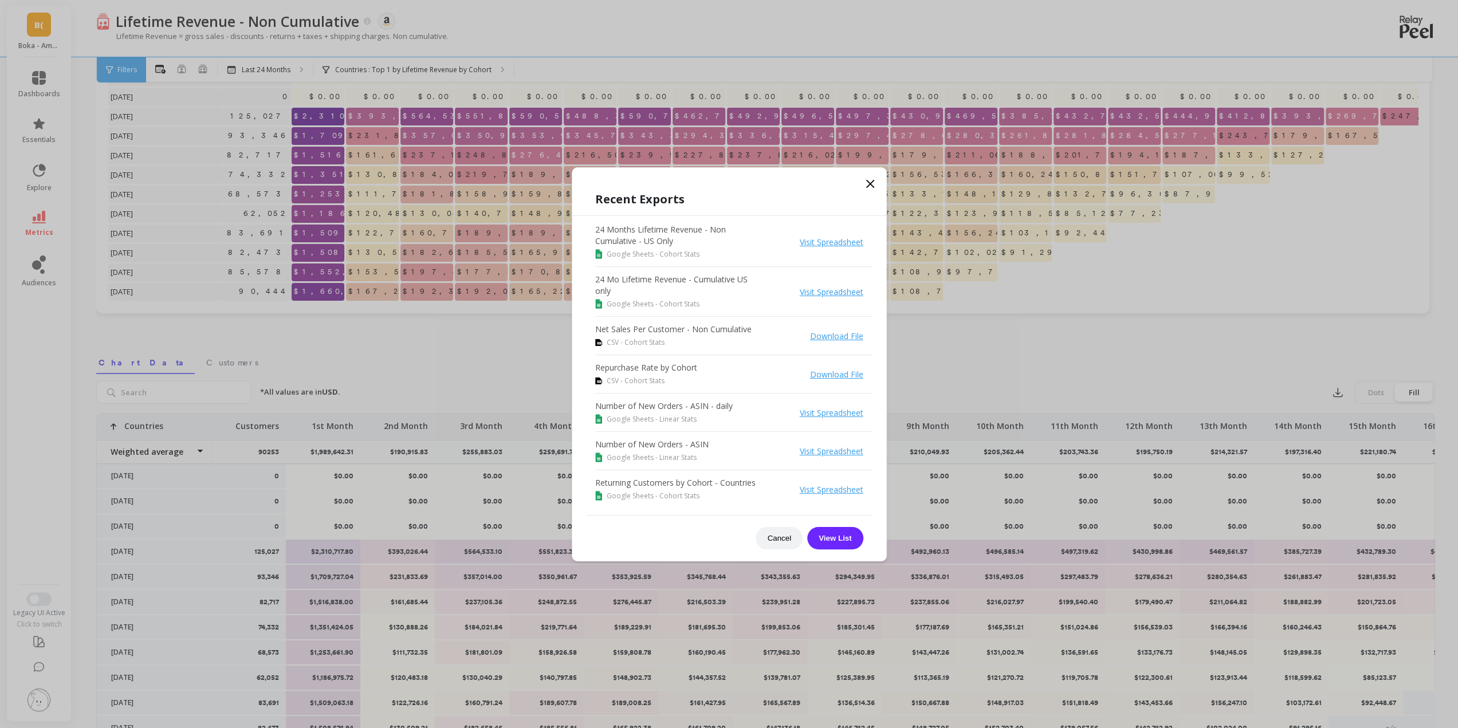
scroll to position [0, 0]
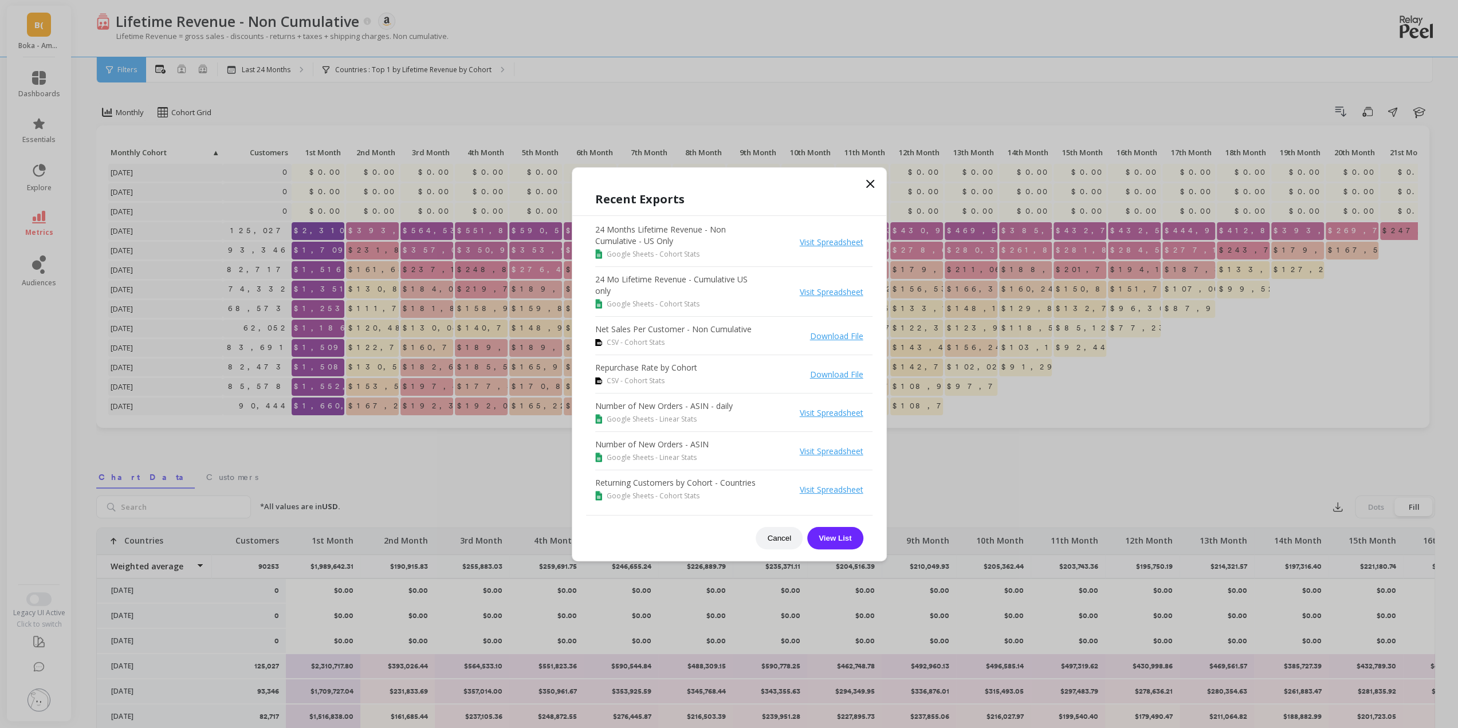
click at [870, 186] on icon at bounding box center [870, 184] width 14 height 14
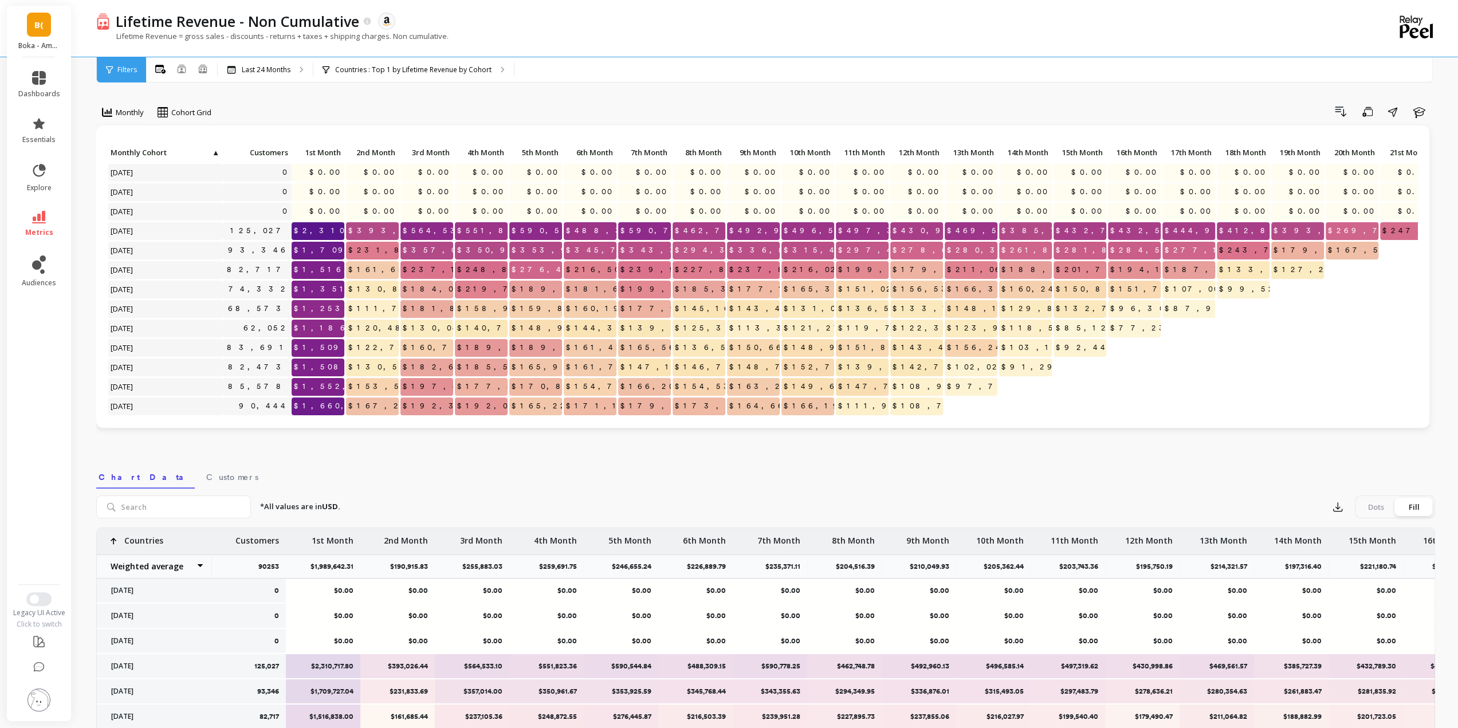
click at [34, 216] on icon at bounding box center [39, 217] width 14 height 13
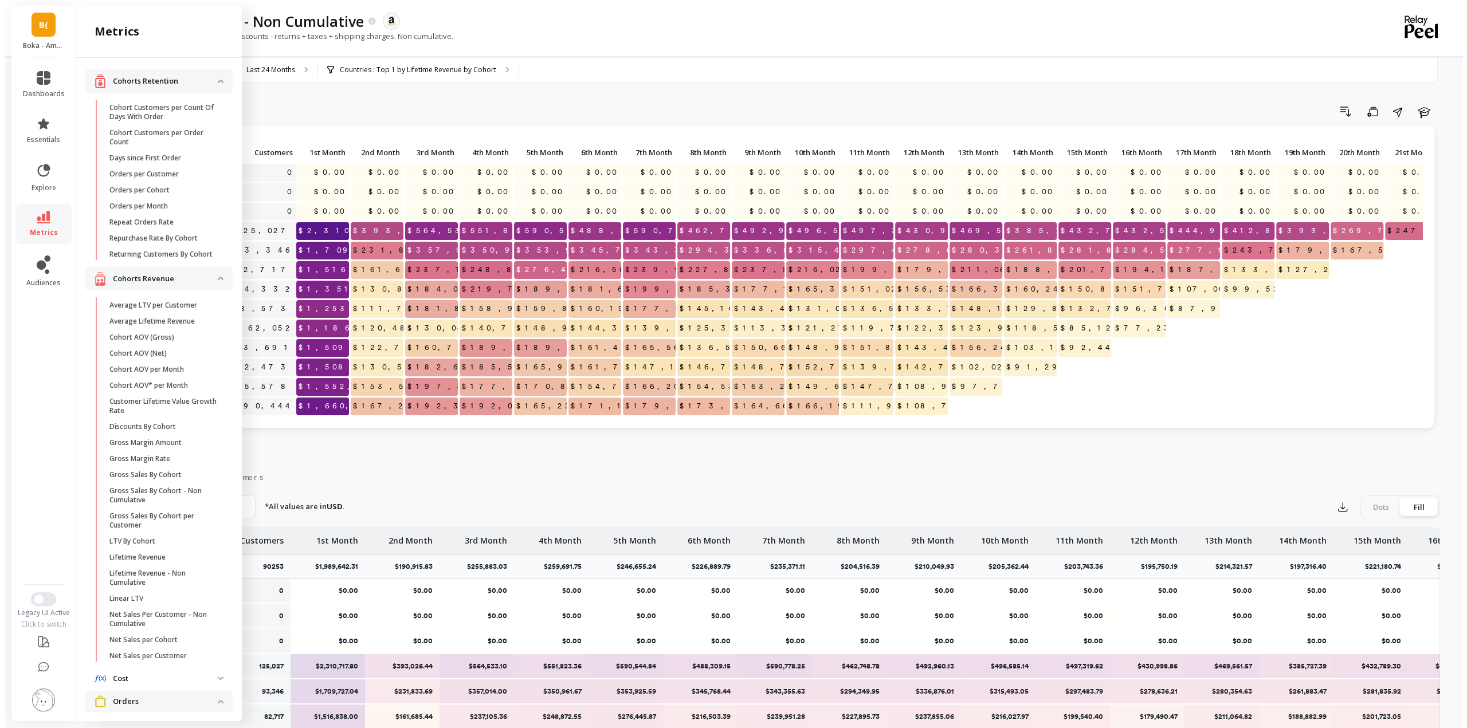
scroll to position [57, 0]
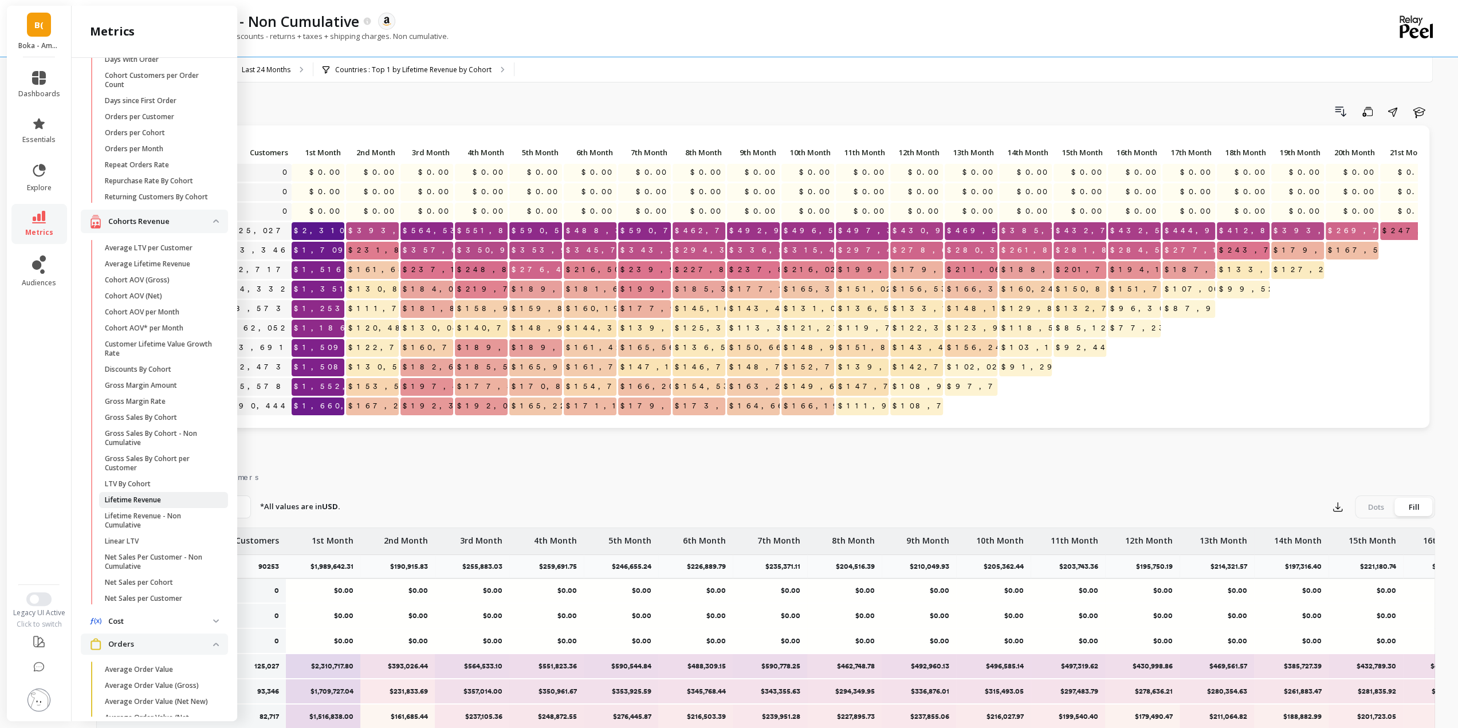
click at [159, 508] on link "Lifetime Revenue" at bounding box center [163, 500] width 129 height 16
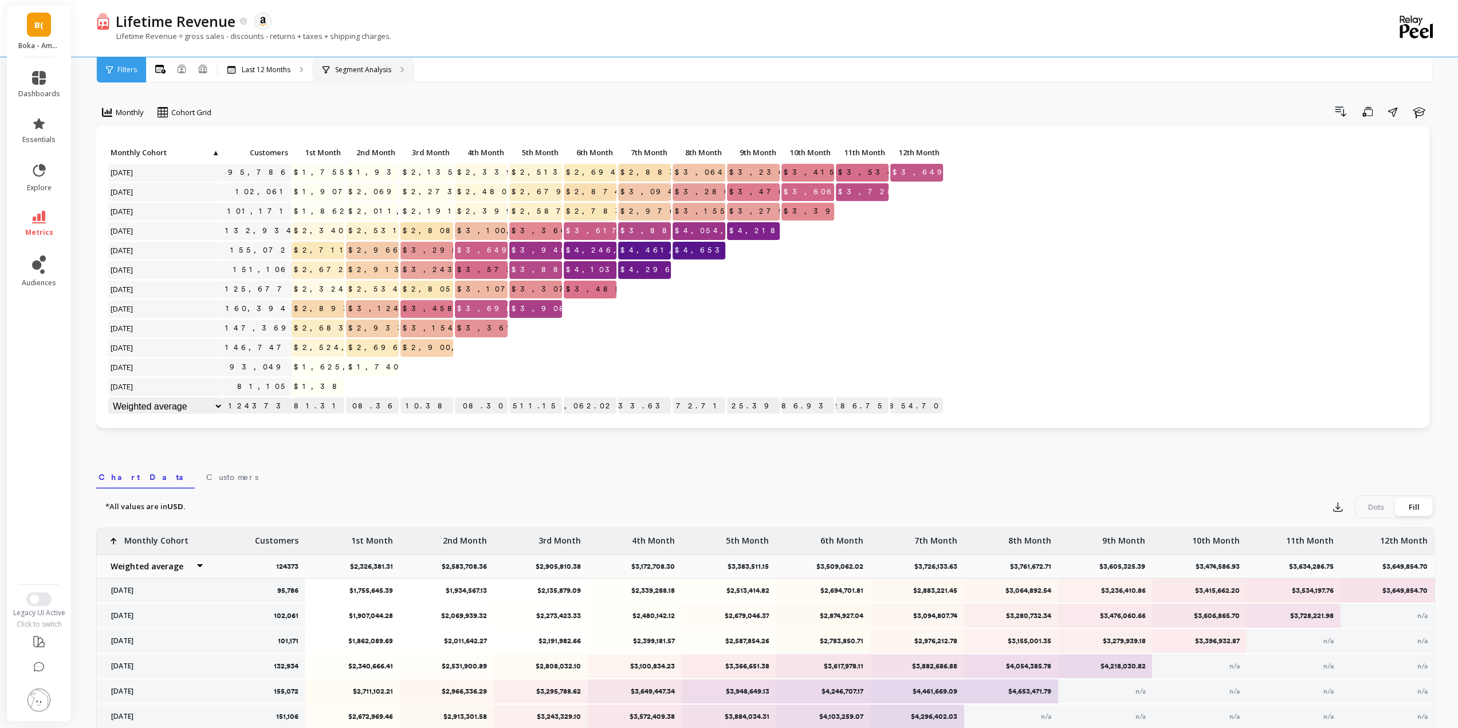
click at [345, 70] on p "Segment Analysis" at bounding box center [363, 69] width 56 height 9
click at [254, 70] on p "Last 12 Months" at bounding box center [266, 69] width 49 height 9
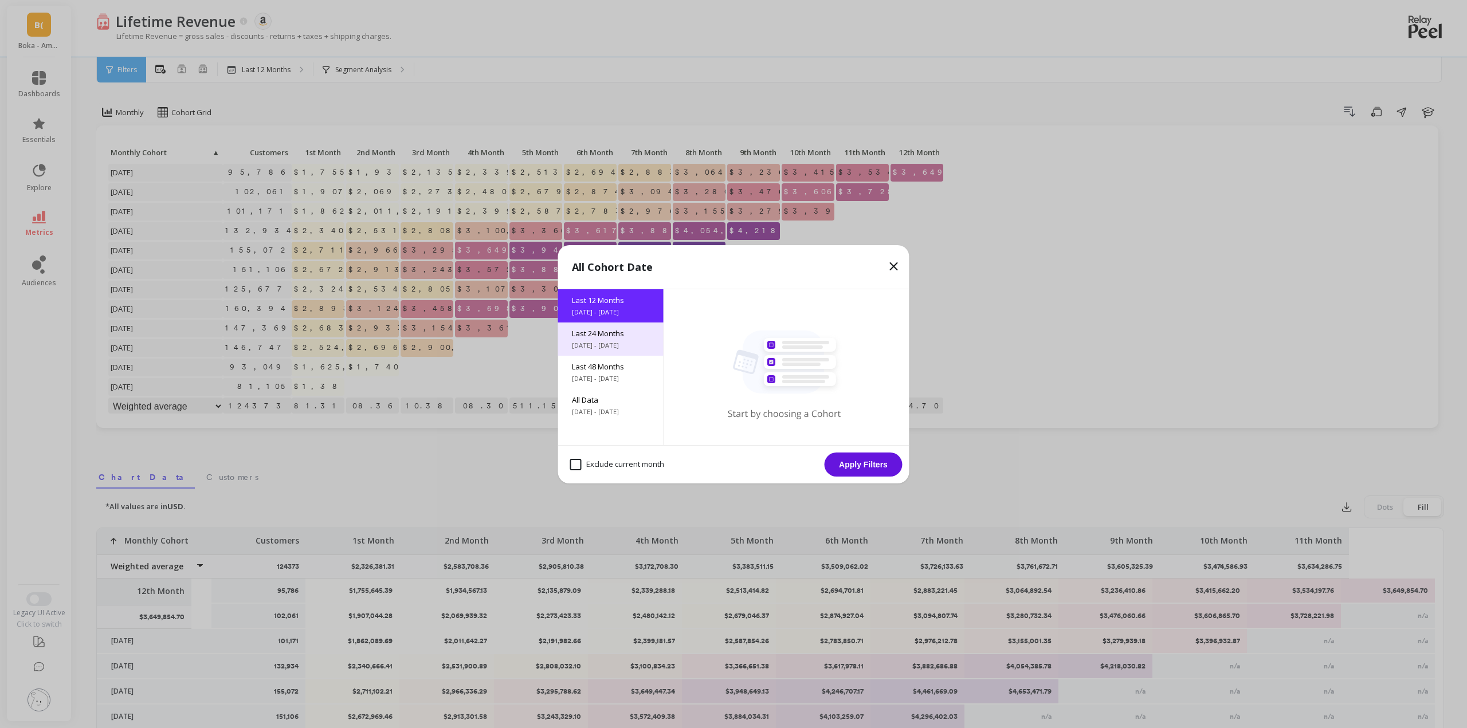
click at [623, 326] on div "Last 24 Months 9/30/2023 - 9/30/2025" at bounding box center [610, 339] width 105 height 33
click at [846, 461] on button "Apply Filters" at bounding box center [863, 465] width 78 height 24
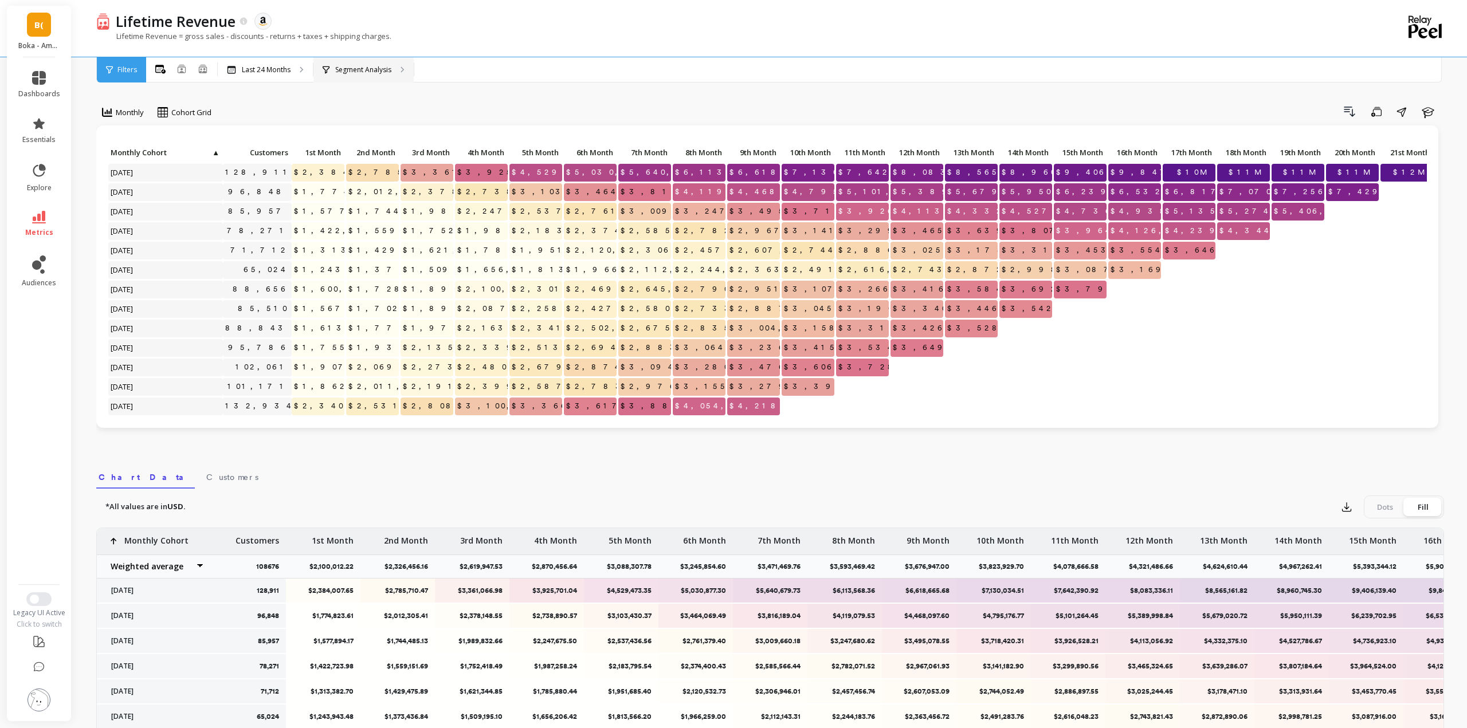
click at [376, 68] on p "Segment Analysis" at bounding box center [363, 69] width 56 height 9
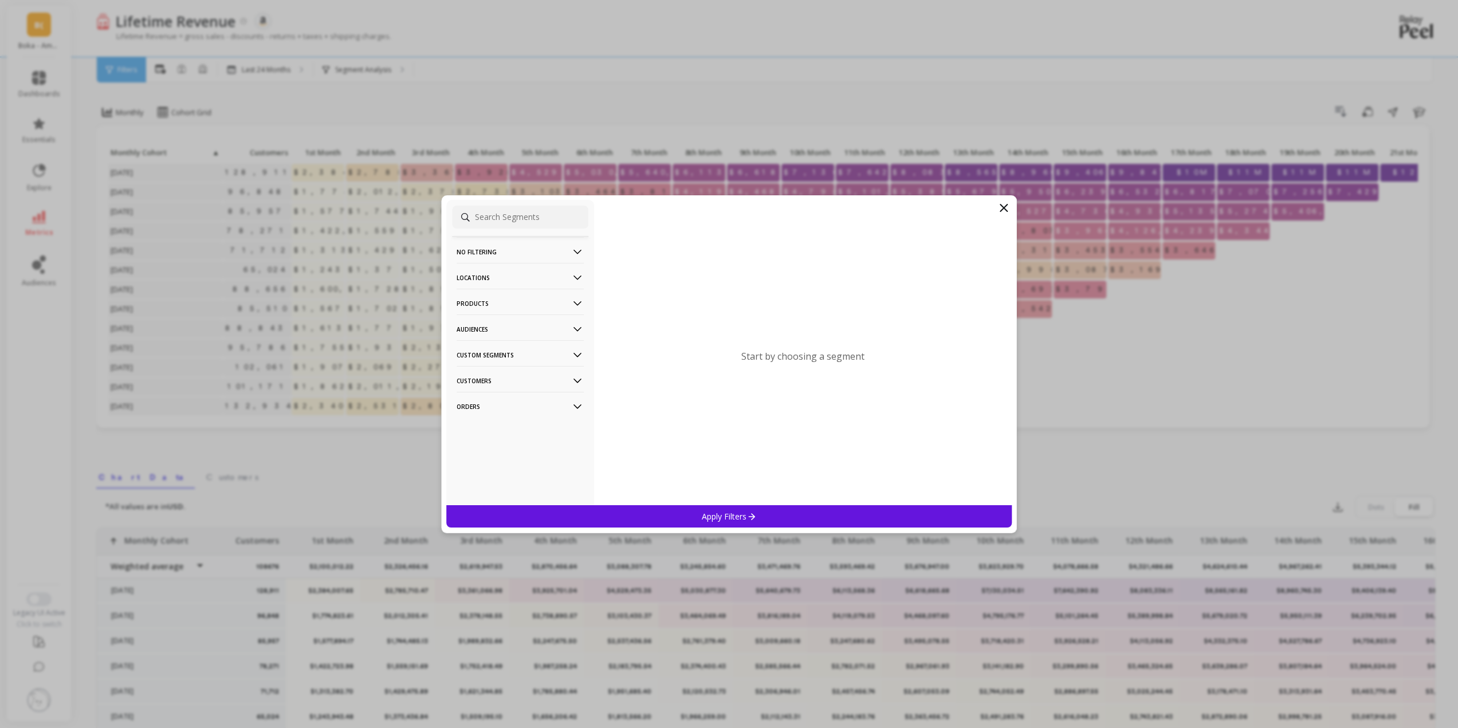
click at [492, 352] on p "Custom Segments" at bounding box center [520, 354] width 127 height 29
click at [488, 282] on p "Locations" at bounding box center [520, 277] width 127 height 29
click at [489, 323] on p "Countries" at bounding box center [475, 320] width 34 height 10
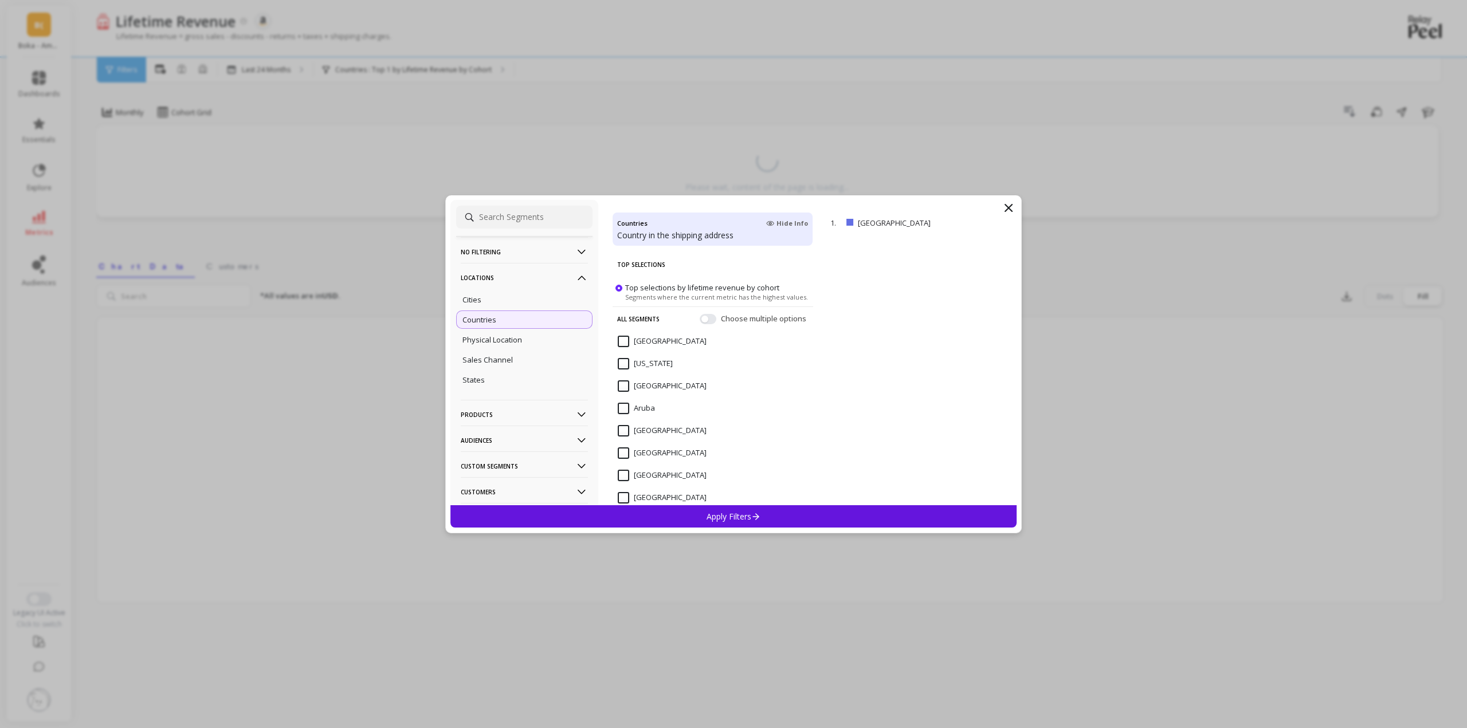
click at [725, 518] on p "Apply Filters" at bounding box center [733, 516] width 54 height 11
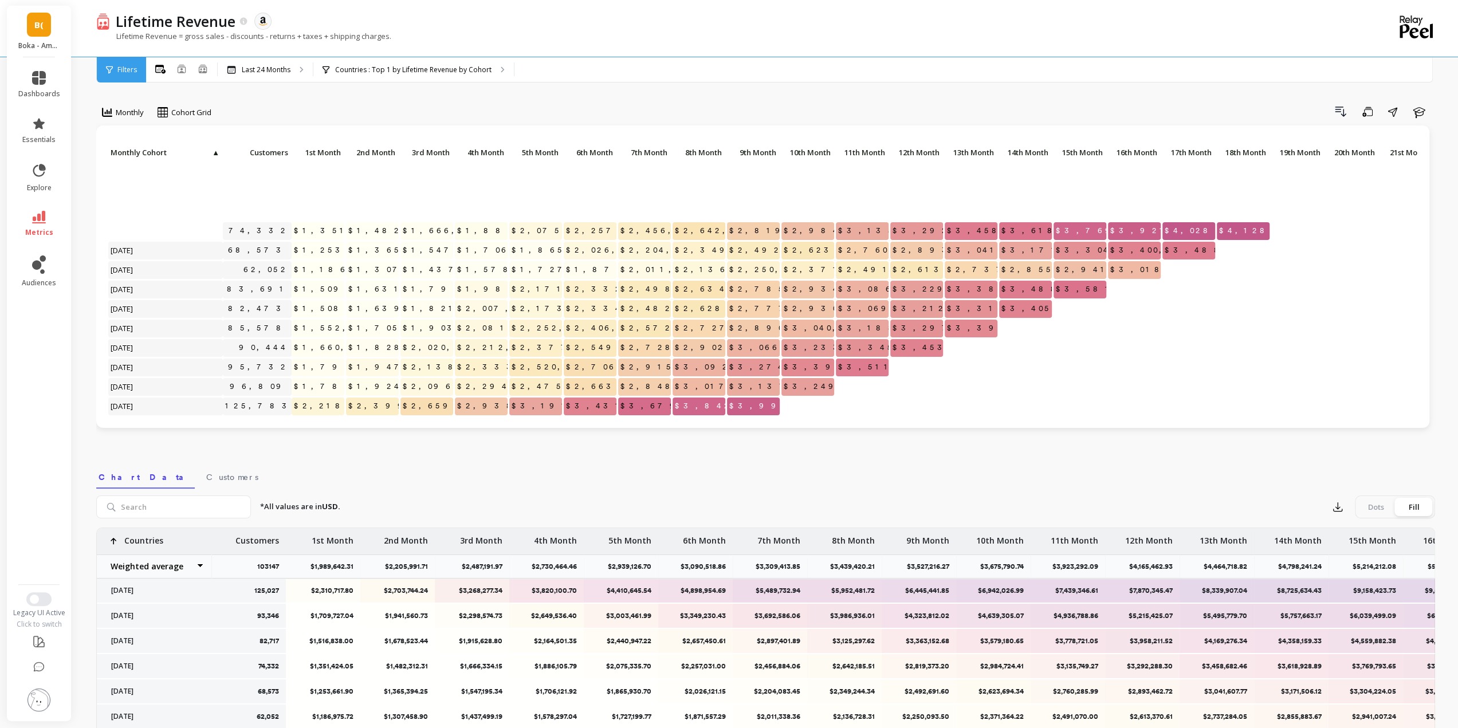
scroll to position [184, 0]
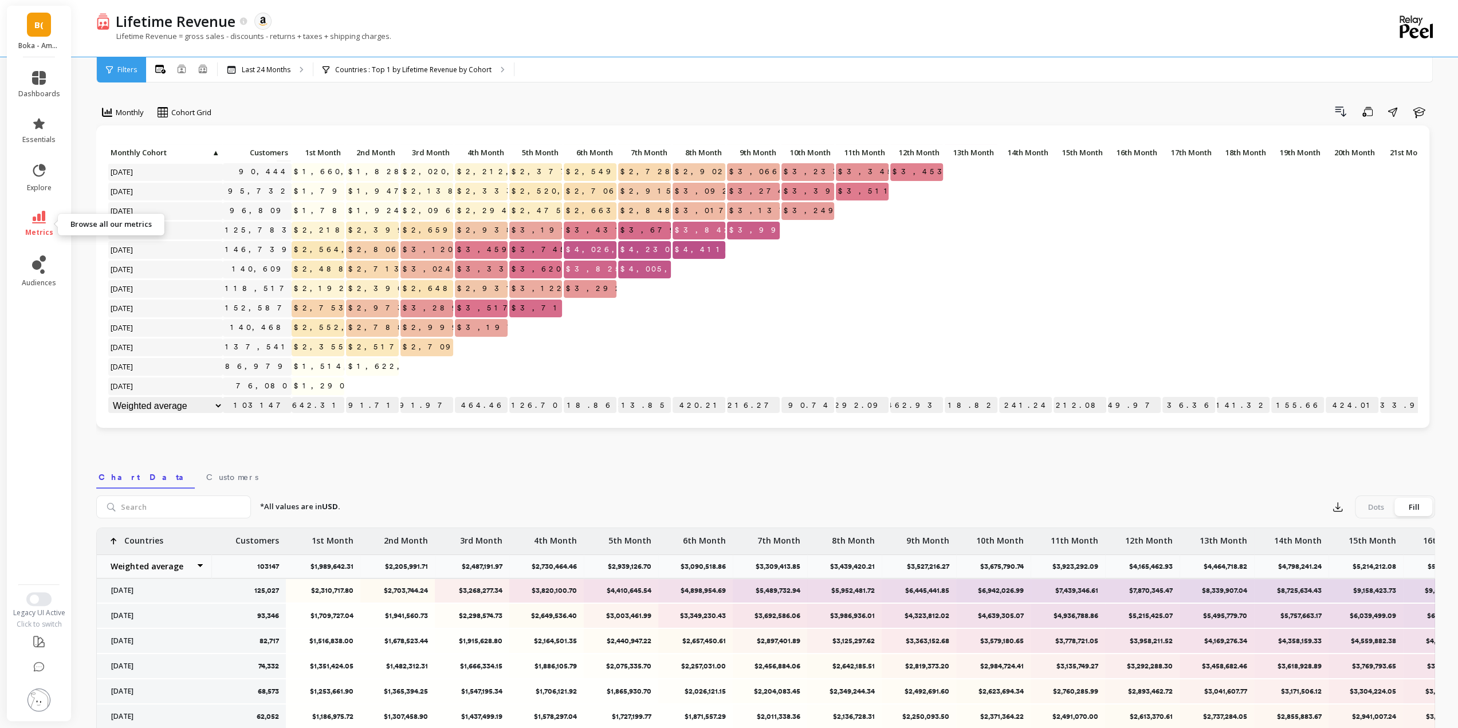
click at [40, 221] on icon at bounding box center [39, 217] width 14 height 13
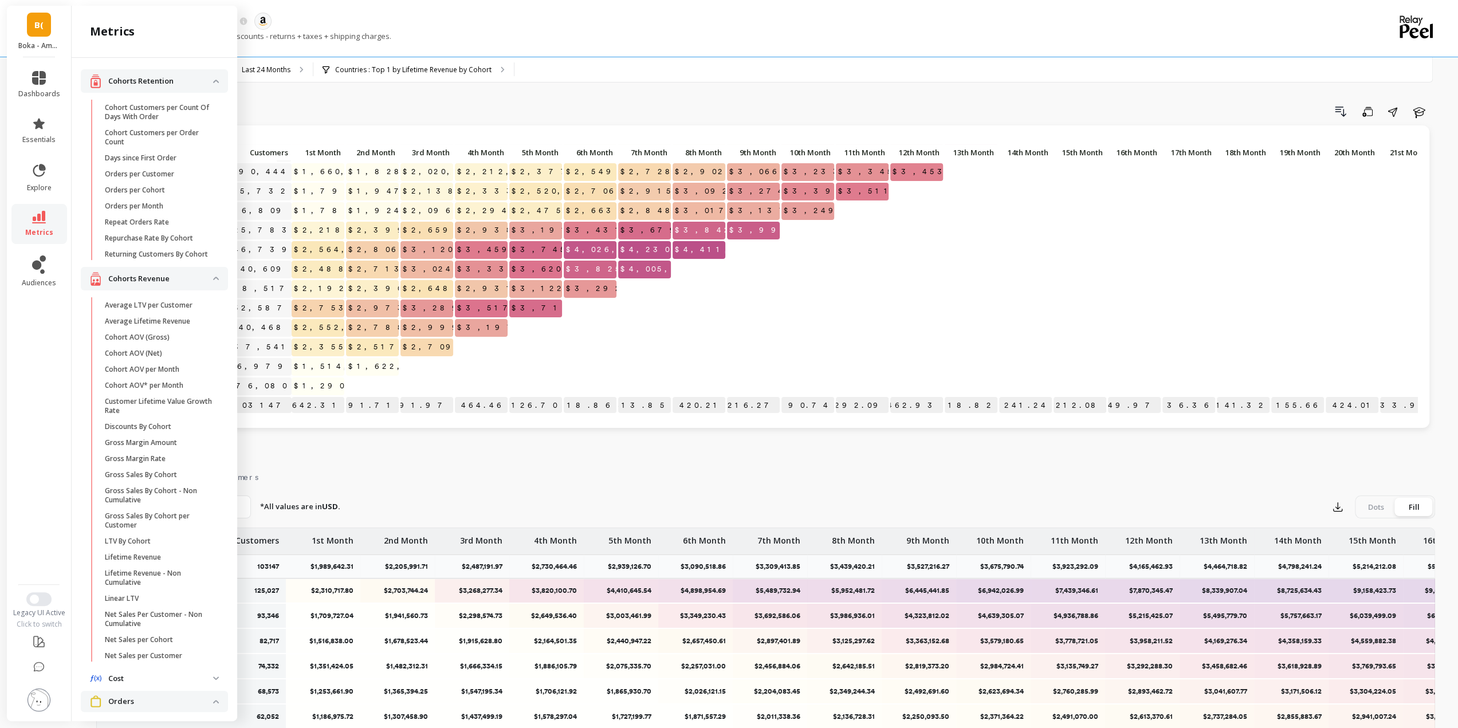
scroll to position [57, 0]
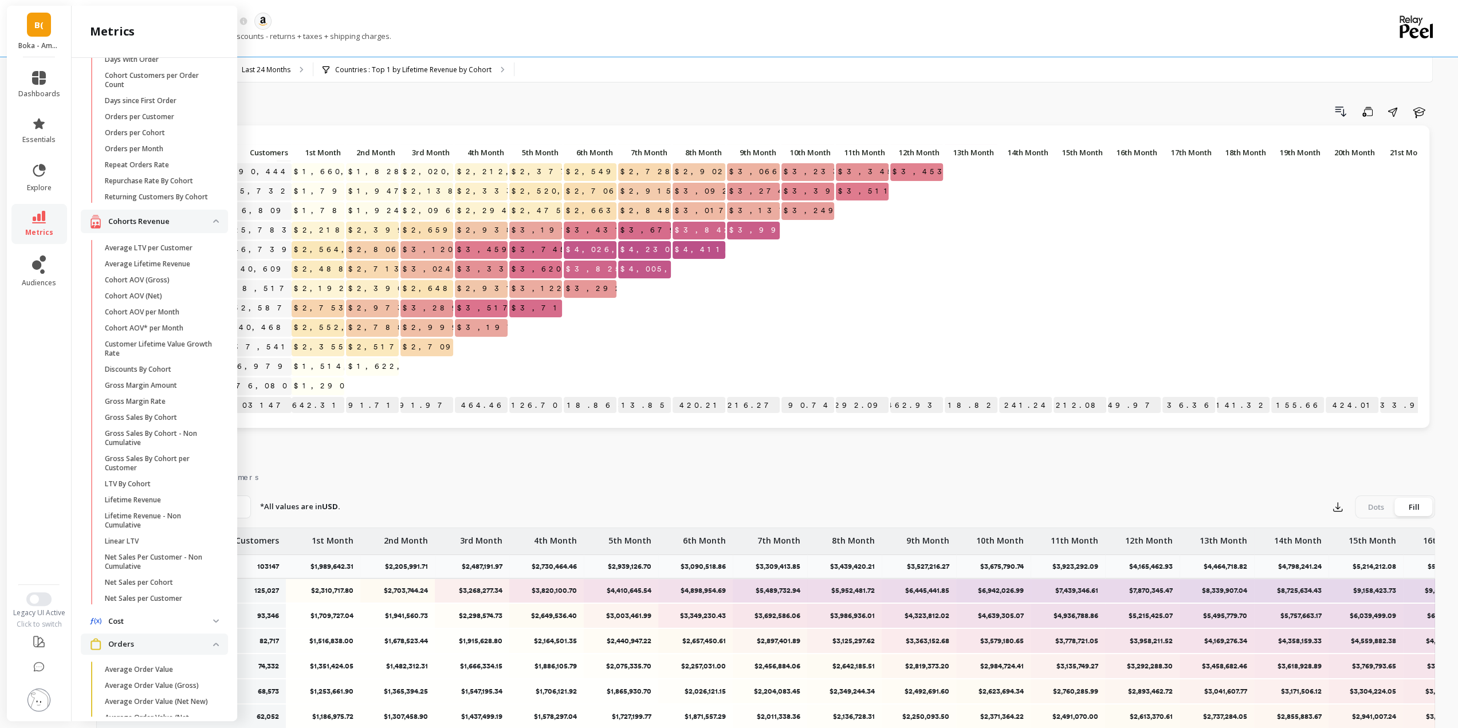
click at [162, 227] on p "Cohorts Revenue" at bounding box center [160, 221] width 105 height 11
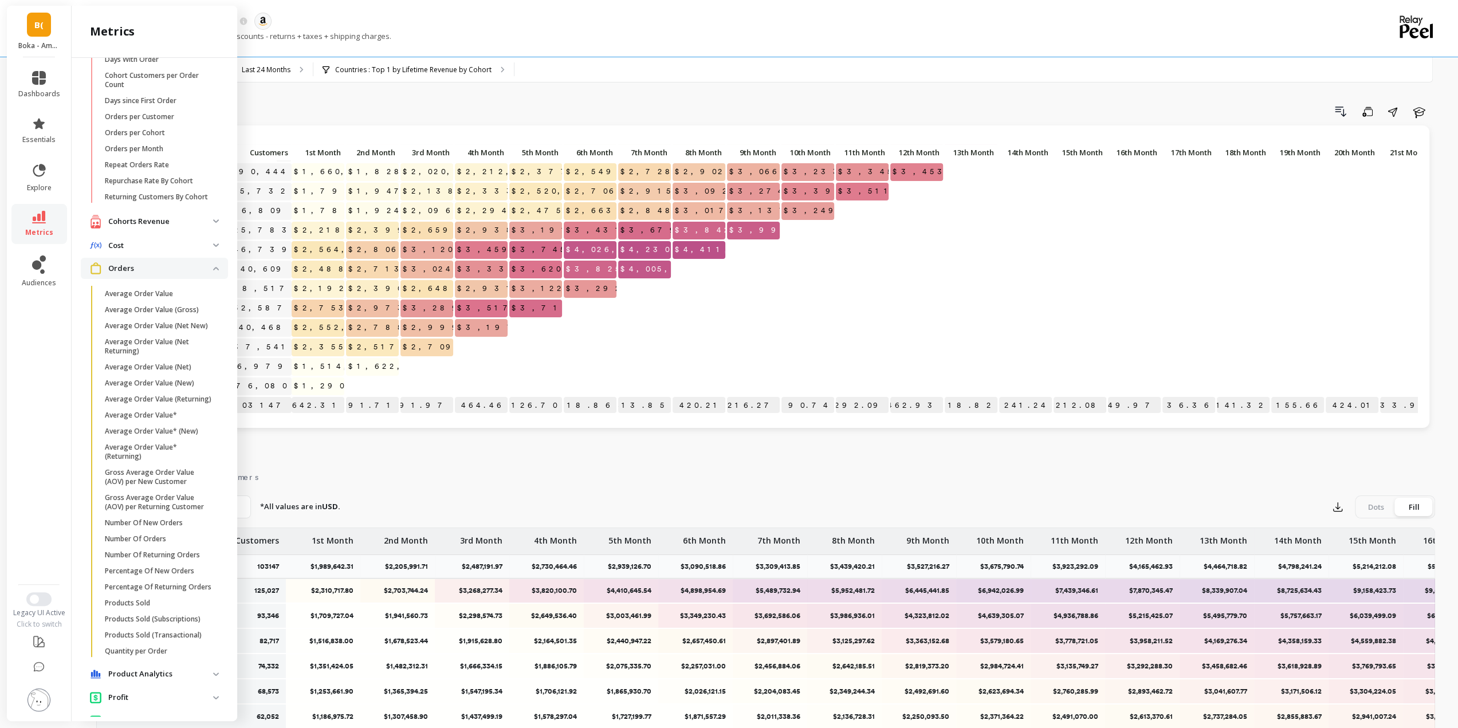
click at [162, 274] on p "Orders" at bounding box center [160, 268] width 105 height 11
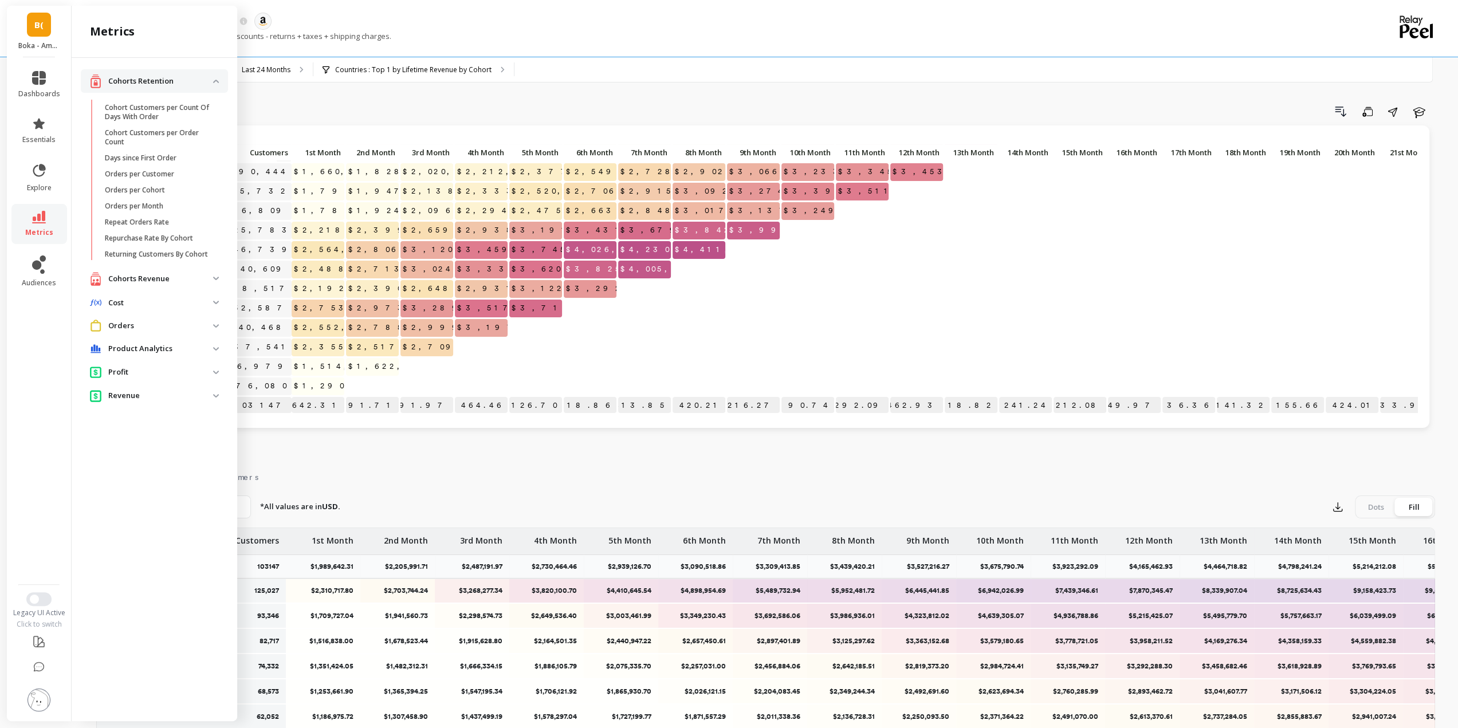
click at [129, 328] on p "Orders" at bounding box center [160, 325] width 105 height 11
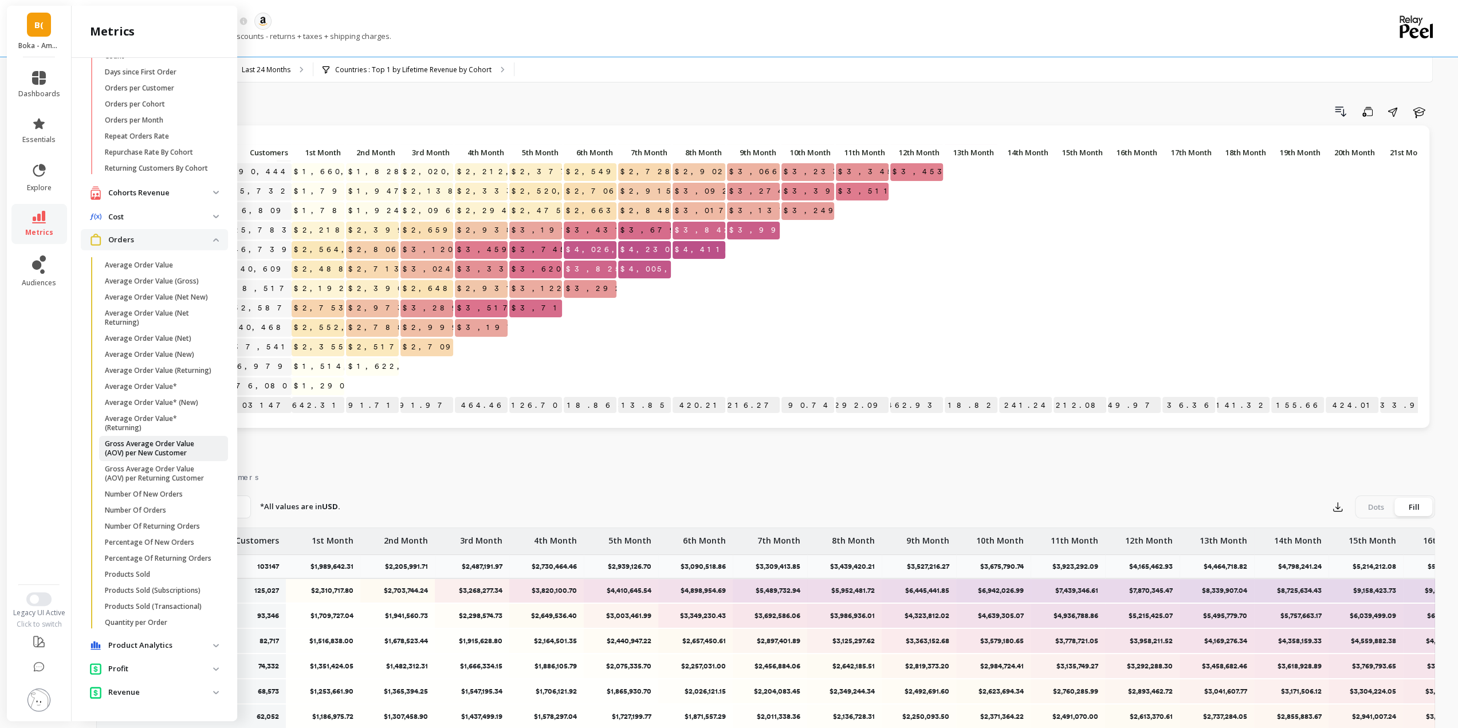
scroll to position [115, 0]
click at [140, 229] on span "Orders" at bounding box center [154, 239] width 147 height 21
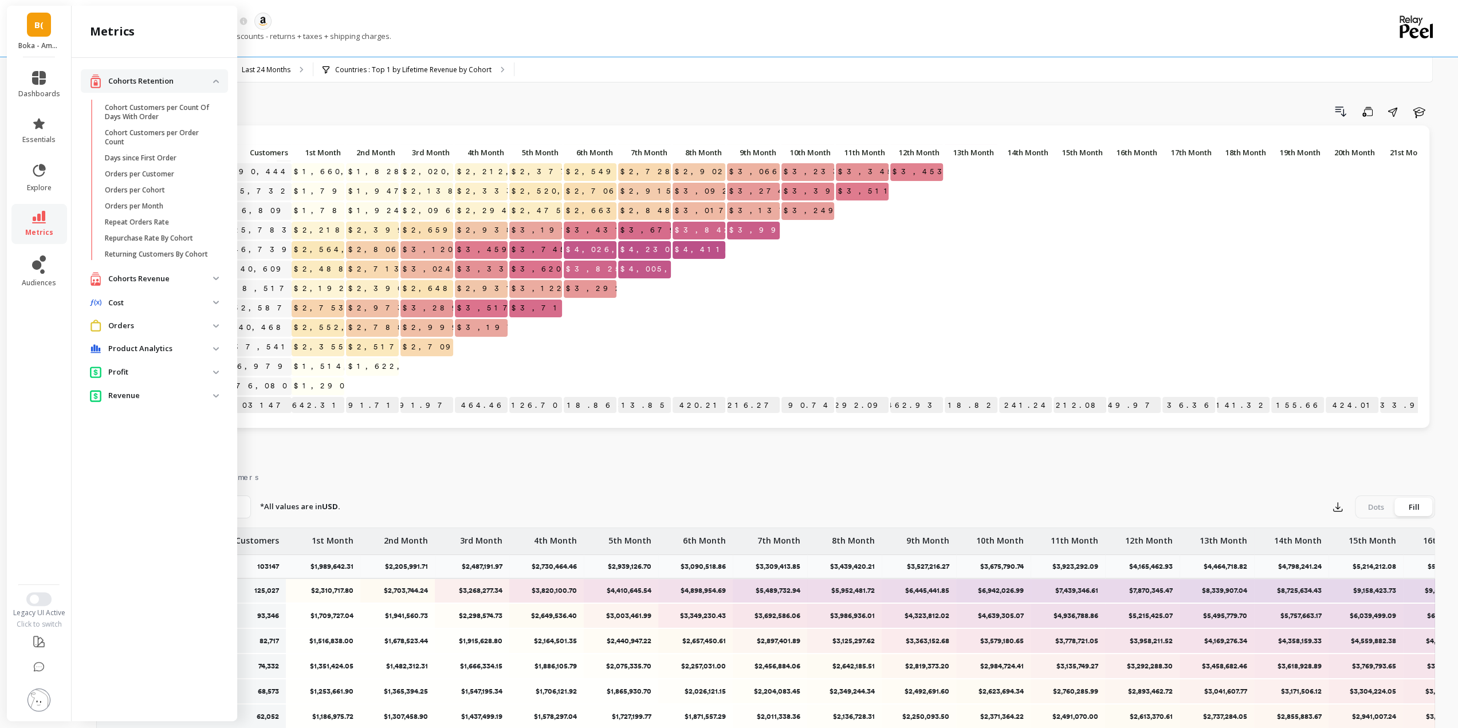
scroll to position [0, 0]
click at [148, 74] on div "Cohorts Retention" at bounding box center [151, 81] width 123 height 14
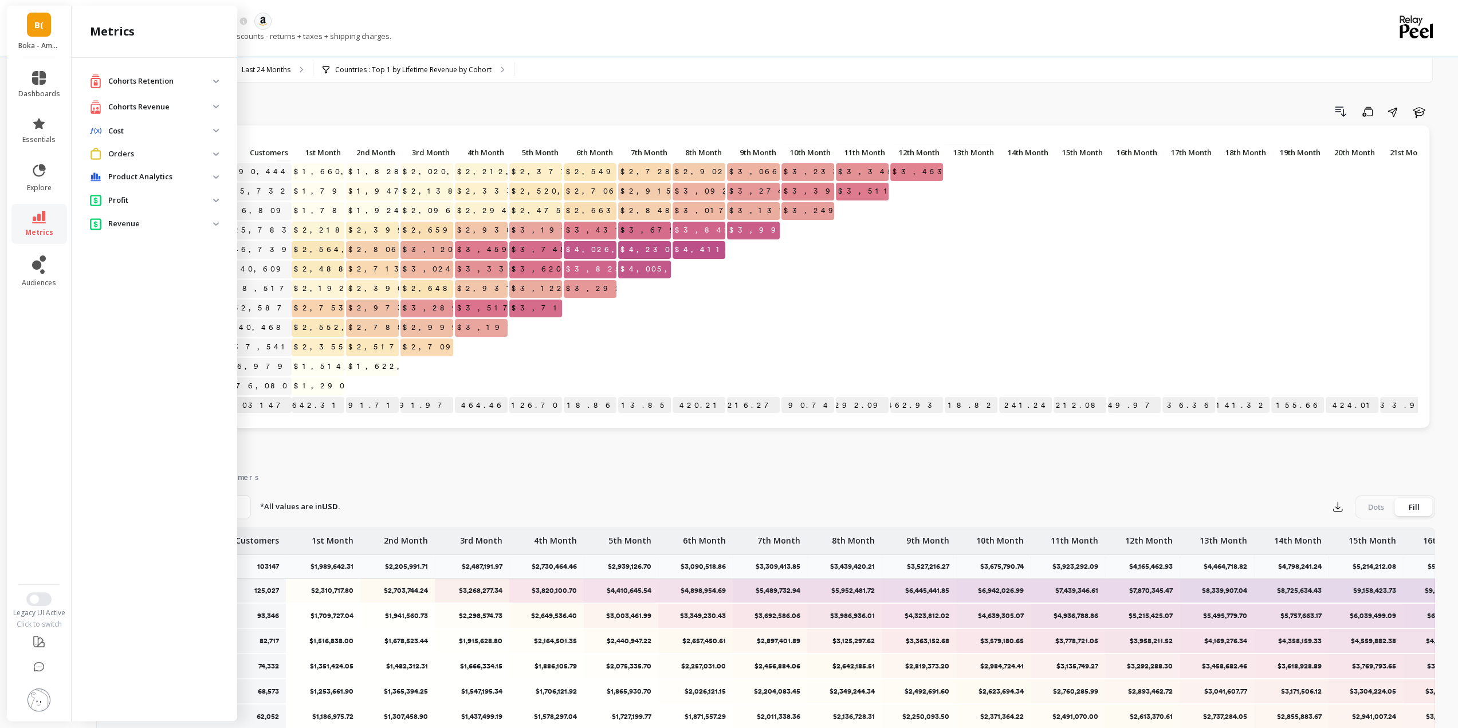
click at [140, 151] on p "Orders" at bounding box center [160, 153] width 105 height 11
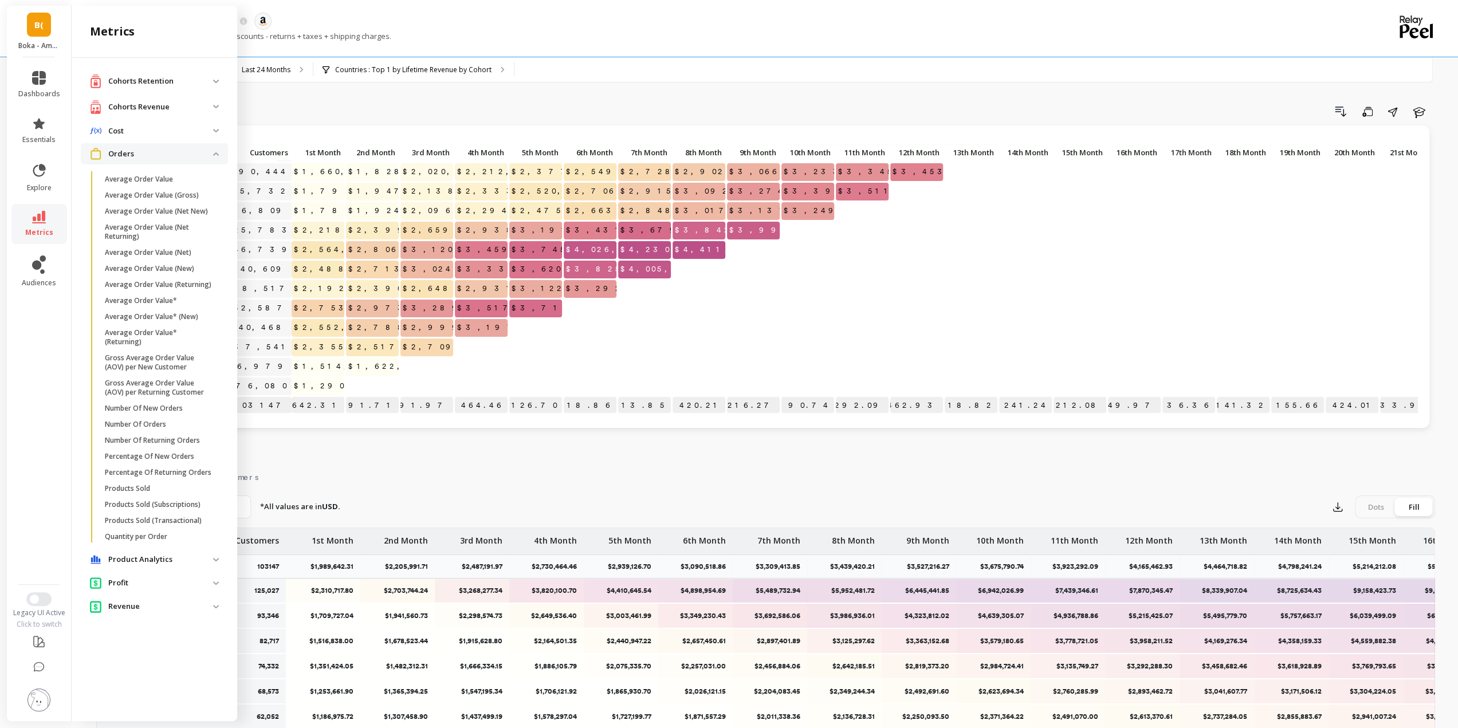
click at [147, 155] on p "Orders" at bounding box center [160, 153] width 105 height 11
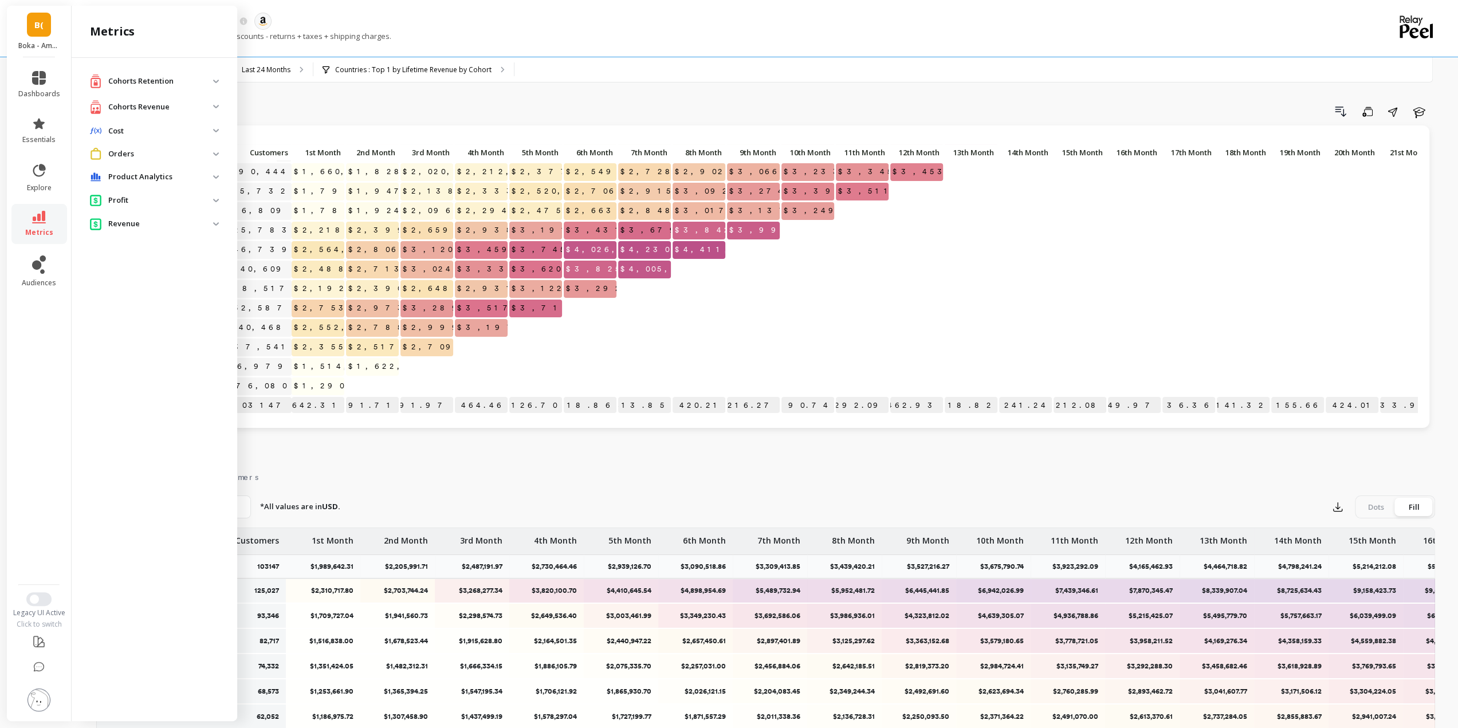
click at [162, 107] on p "Cohorts Revenue" at bounding box center [160, 106] width 105 height 11
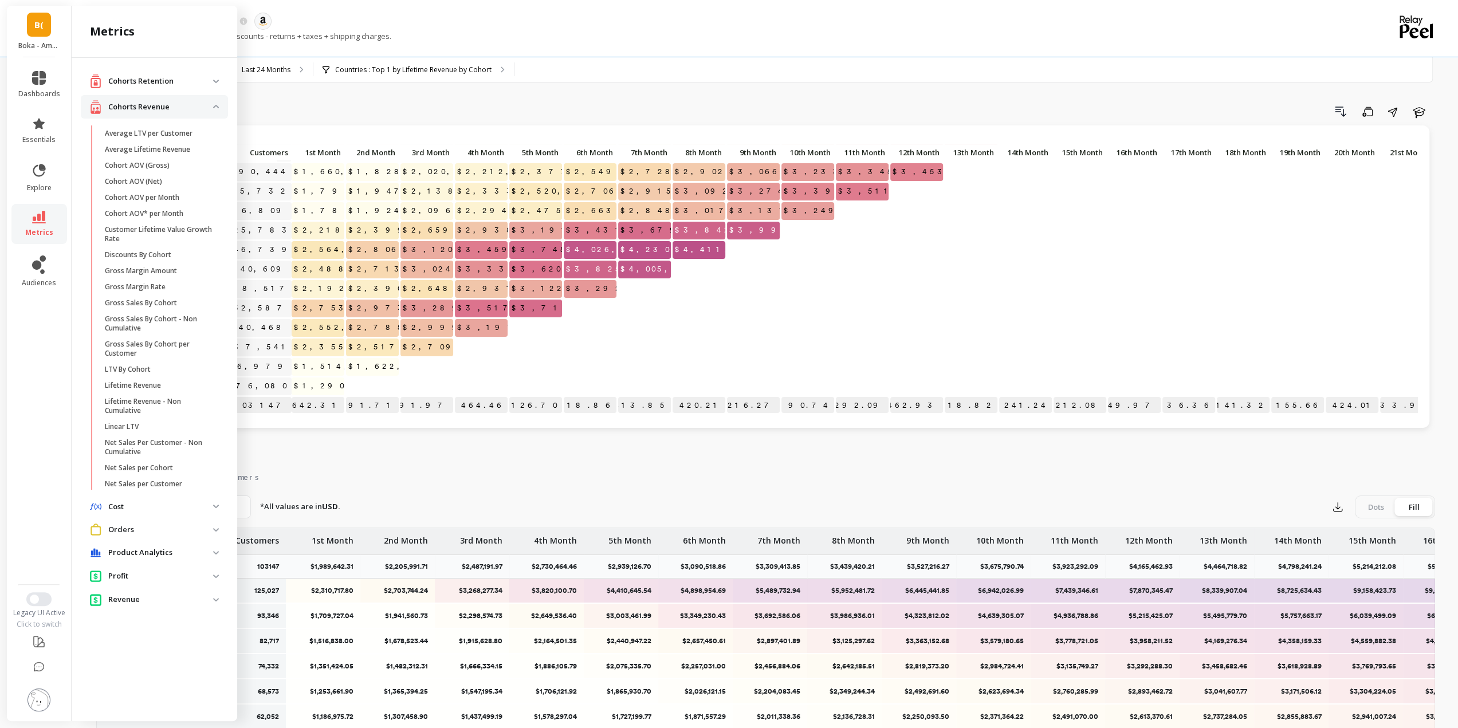
click at [142, 106] on p "Cohorts Revenue" at bounding box center [160, 106] width 105 height 11
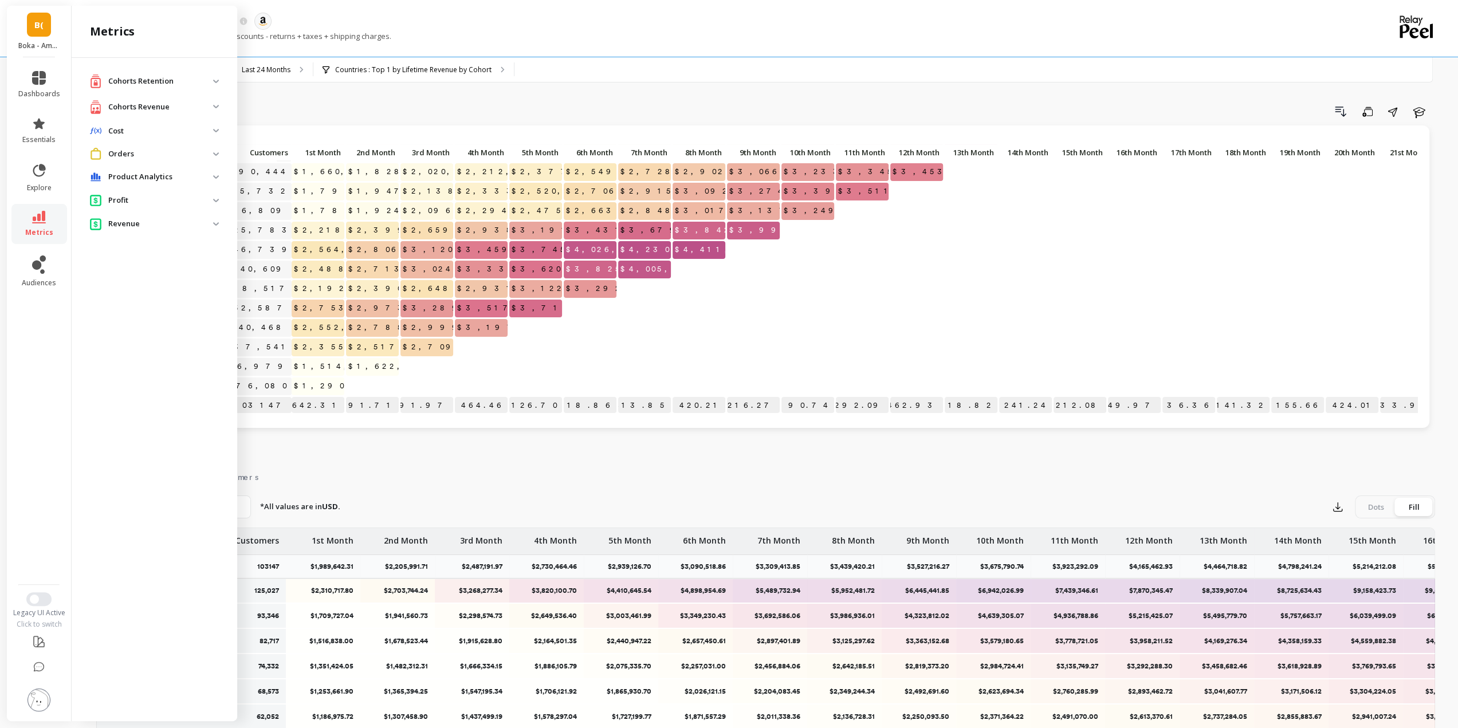
click at [145, 74] on div "Cohorts Retention" at bounding box center [151, 81] width 123 height 14
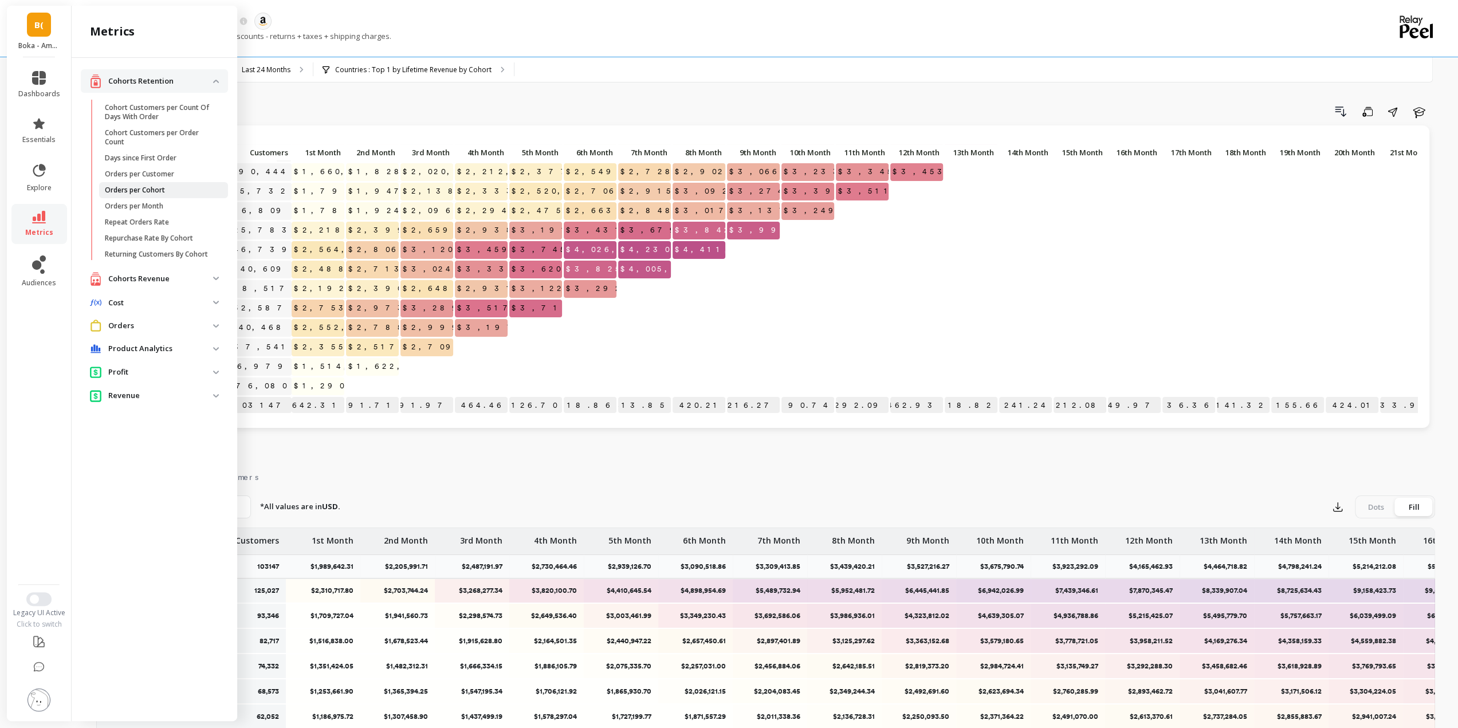
click at [160, 194] on p "Orders per Cohort" at bounding box center [135, 190] width 60 height 9
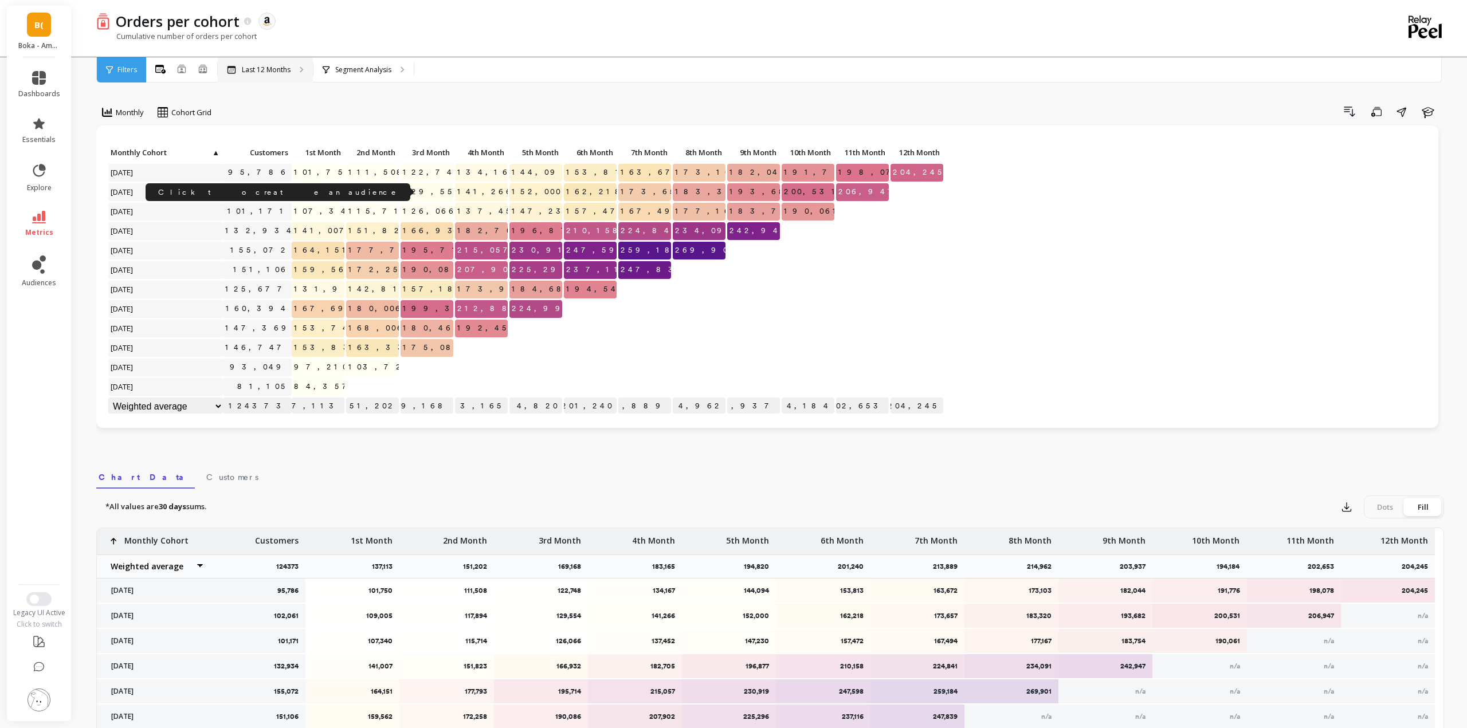
click at [281, 66] on p "Last 12 Months" at bounding box center [266, 69] width 49 height 9
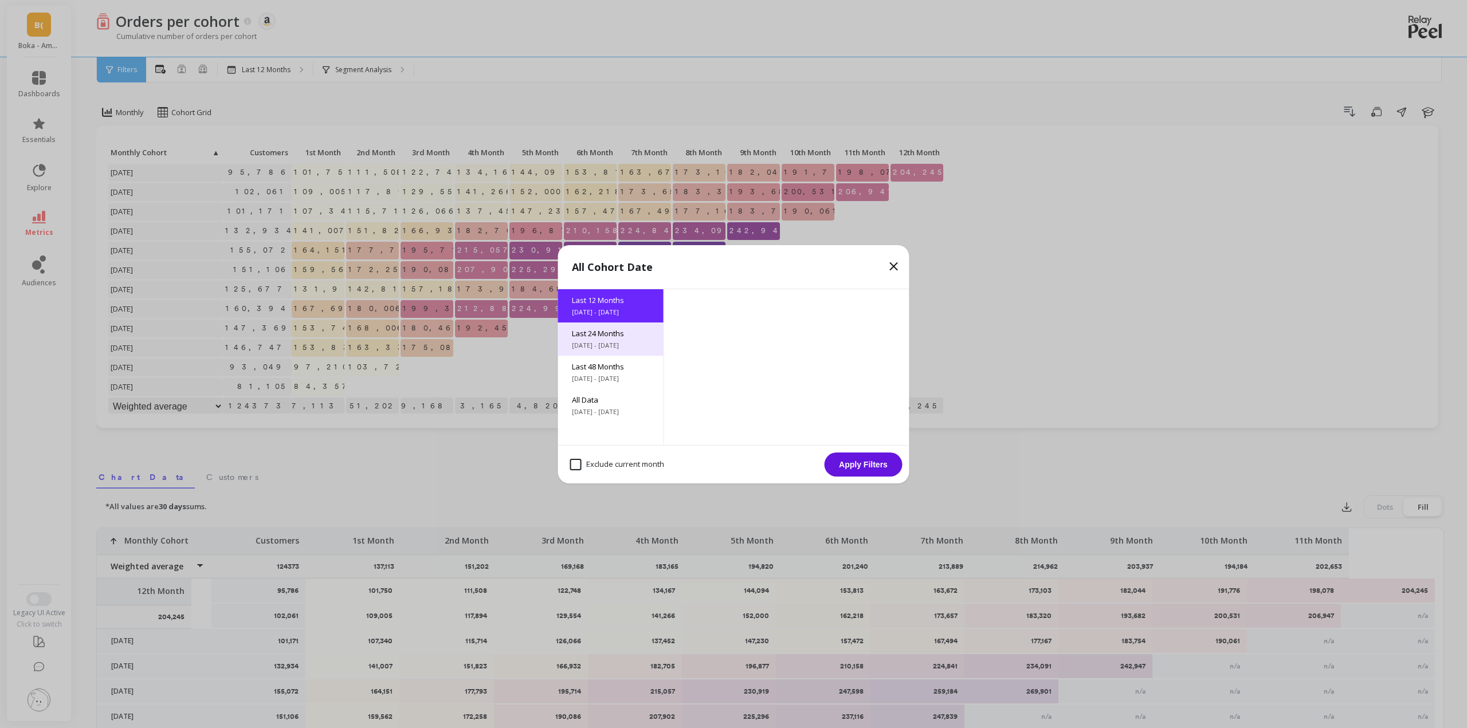
click at [611, 336] on span "Last 24 Months" at bounding box center [611, 333] width 78 height 10
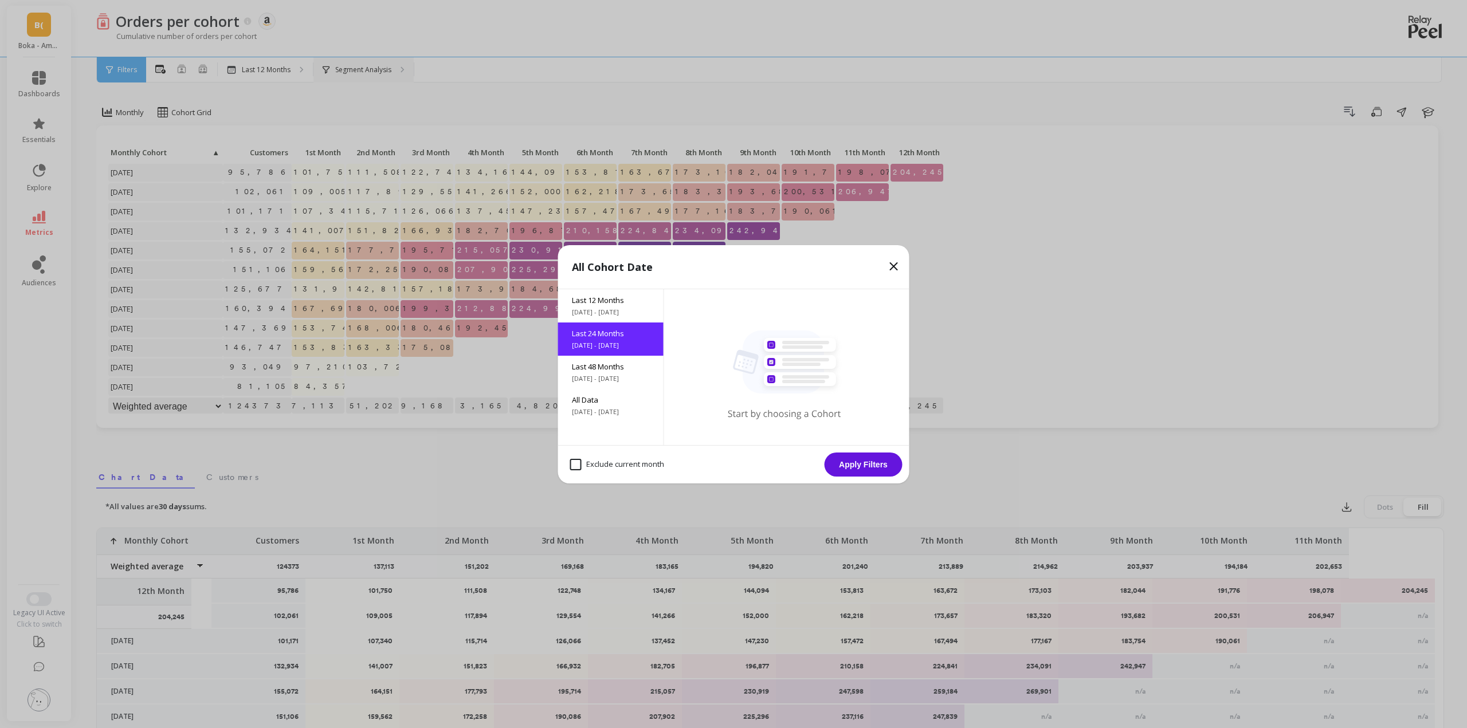
drag, startPoint x: 864, startPoint y: 464, endPoint x: 378, endPoint y: 61, distance: 631.1
click at [864, 464] on button "Apply Filters" at bounding box center [863, 465] width 78 height 24
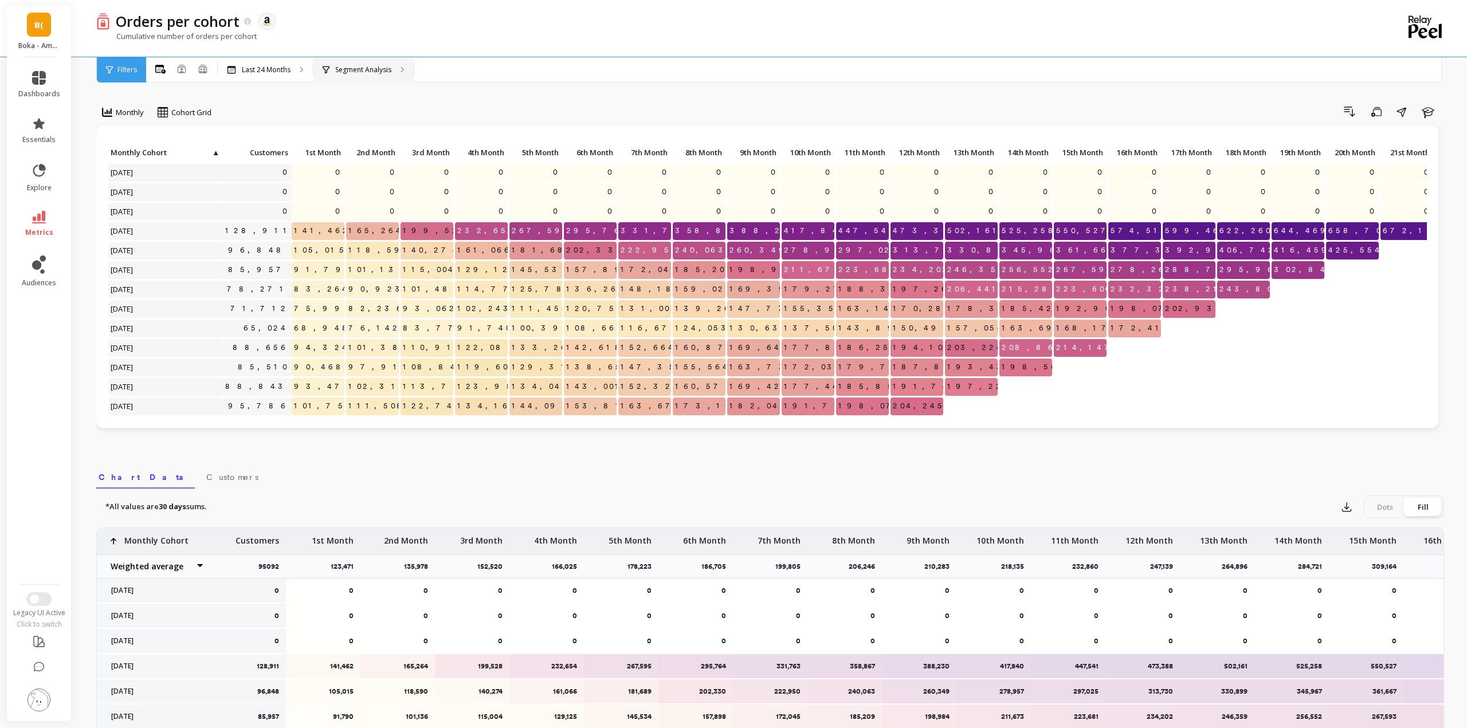
click at [381, 61] on div "Segment Analysis" at bounding box center [363, 69] width 100 height 25
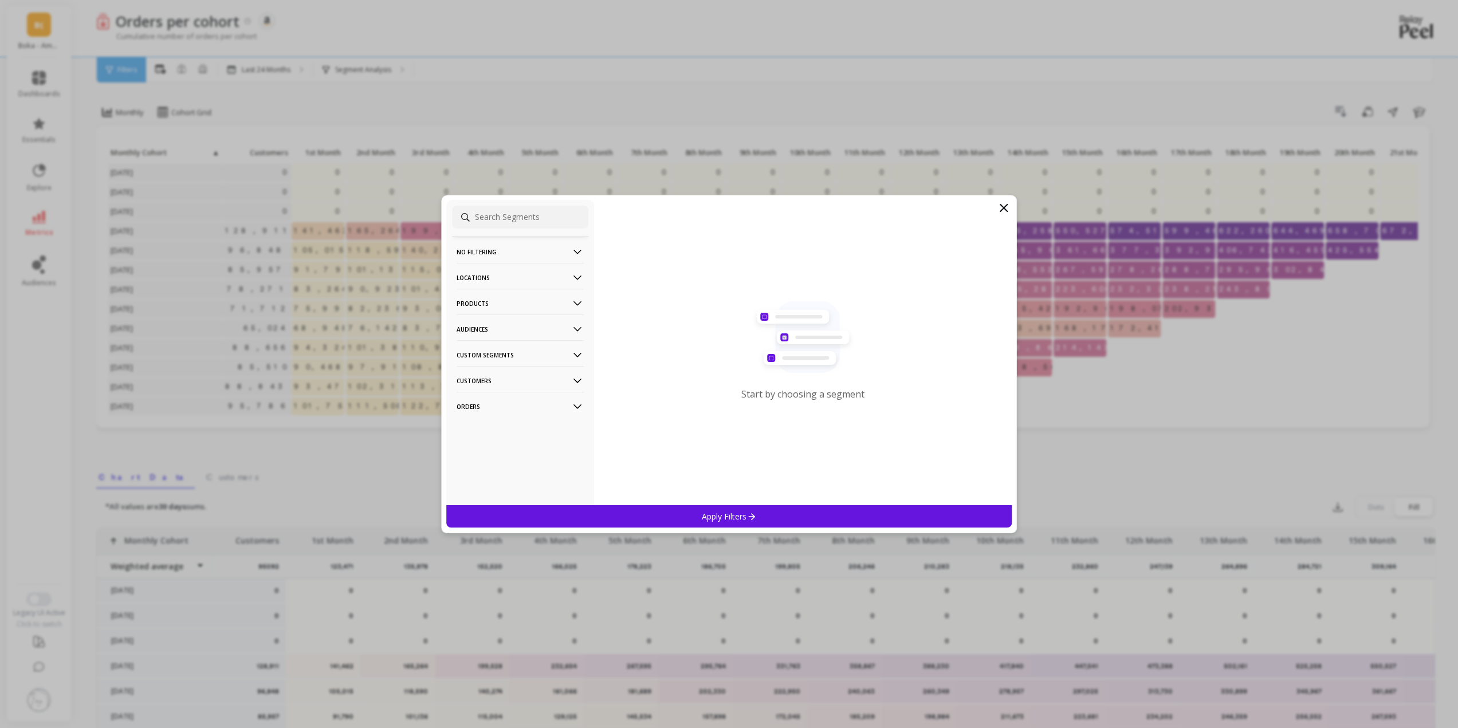
click at [522, 329] on p "Audiences" at bounding box center [520, 329] width 127 height 29
click at [509, 273] on p "Locations" at bounding box center [520, 277] width 127 height 29
drag, startPoint x: 494, startPoint y: 324, endPoint x: 652, endPoint y: 286, distance: 162.7
click at [494, 324] on div "Countries" at bounding box center [520, 320] width 136 height 18
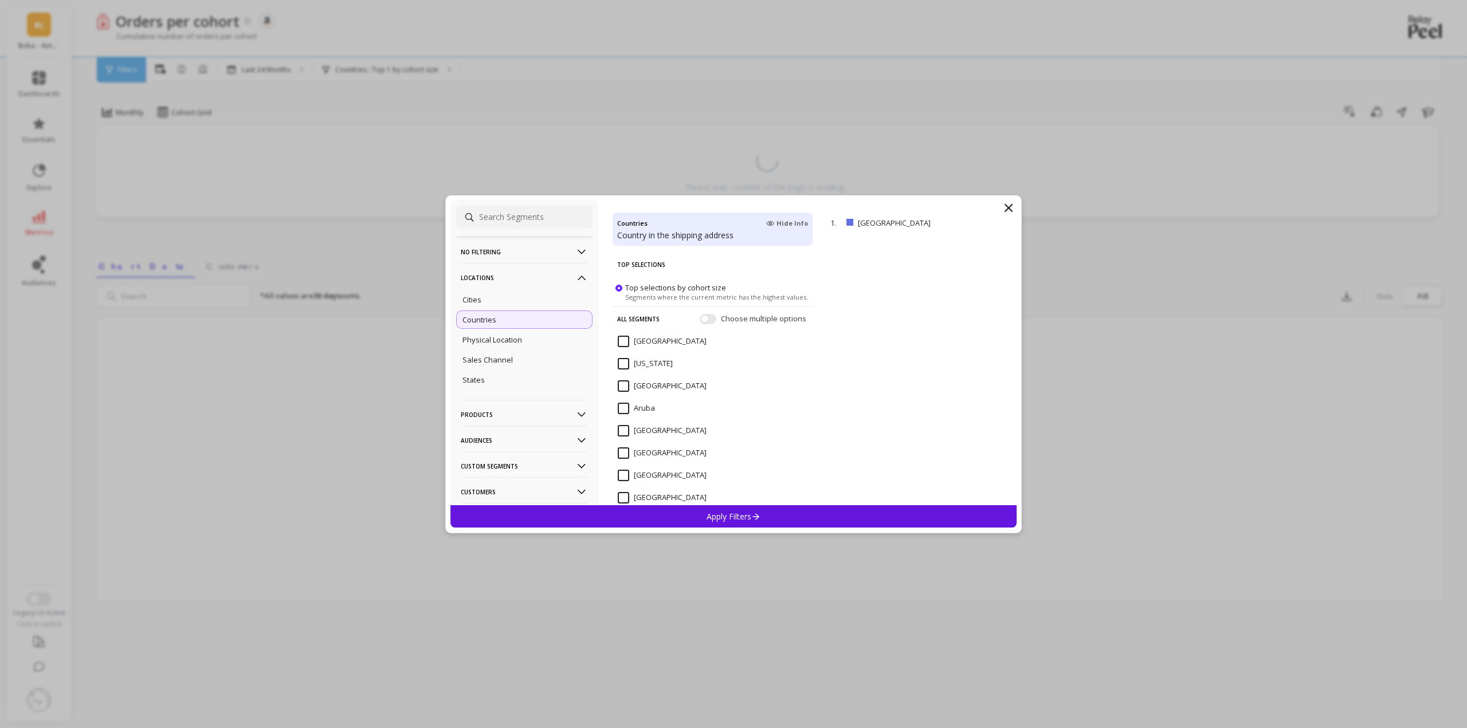
click at [677, 518] on div "Apply Filters" at bounding box center [733, 516] width 566 height 22
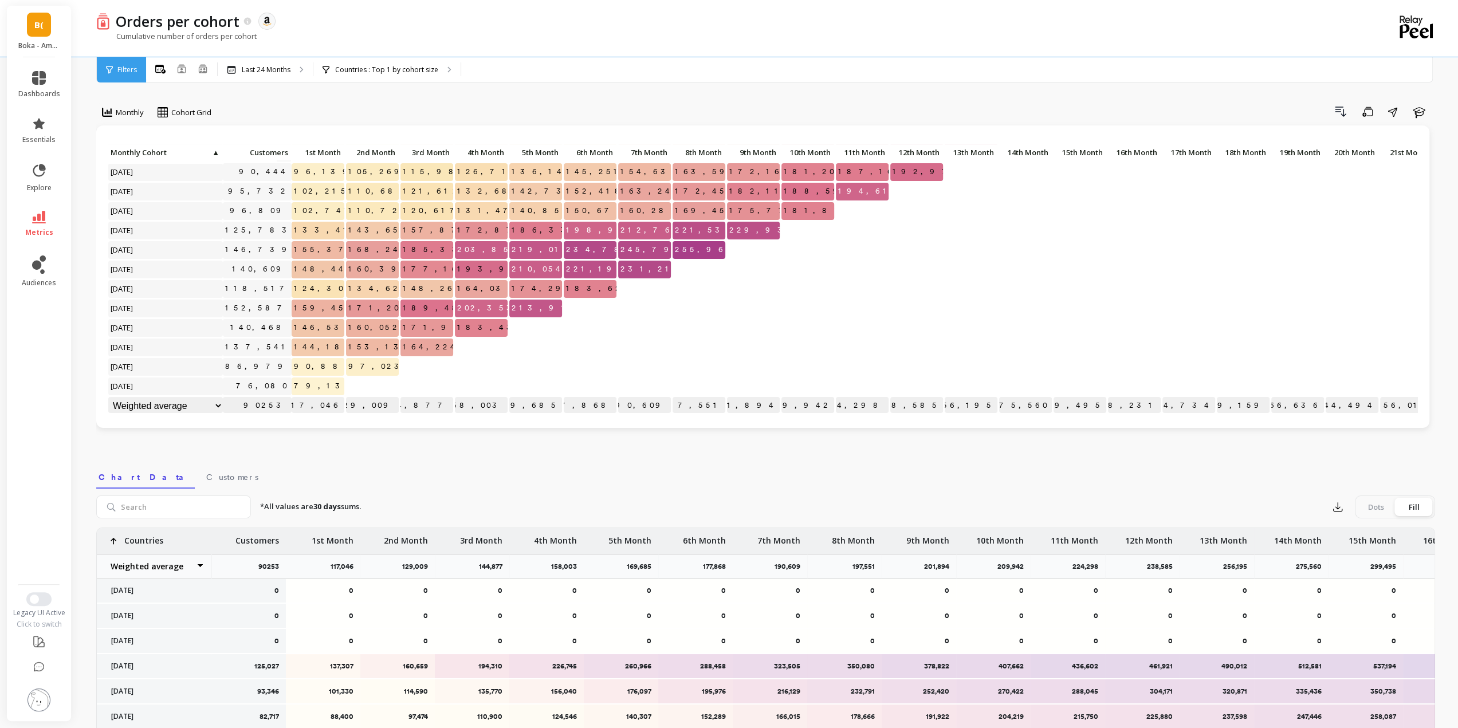
scroll to position [243, 0]
click at [1339, 509] on icon "button" at bounding box center [1337, 506] width 11 height 11
click at [1367, 577] on span "Google Sheets" at bounding box center [1377, 580] width 53 height 11
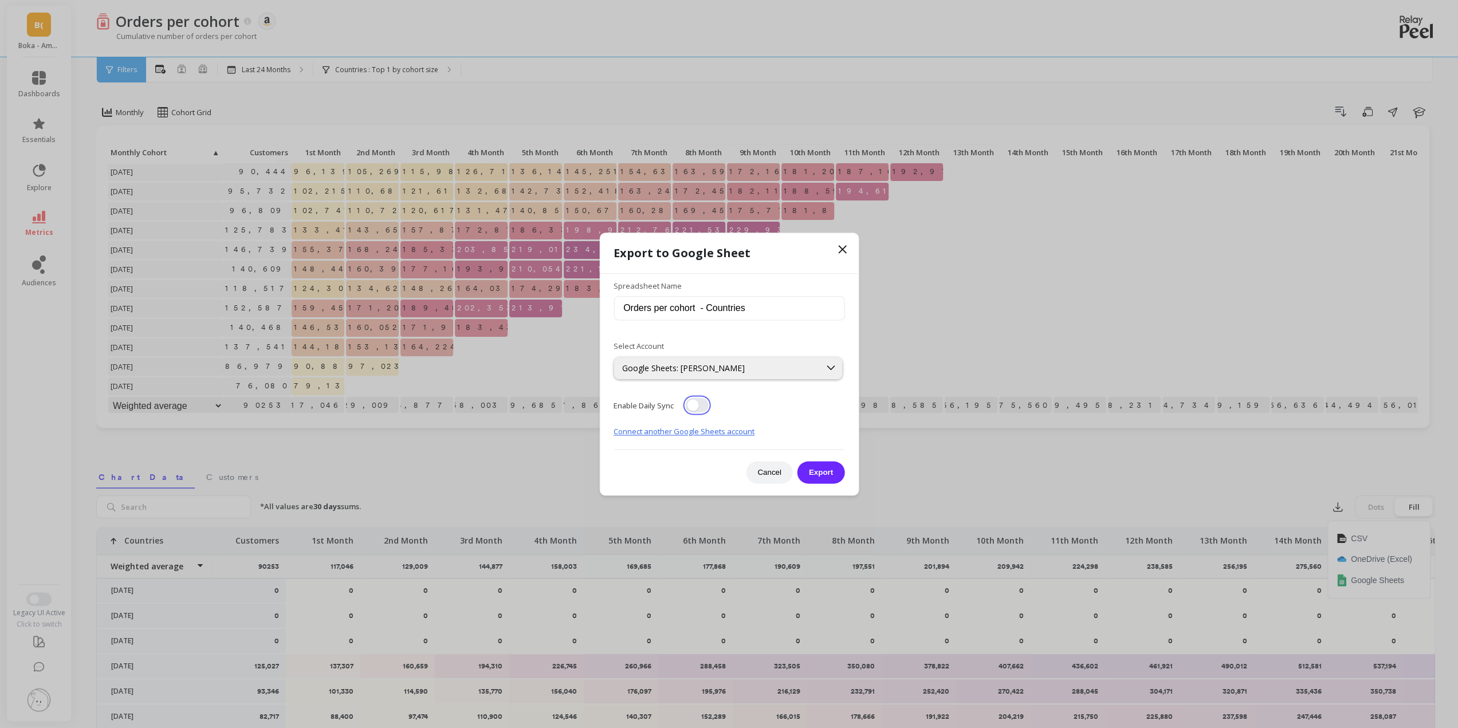
click at [701, 403] on button "button" at bounding box center [696, 405] width 23 height 15
click at [638, 311] on input "Orders per cohort - Countries" at bounding box center [729, 309] width 231 height 24
click at [653, 310] on input "24 Mo - Orders per cohort - Countries" at bounding box center [729, 309] width 231 height 24
click at [769, 311] on input "24 Months Orders per cohort - Countries" at bounding box center [729, 309] width 231 height 24
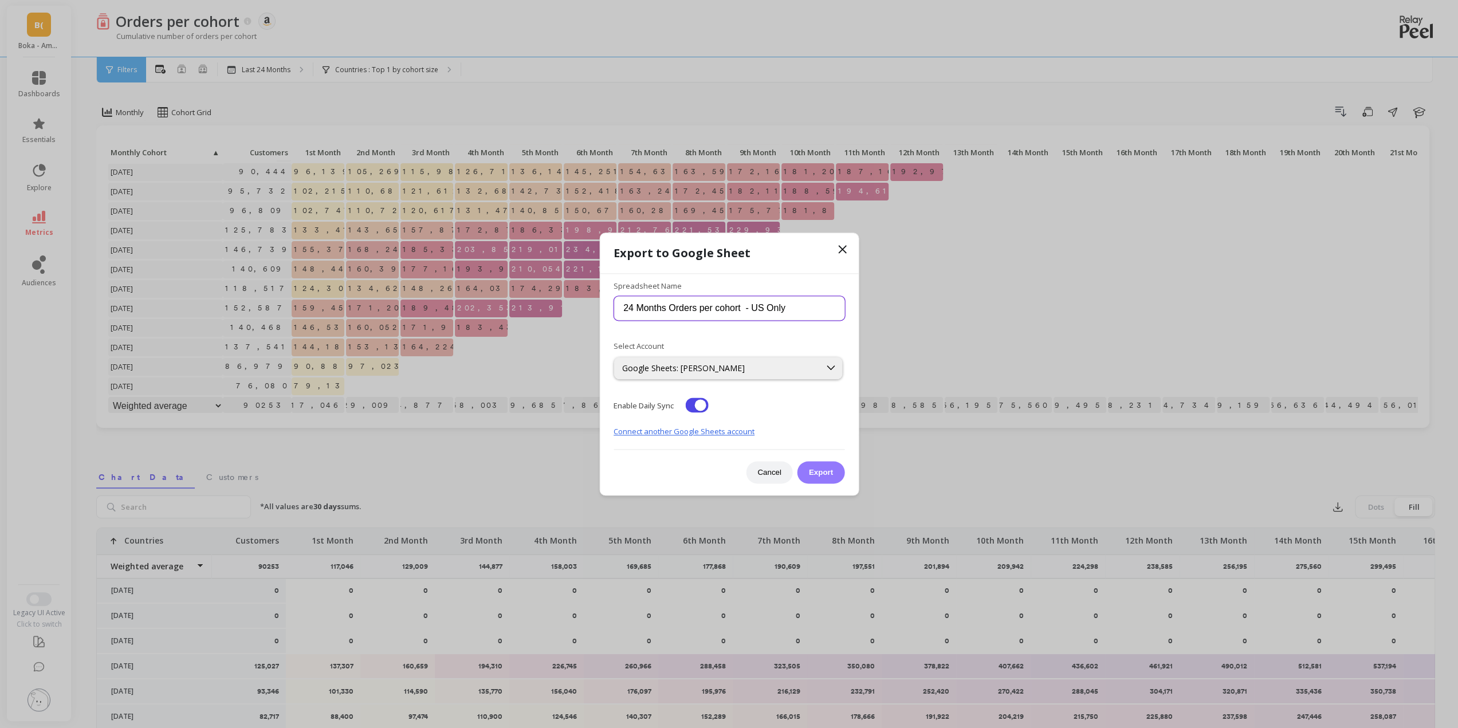
type input "24 Months Orders per cohort - US Only"
click at [819, 469] on button "Export" at bounding box center [820, 472] width 47 height 22
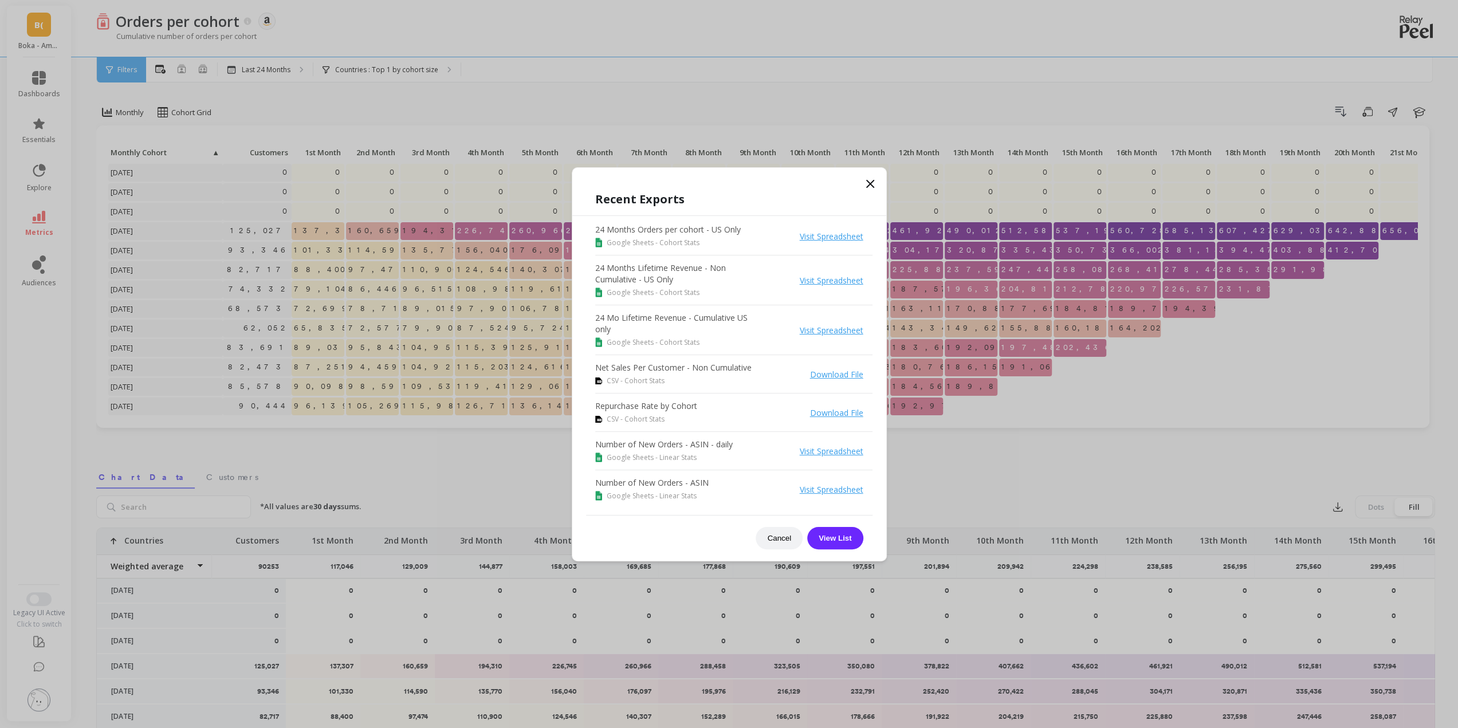
drag, startPoint x: 866, startPoint y: 179, endPoint x: 862, endPoint y: 170, distance: 9.3
click at [866, 179] on icon at bounding box center [870, 184] width 14 height 14
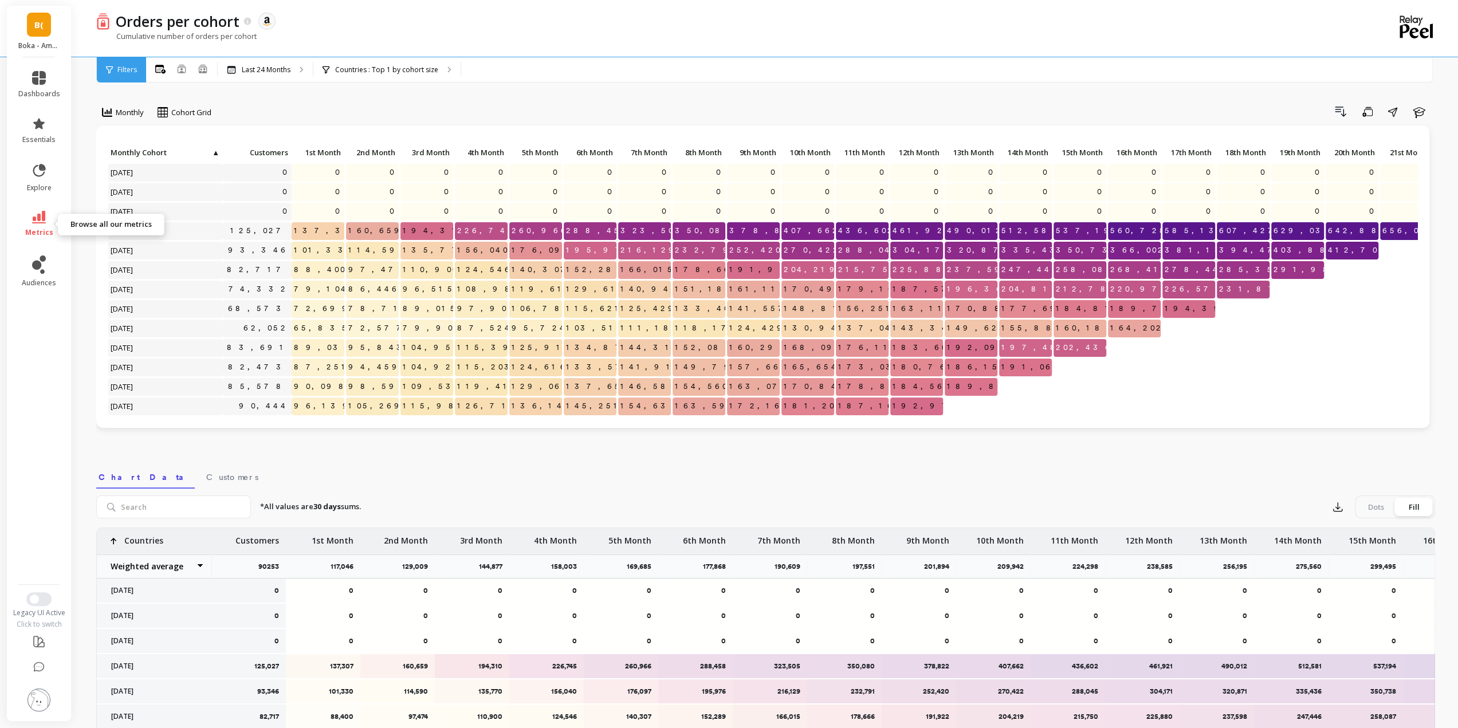
click at [38, 216] on icon at bounding box center [39, 217] width 14 height 13
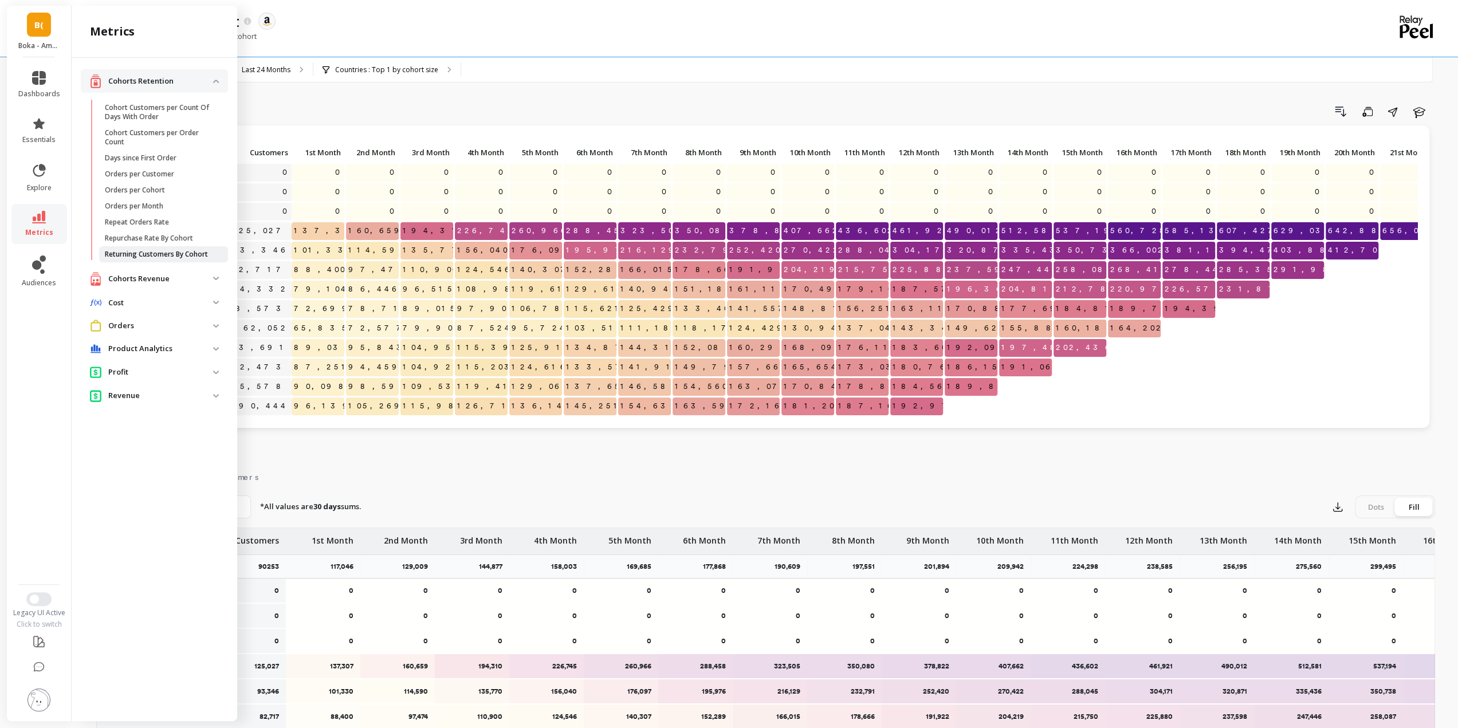
click at [175, 256] on p "Returning Customers By Cohort" at bounding box center [156, 254] width 103 height 9
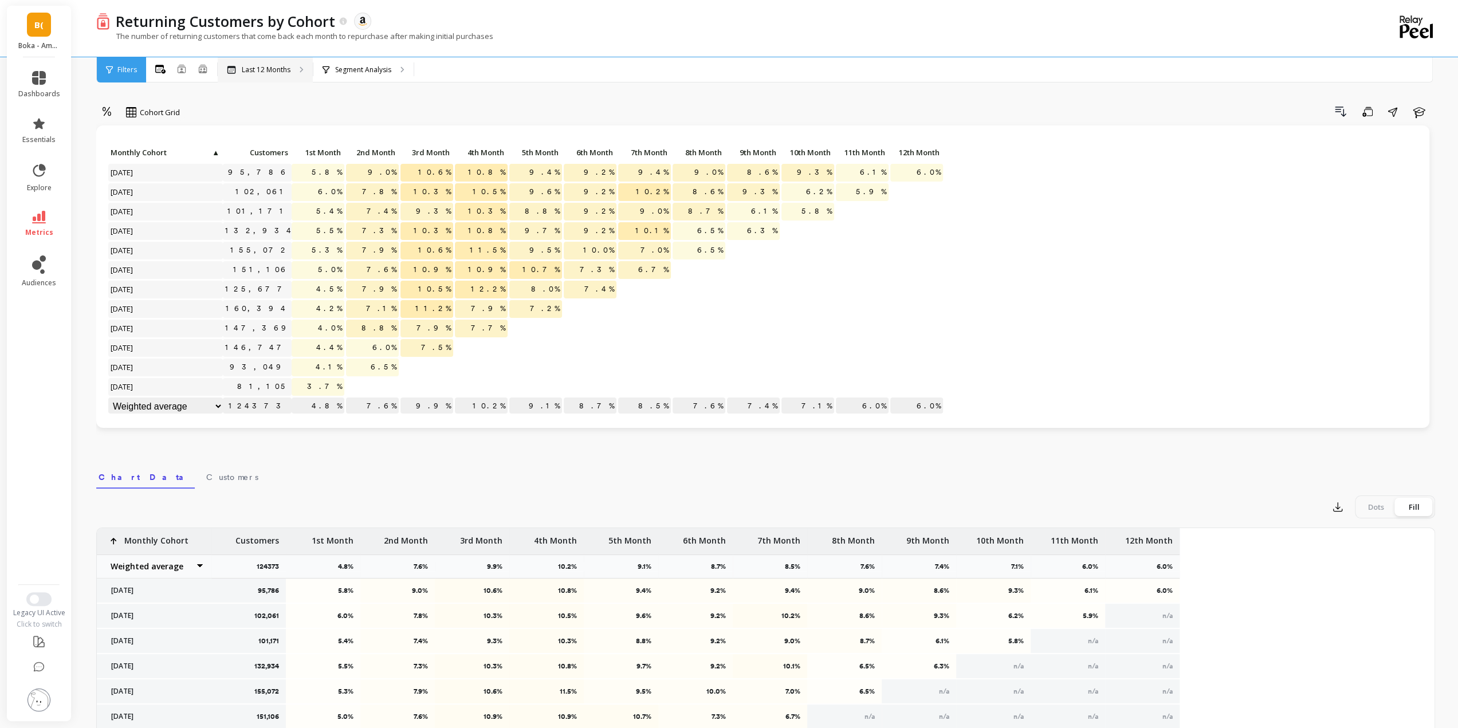
click at [282, 70] on p "Last 12 Months" at bounding box center [266, 69] width 49 height 9
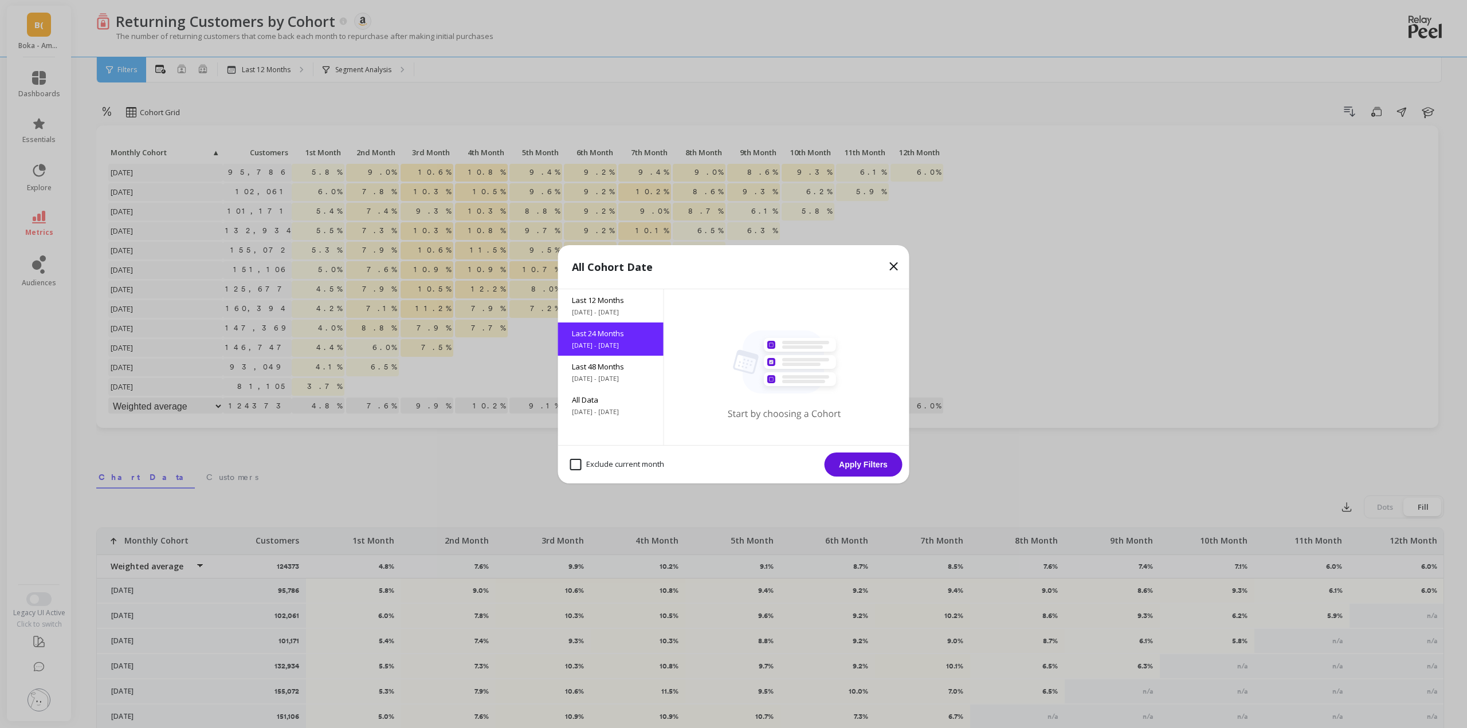
click at [878, 468] on button "Apply Filters" at bounding box center [863, 465] width 78 height 24
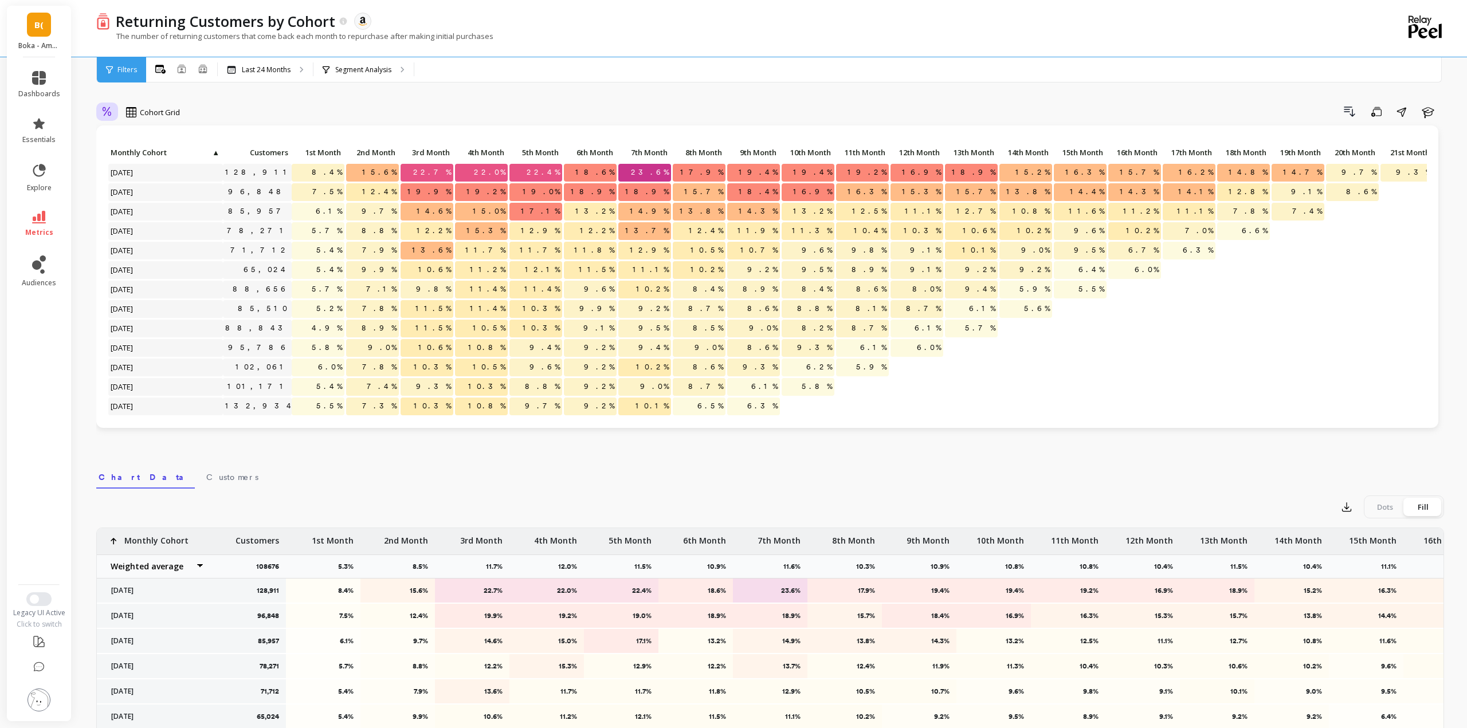
drag, startPoint x: 117, startPoint y: 109, endPoint x: 105, endPoint y: 110, distance: 11.5
click at [105, 110] on icon at bounding box center [107, 111] width 9 height 9
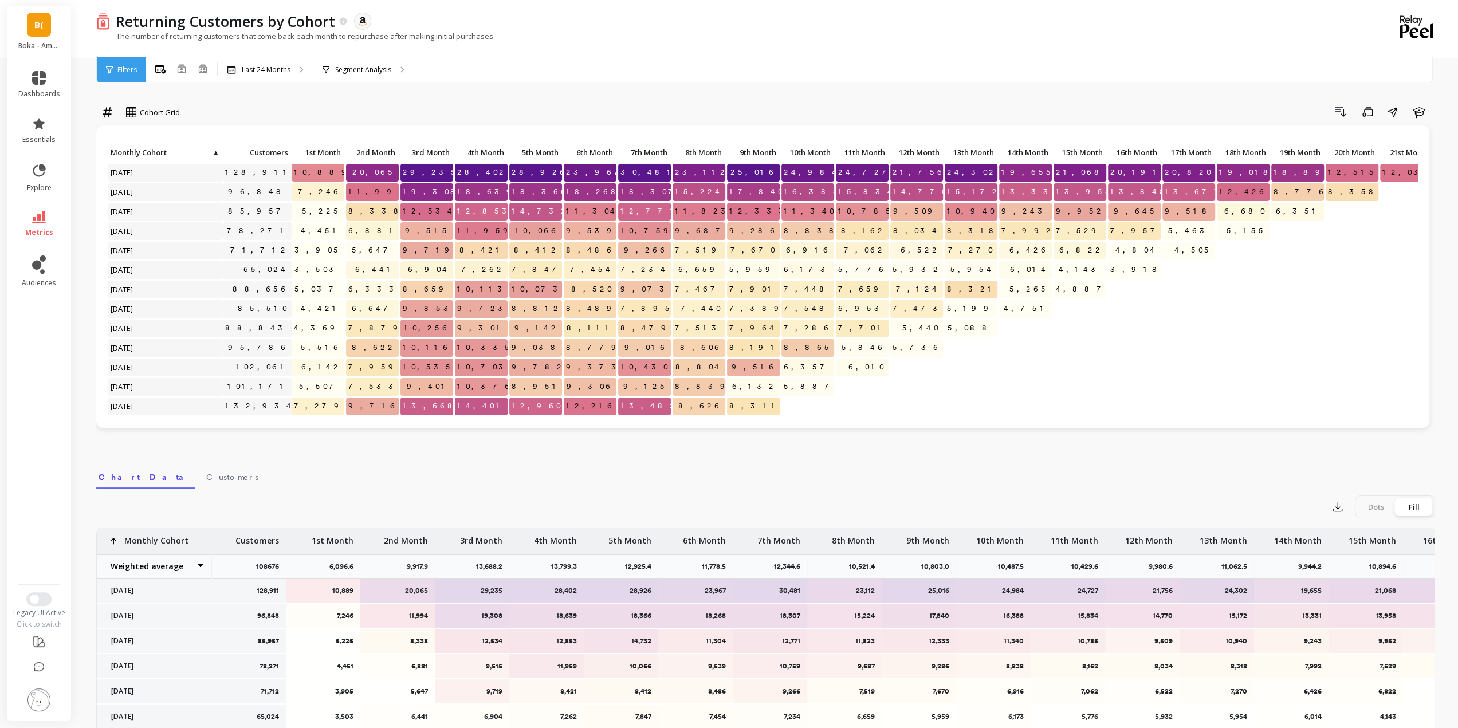
click at [321, 103] on div "Drill Down Save Share Learn" at bounding box center [811, 112] width 1247 height 18
click at [360, 72] on p "Segment Analysis" at bounding box center [363, 69] width 56 height 9
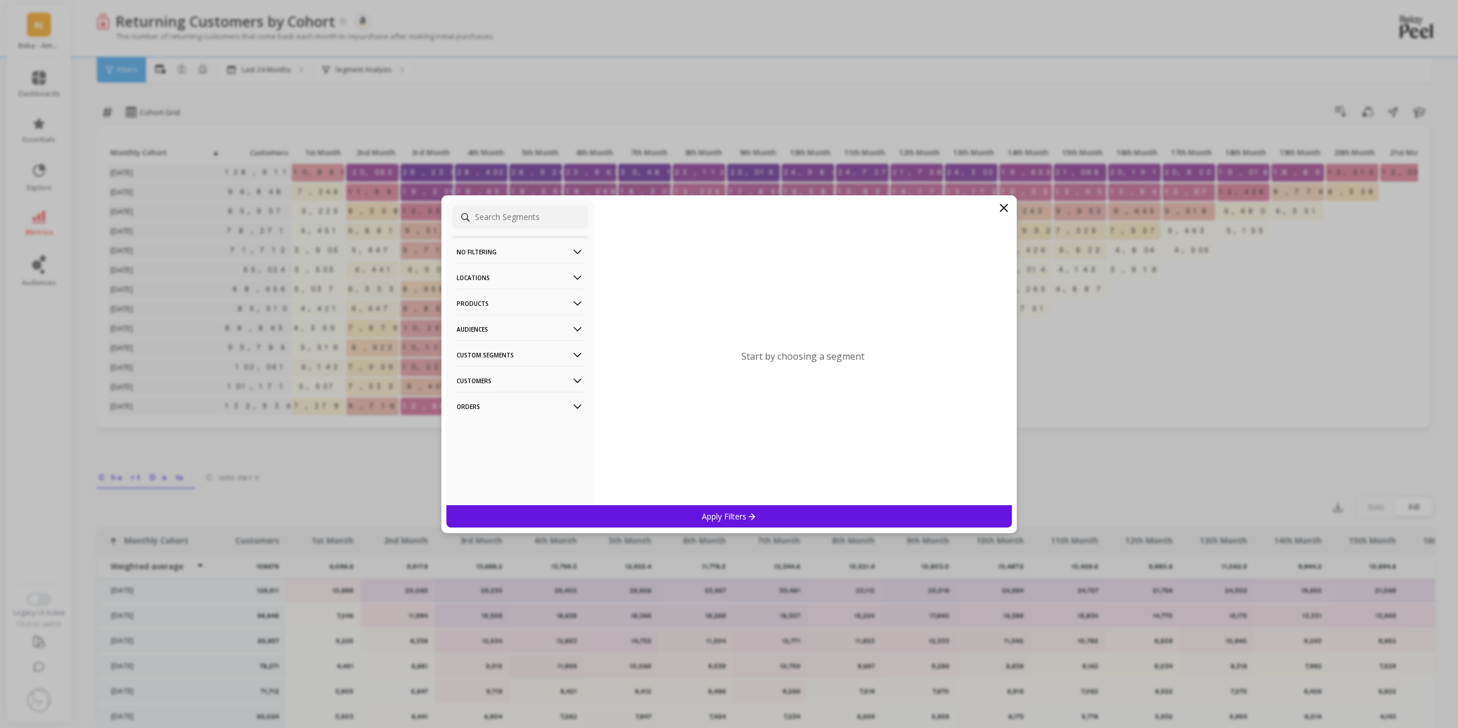
click at [499, 300] on p "Products" at bounding box center [520, 303] width 127 height 29
click at [500, 273] on p "Locations" at bounding box center [520, 277] width 127 height 29
click at [497, 318] on div "Countries" at bounding box center [520, 320] width 136 height 18
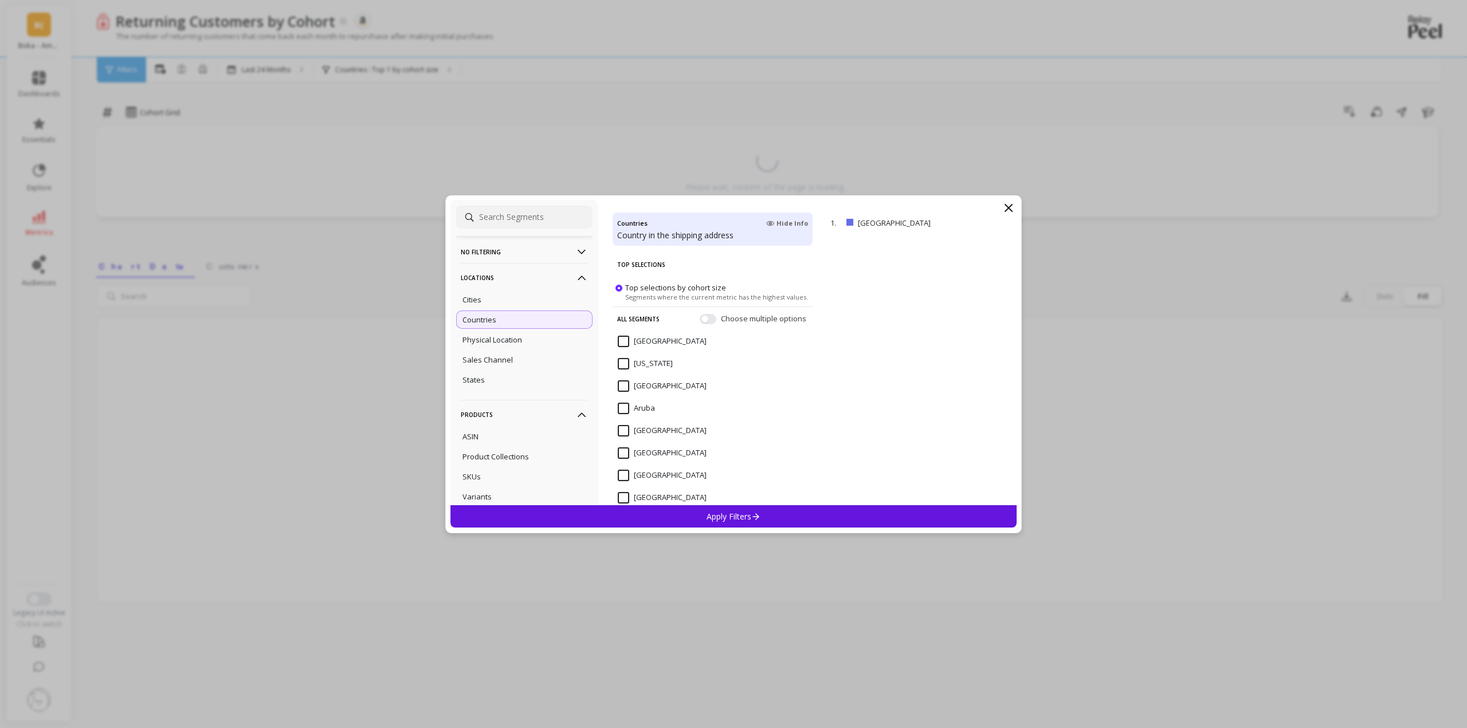
click at [690, 516] on div "Apply Filters" at bounding box center [733, 516] width 566 height 22
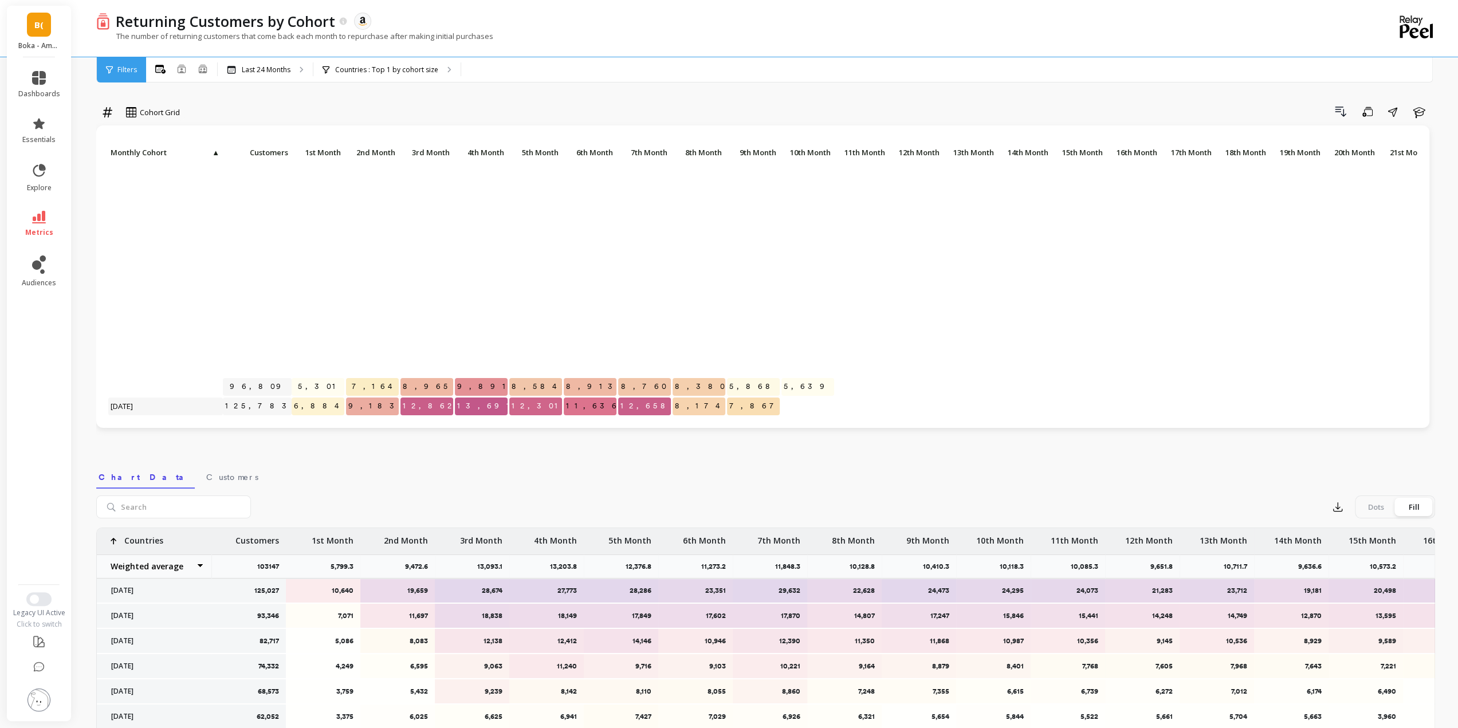
scroll to position [184, 0]
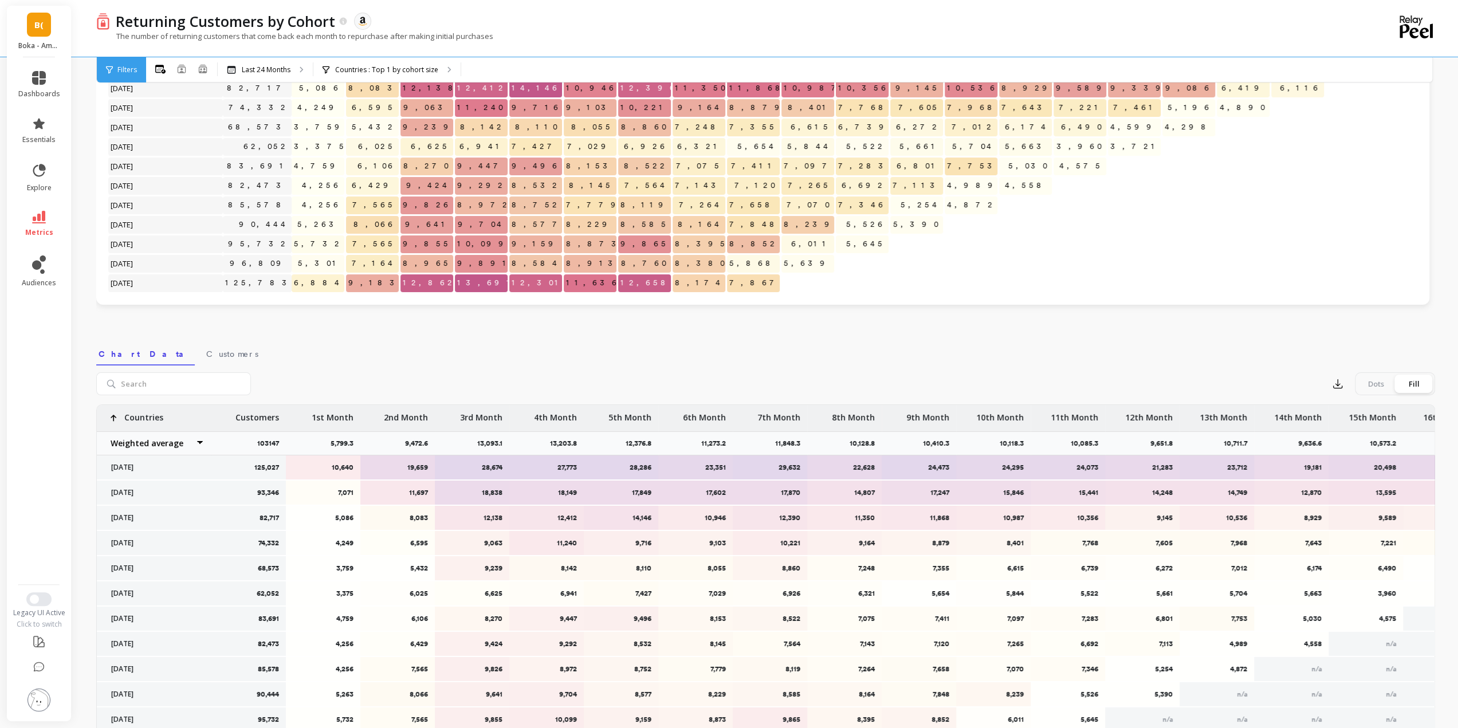
scroll to position [172, 0]
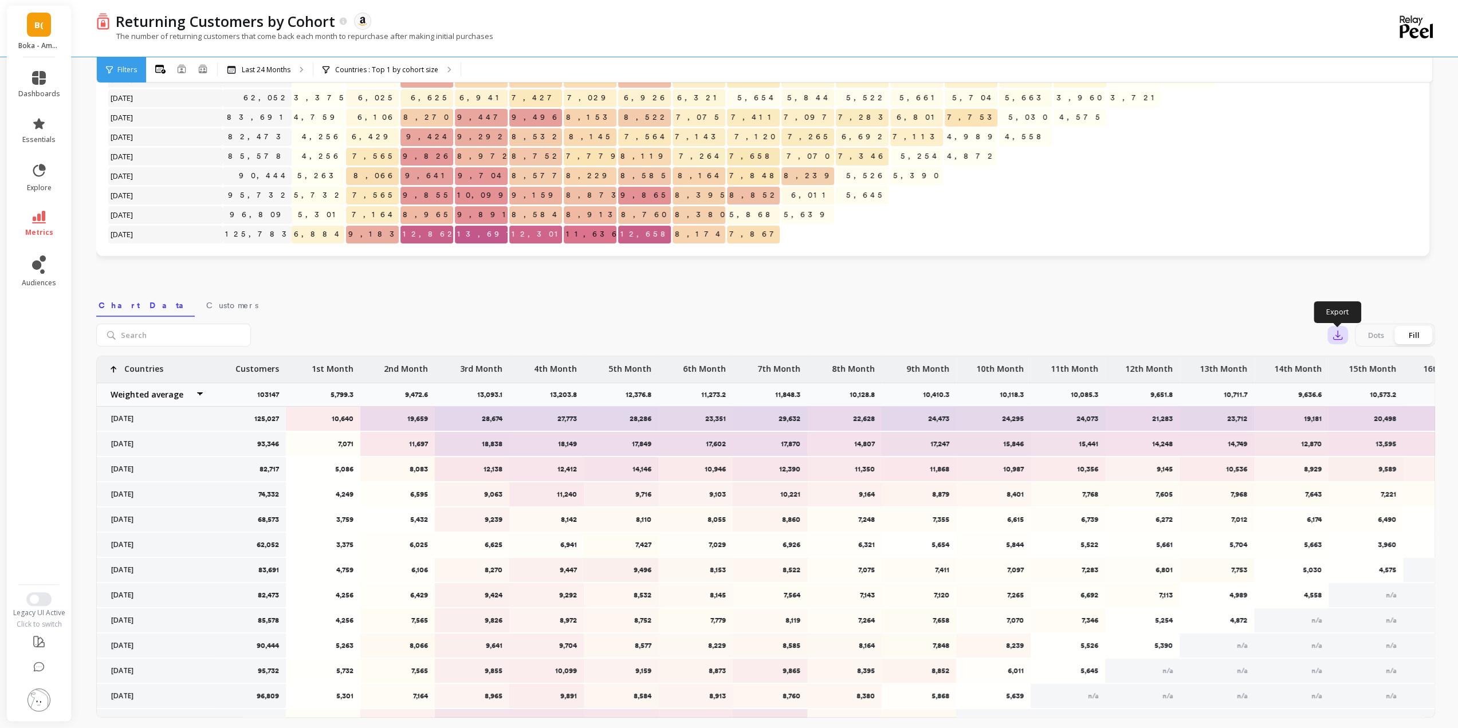
click at [1343, 334] on button "button" at bounding box center [1337, 335] width 21 height 18
click at [1369, 408] on span "Google Sheets" at bounding box center [1377, 408] width 53 height 11
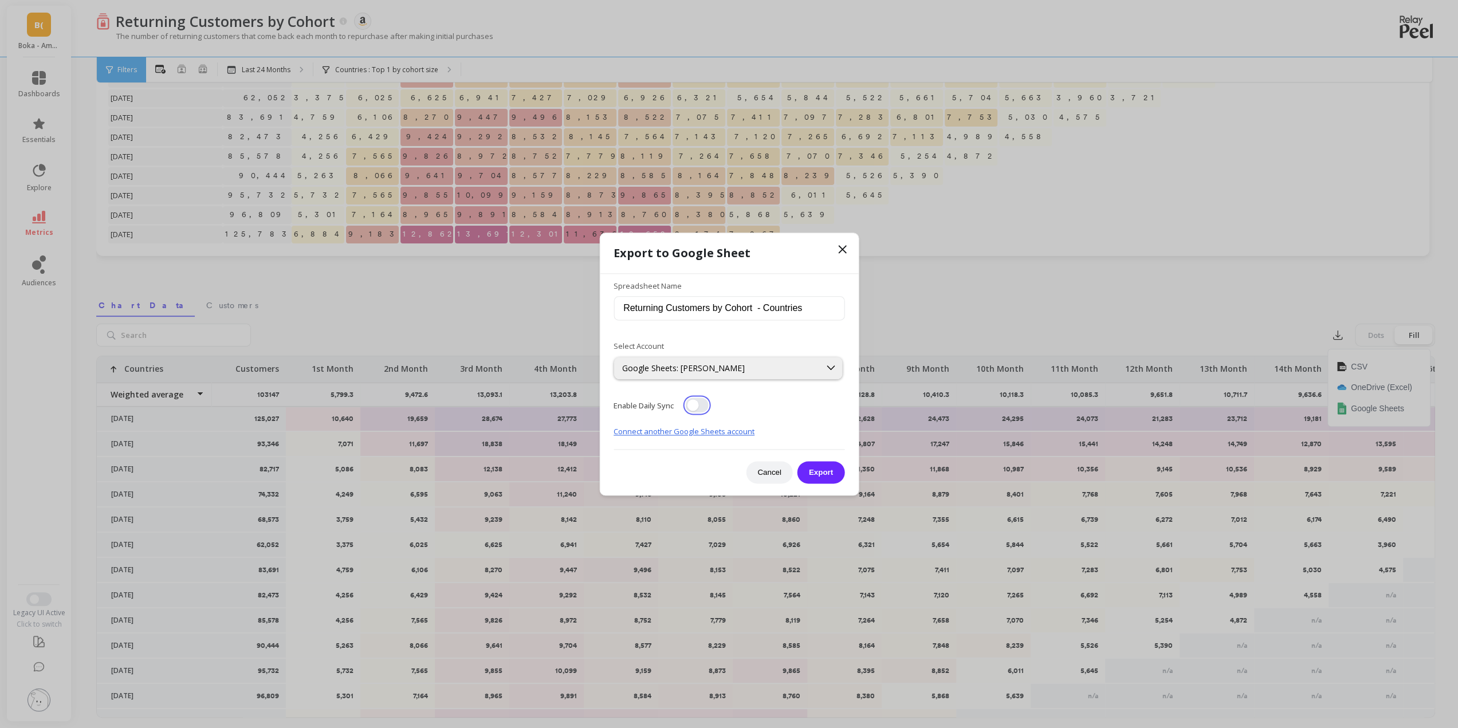
click at [696, 403] on button "button" at bounding box center [696, 405] width 23 height 15
click at [651, 311] on input "Returning Customers by Cohort - Countries" at bounding box center [729, 309] width 231 height 24
type input "24 Months - Returning Customers by Cohort - US Only"
click at [817, 475] on button "Export" at bounding box center [820, 472] width 47 height 22
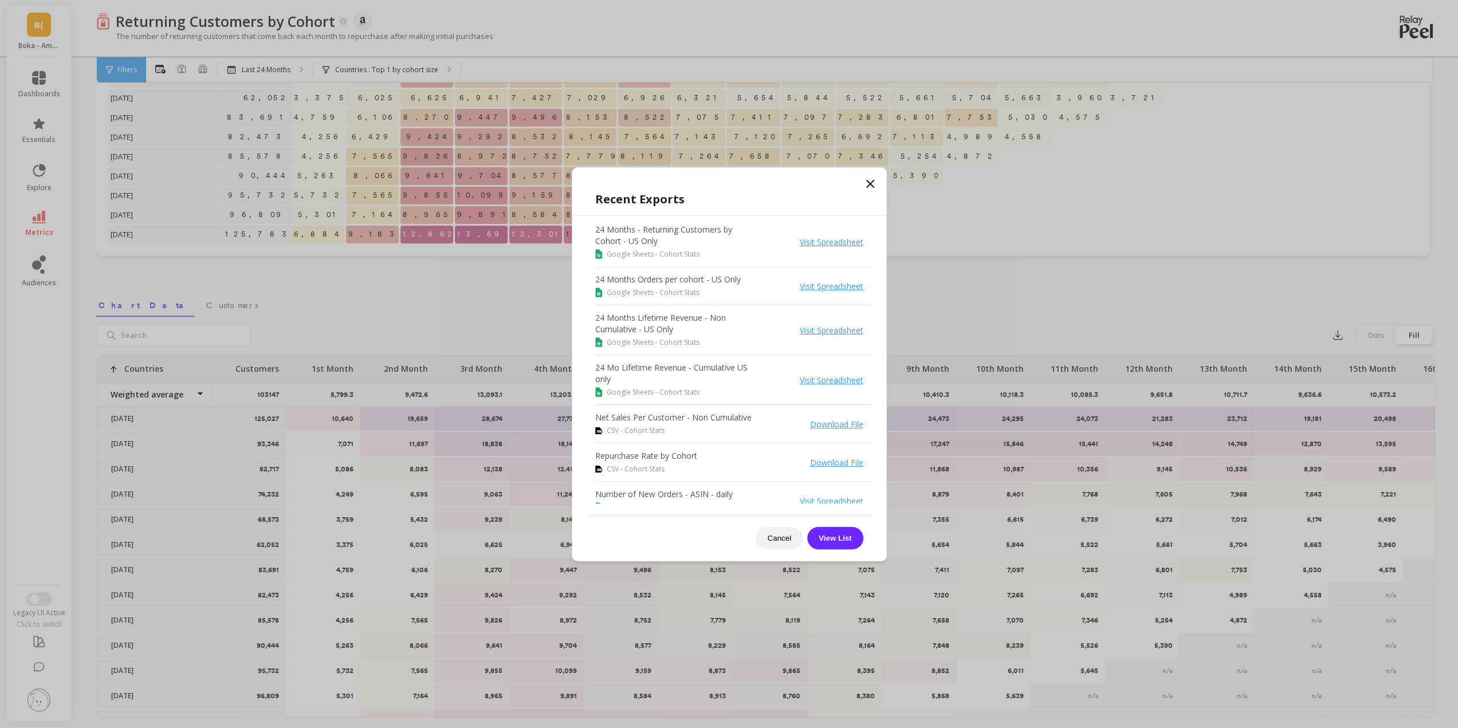
scroll to position [0, 0]
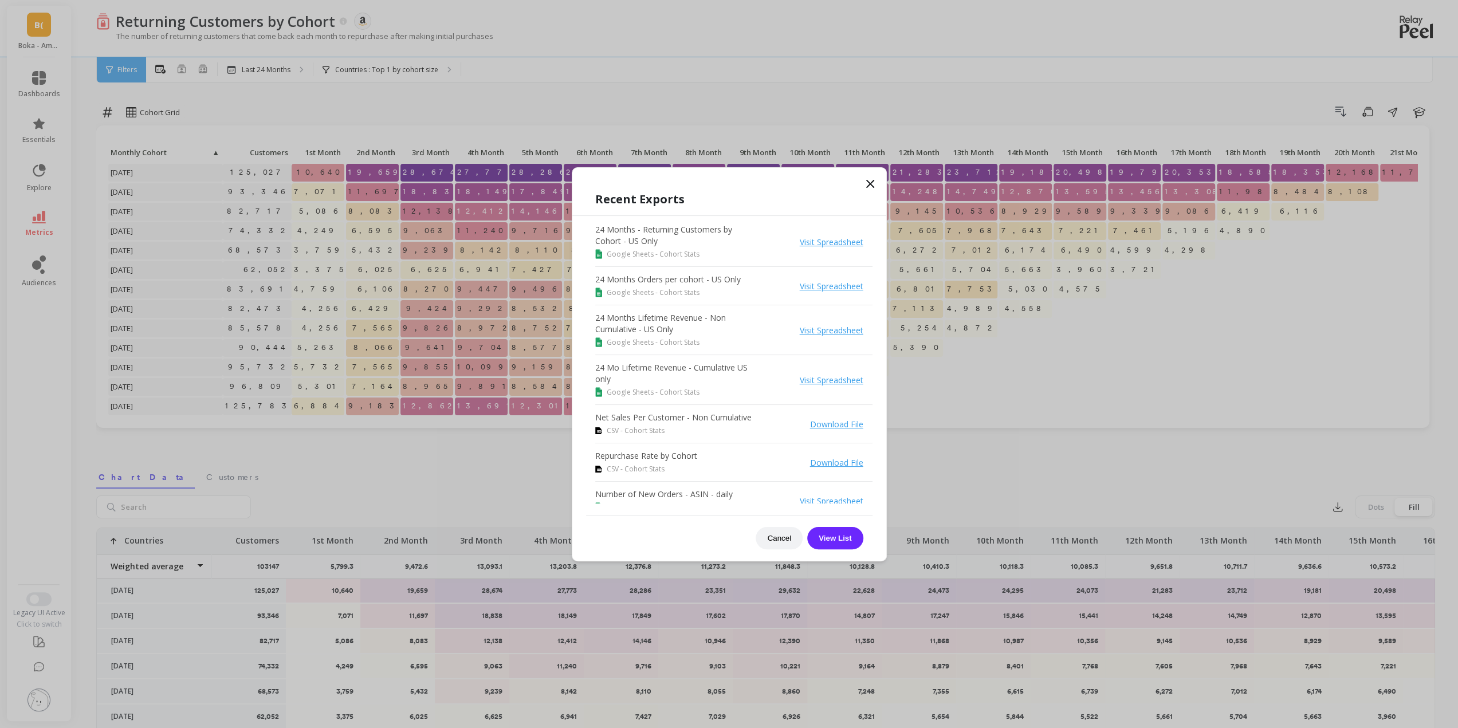
click at [866, 190] on icon at bounding box center [870, 184] width 14 height 14
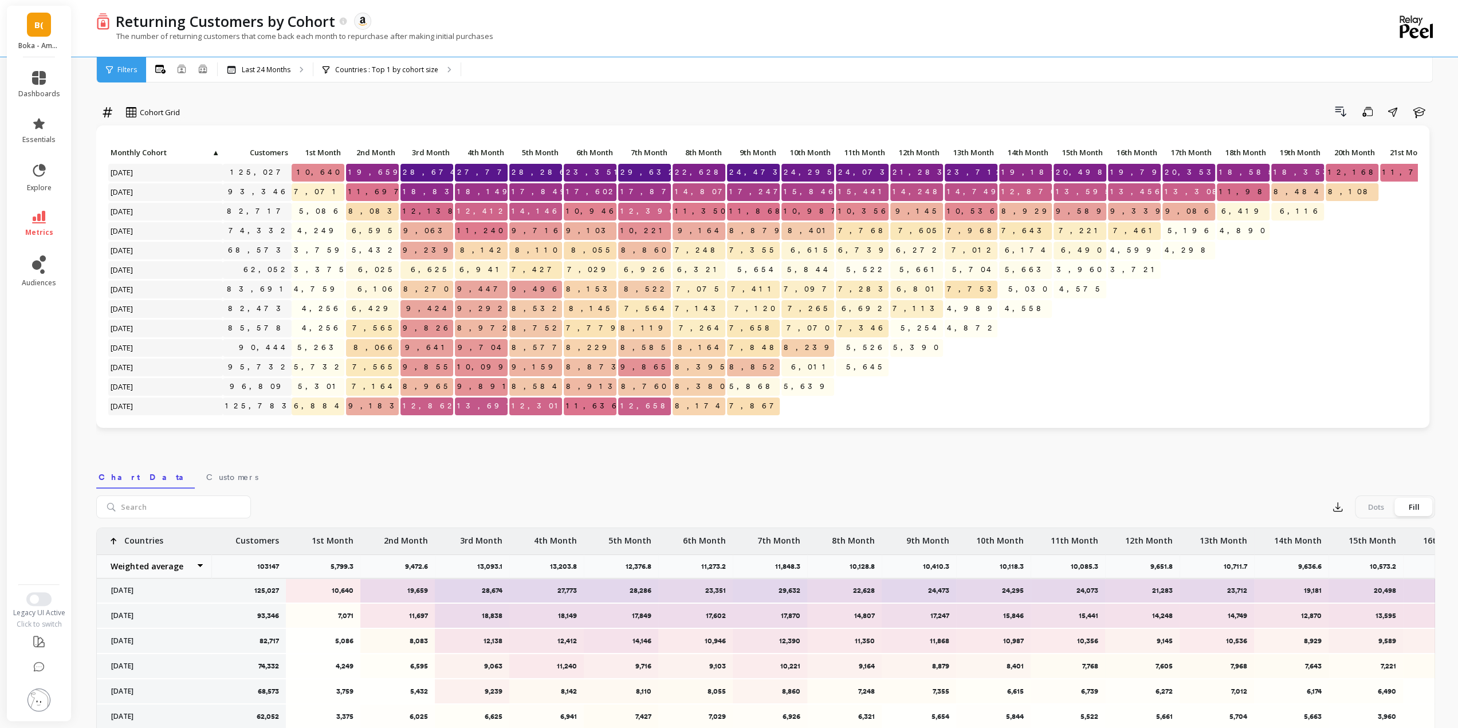
scroll to position [0, 25]
